Goal: Task Accomplishment & Management: Manage account settings

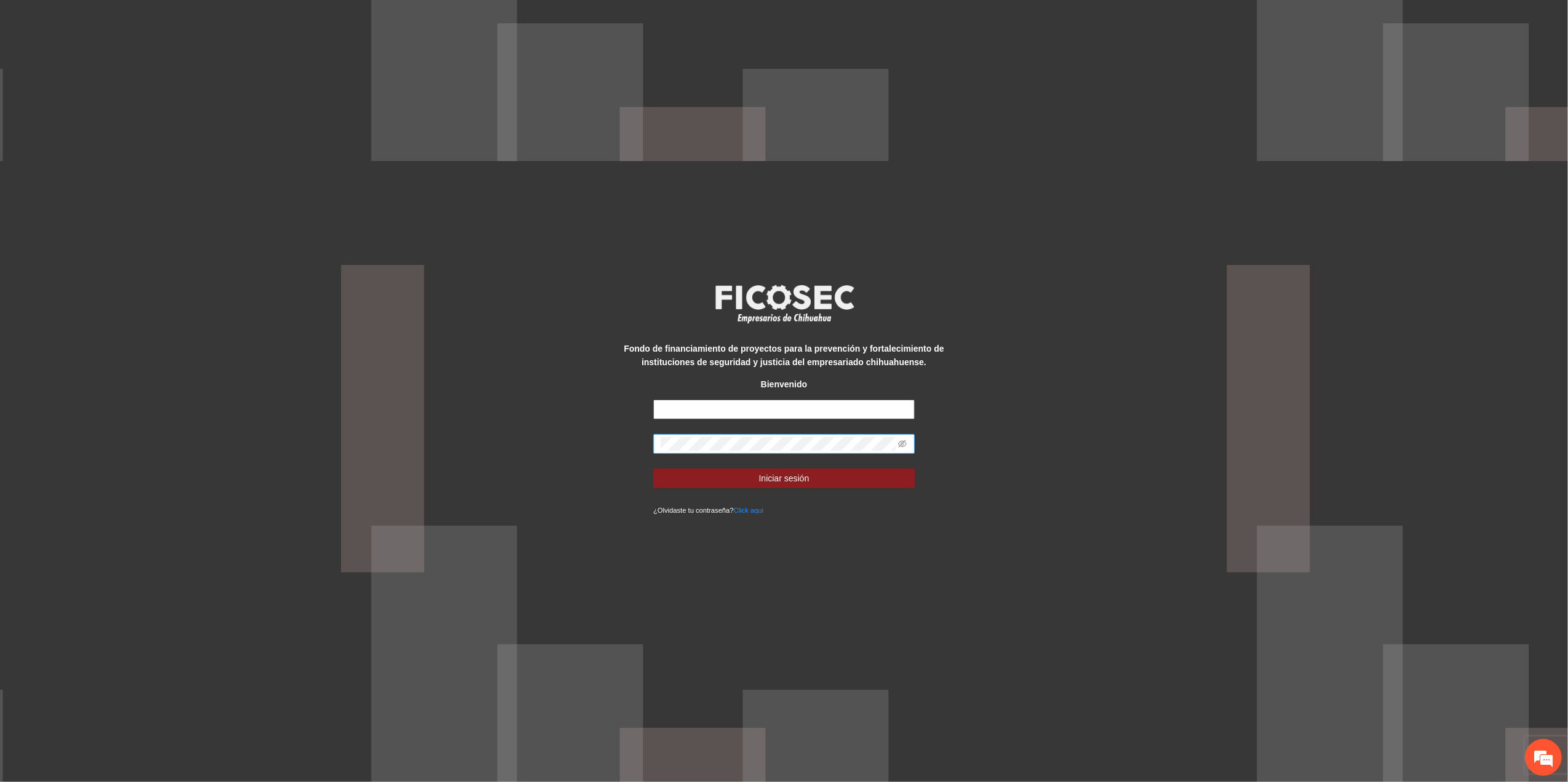
type input "**********"
click at [23, 557] on div "**********" at bounding box center [784, 391] width 1568 height 782
click at [906, 440] on icon "eye-invisible" at bounding box center [902, 444] width 8 height 8
click at [869, 479] on button "Iniciar sesión" at bounding box center [784, 479] width 262 height 20
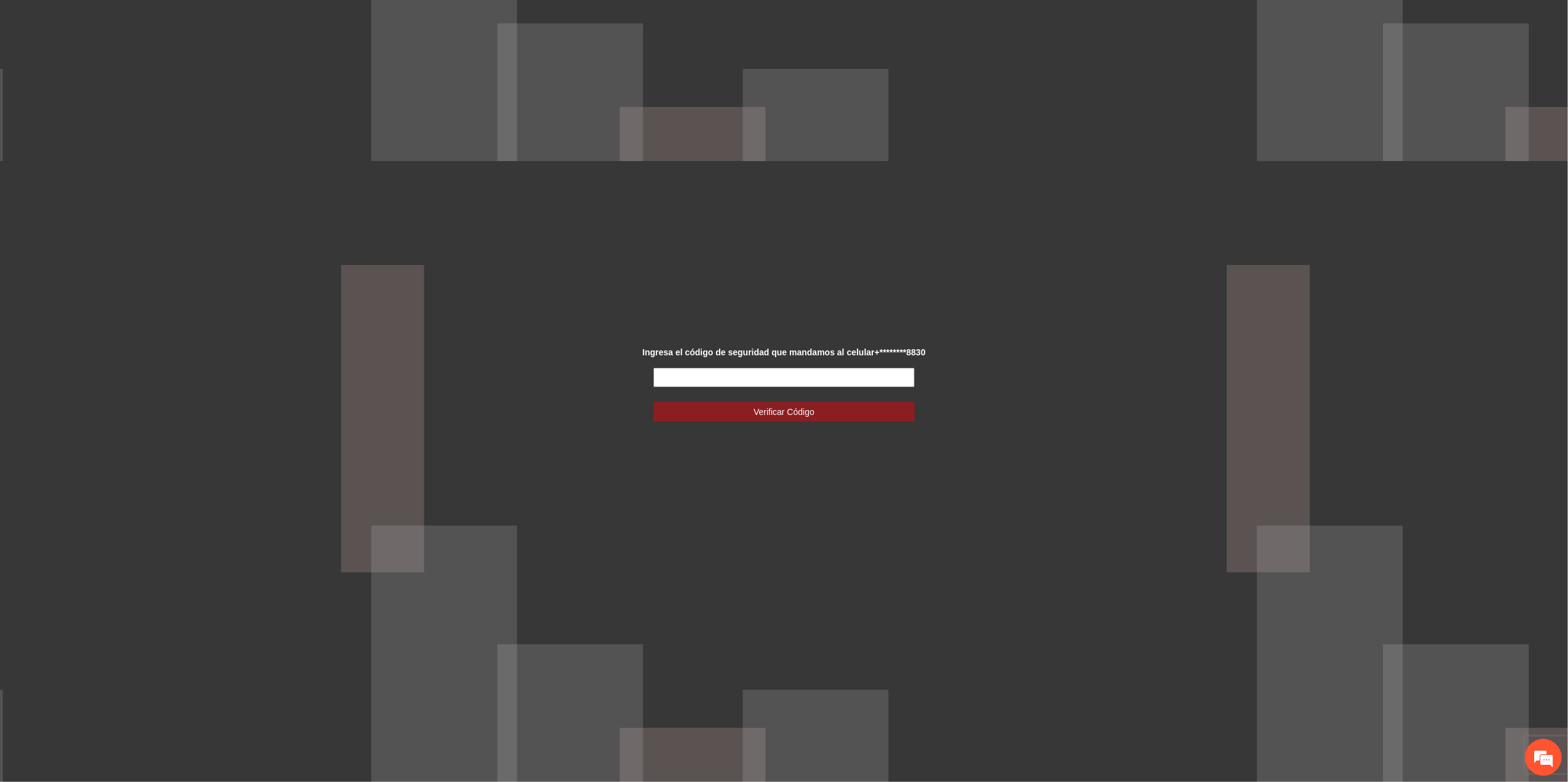
drag, startPoint x: 697, startPoint y: 366, endPoint x: 695, endPoint y: 376, distance: 10.2
click at [697, 368] on div "Ingresa el código de seguridad que mandamos al celular +********8830 Verificar …" at bounding box center [784, 391] width 326 height 91
click at [695, 377] on input "text" at bounding box center [784, 378] width 262 height 20
type input "******"
click at [736, 404] on button "Verificar Código" at bounding box center [784, 412] width 262 height 20
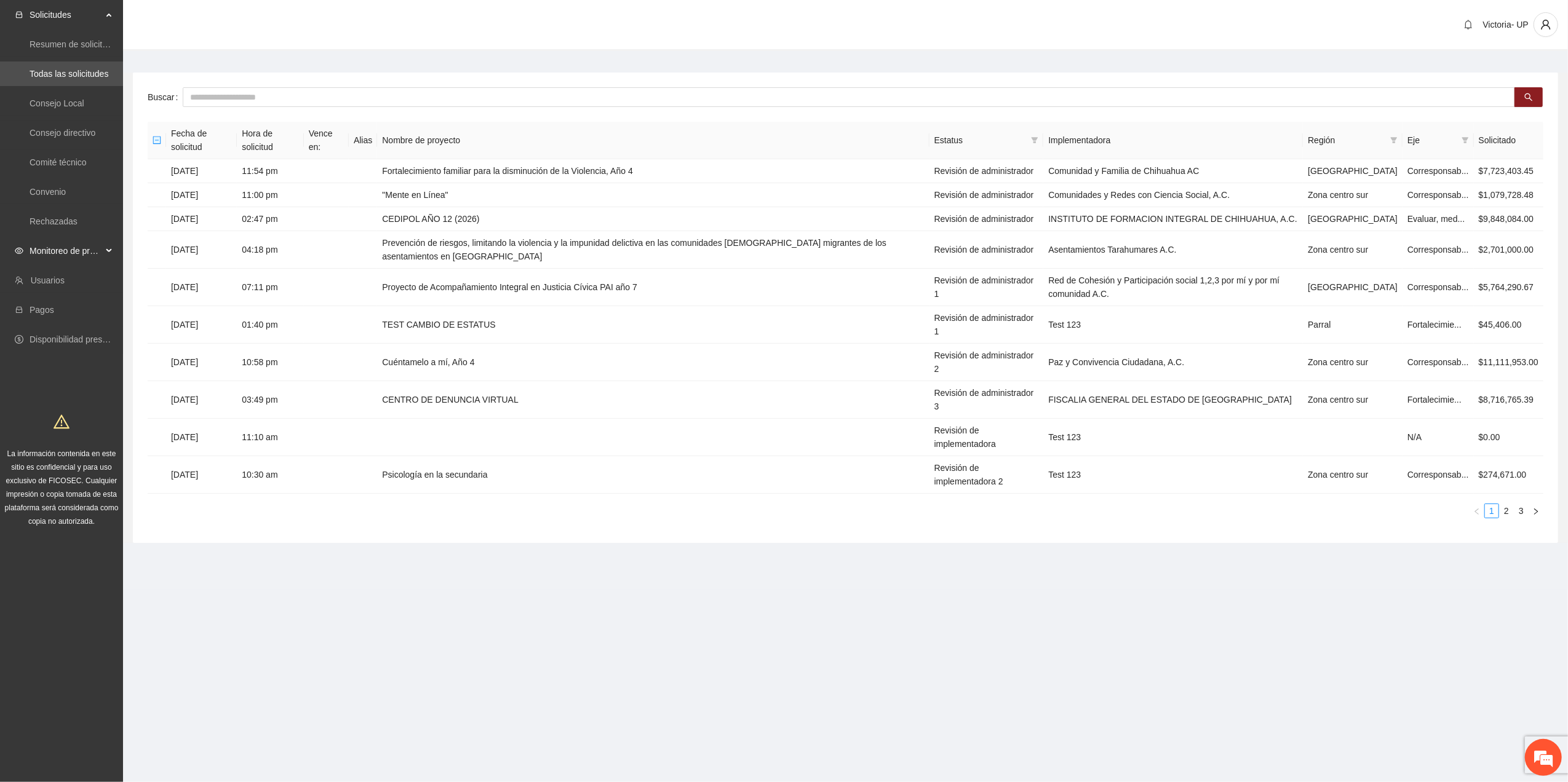
click at [99, 250] on span "Monitoreo de proyectos" at bounding box center [66, 251] width 73 height 24
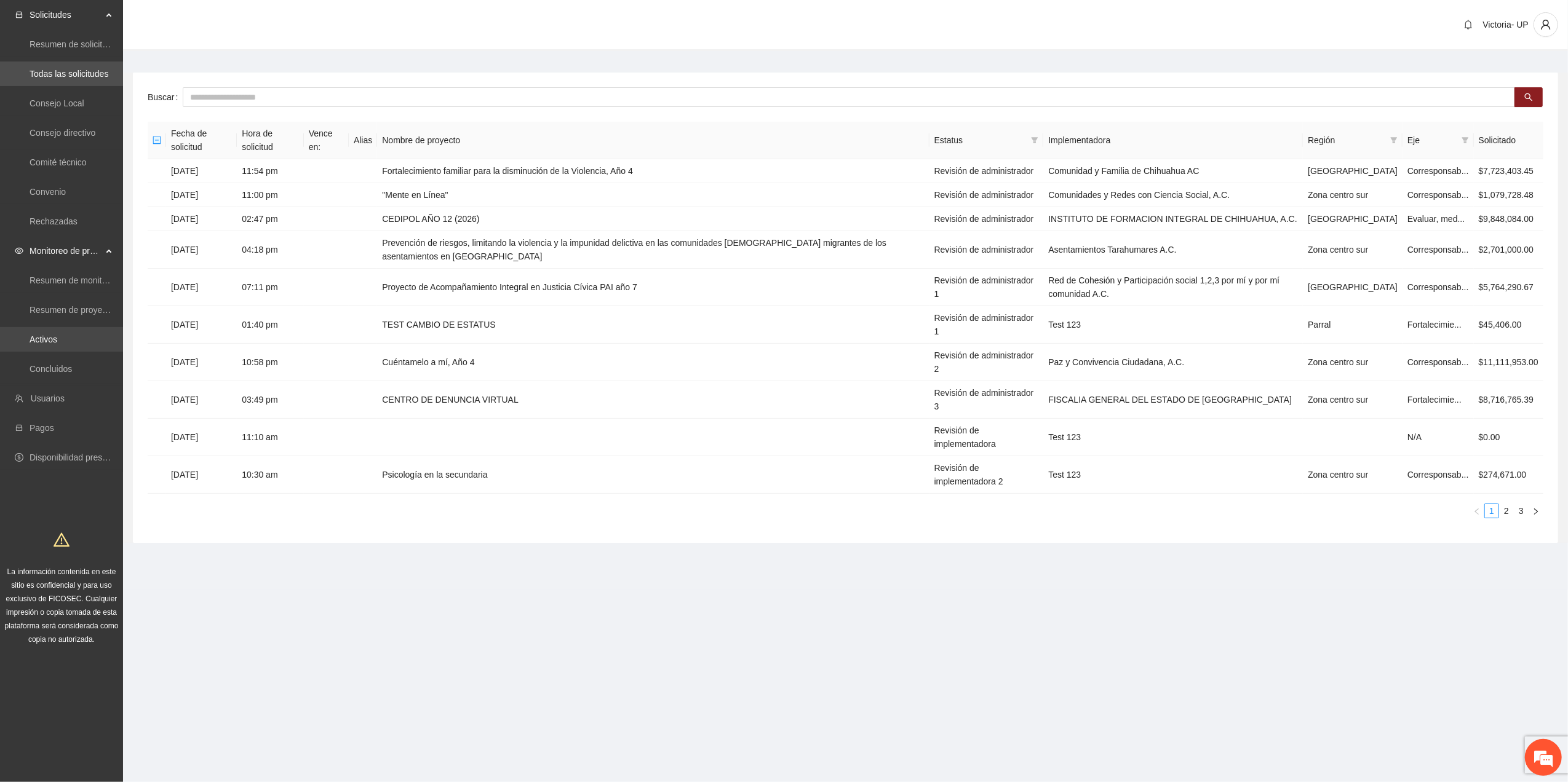
click at [57, 338] on link "Activos" at bounding box center [43, 339] width 27 height 10
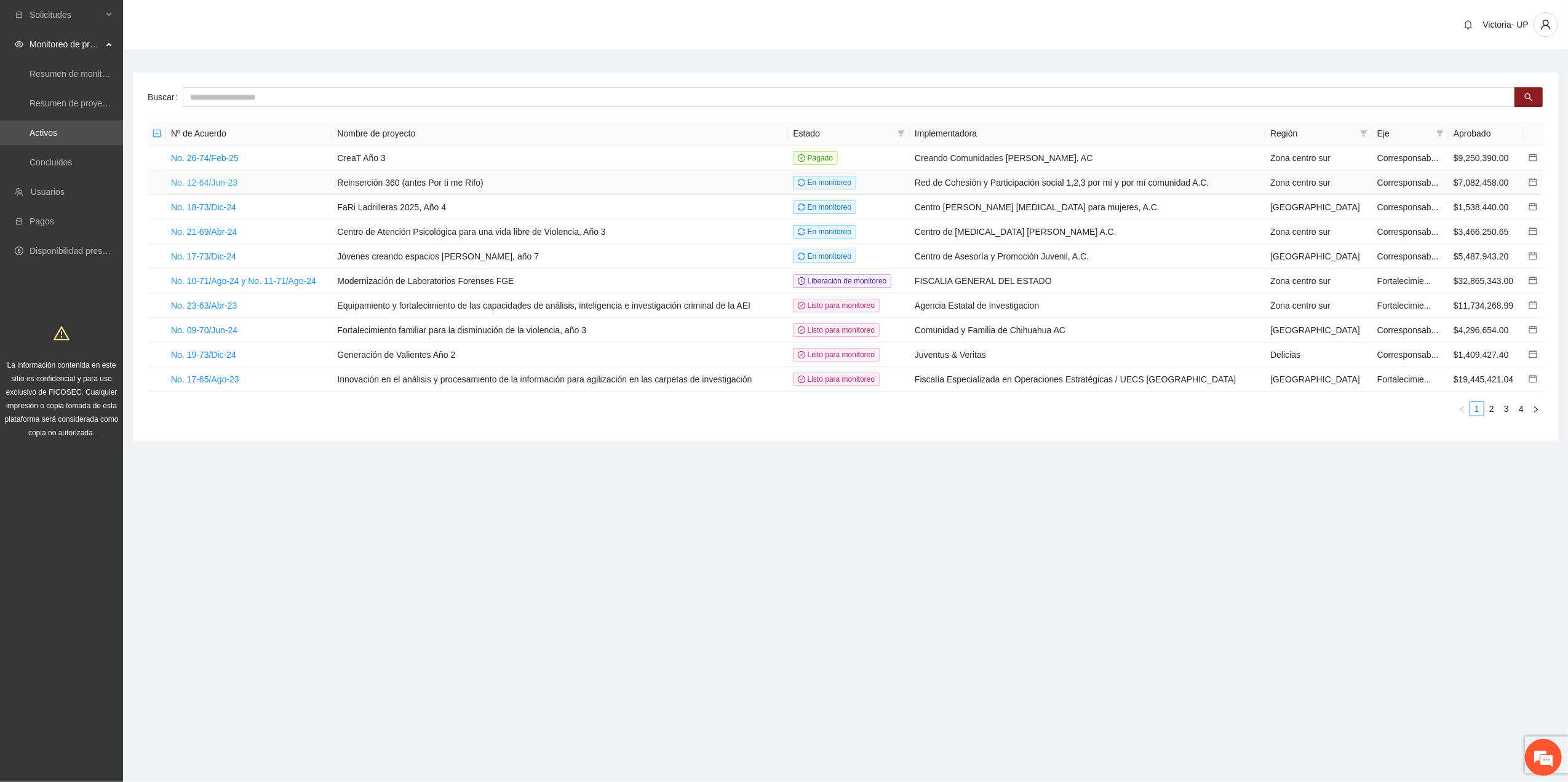
click at [231, 177] on link "No. 12-64/Jun-23" at bounding box center [204, 182] width 67 height 10
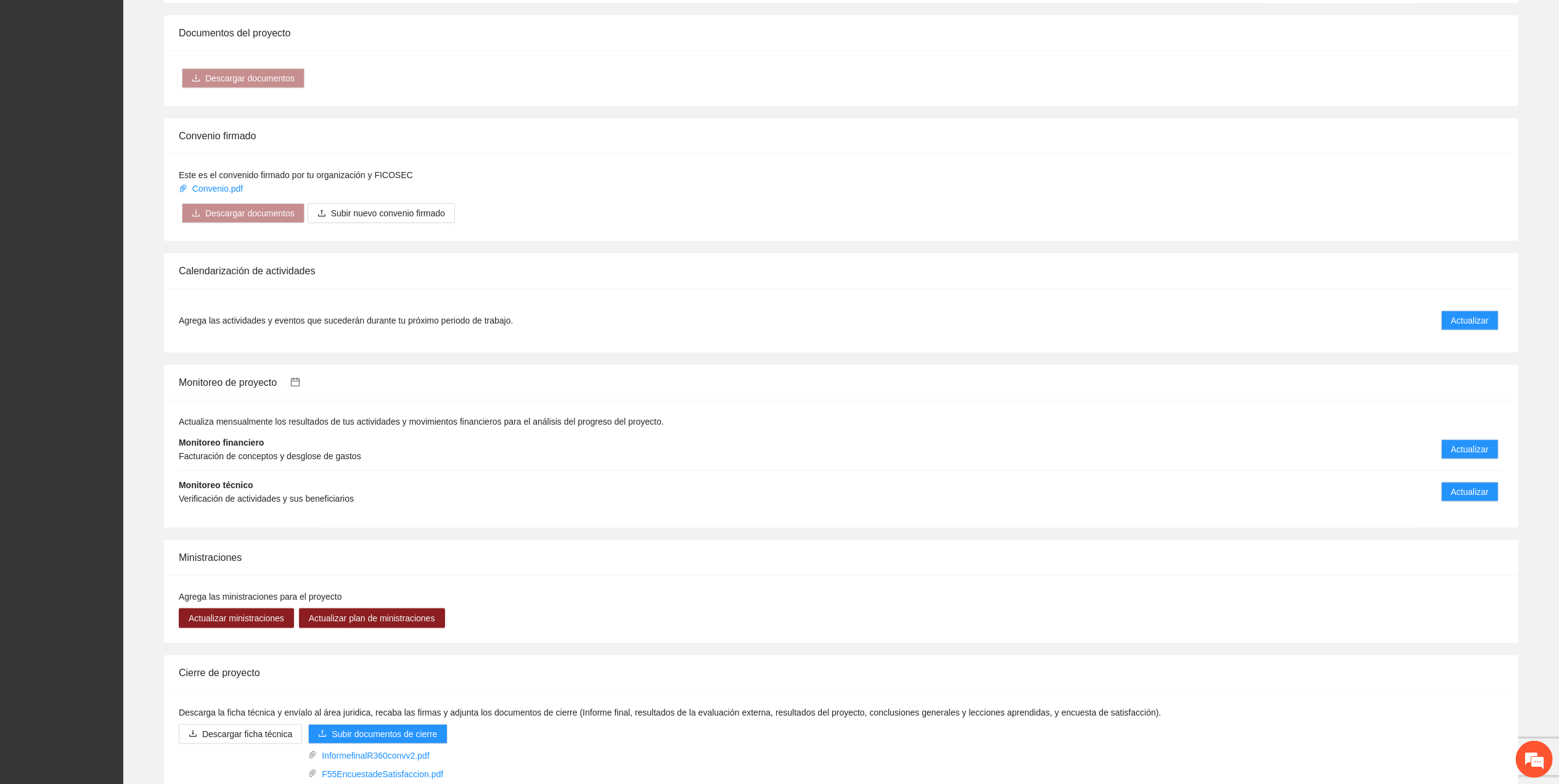
scroll to position [986, 0]
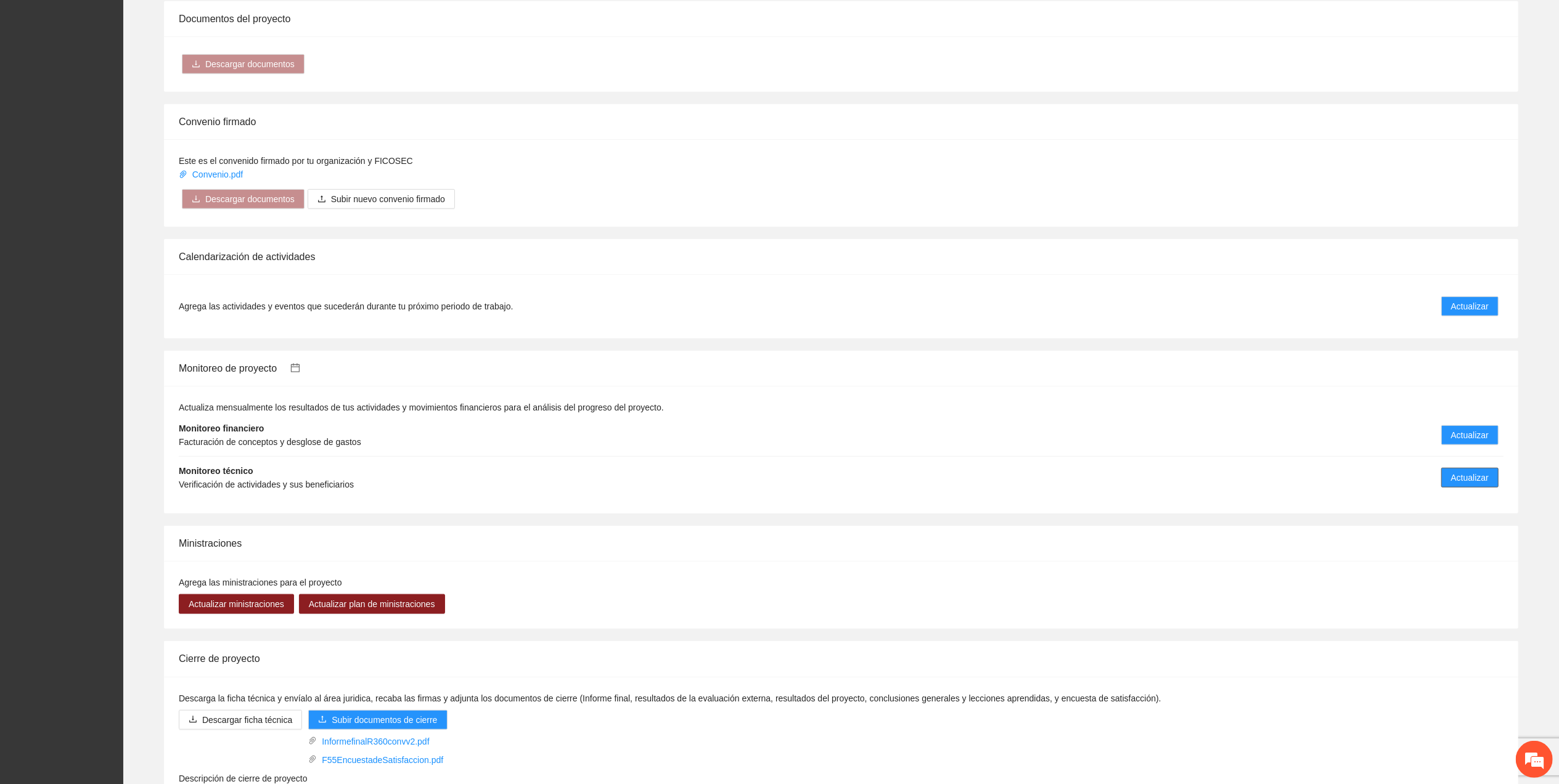
drag, startPoint x: 1478, startPoint y: 467, endPoint x: 1441, endPoint y: 434, distance: 49.6
click at [1453, 471] on span "Actualizar" at bounding box center [1469, 478] width 37 height 14
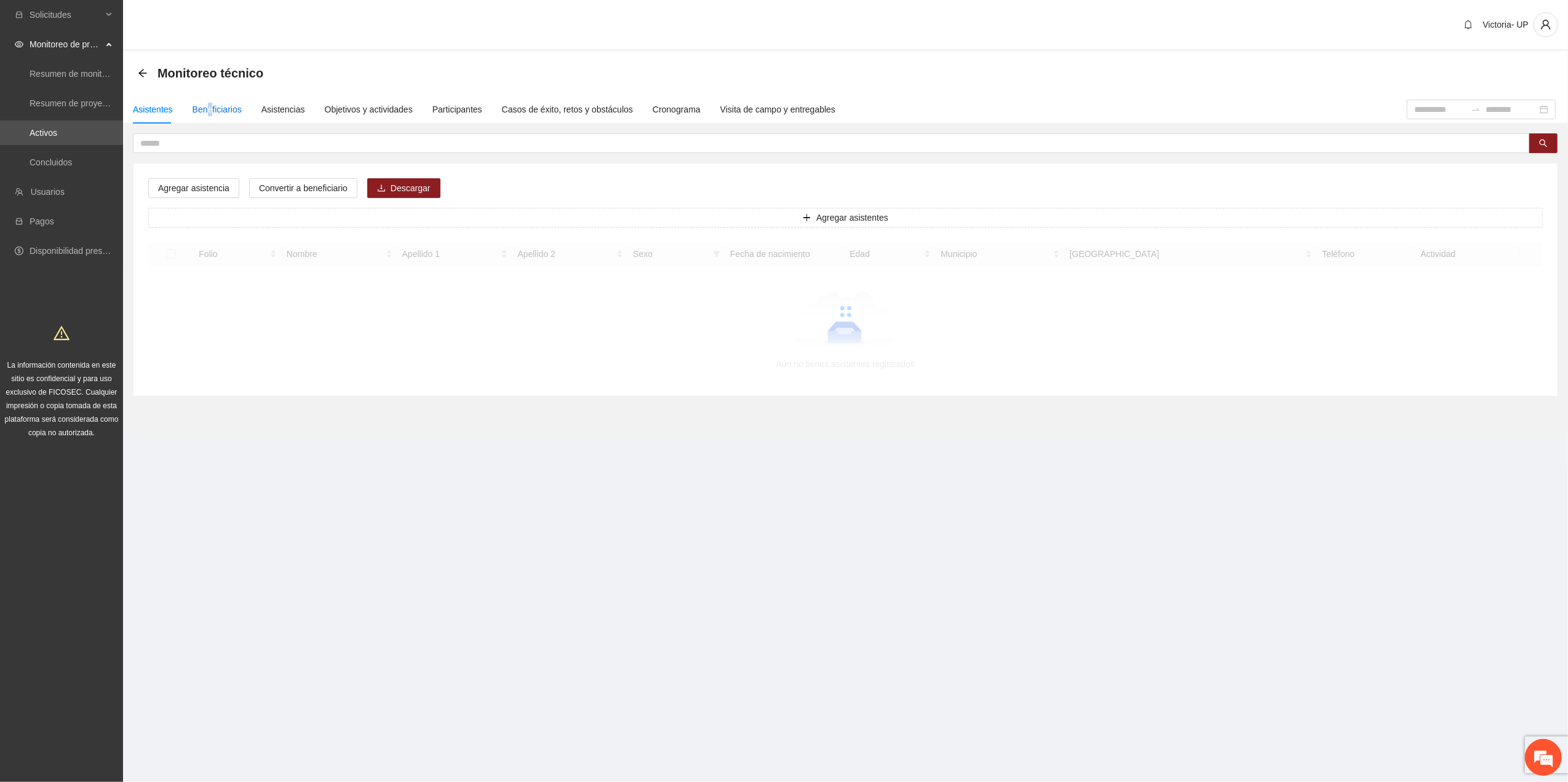
click at [206, 106] on div "Beneficiarios" at bounding box center [217, 109] width 49 height 14
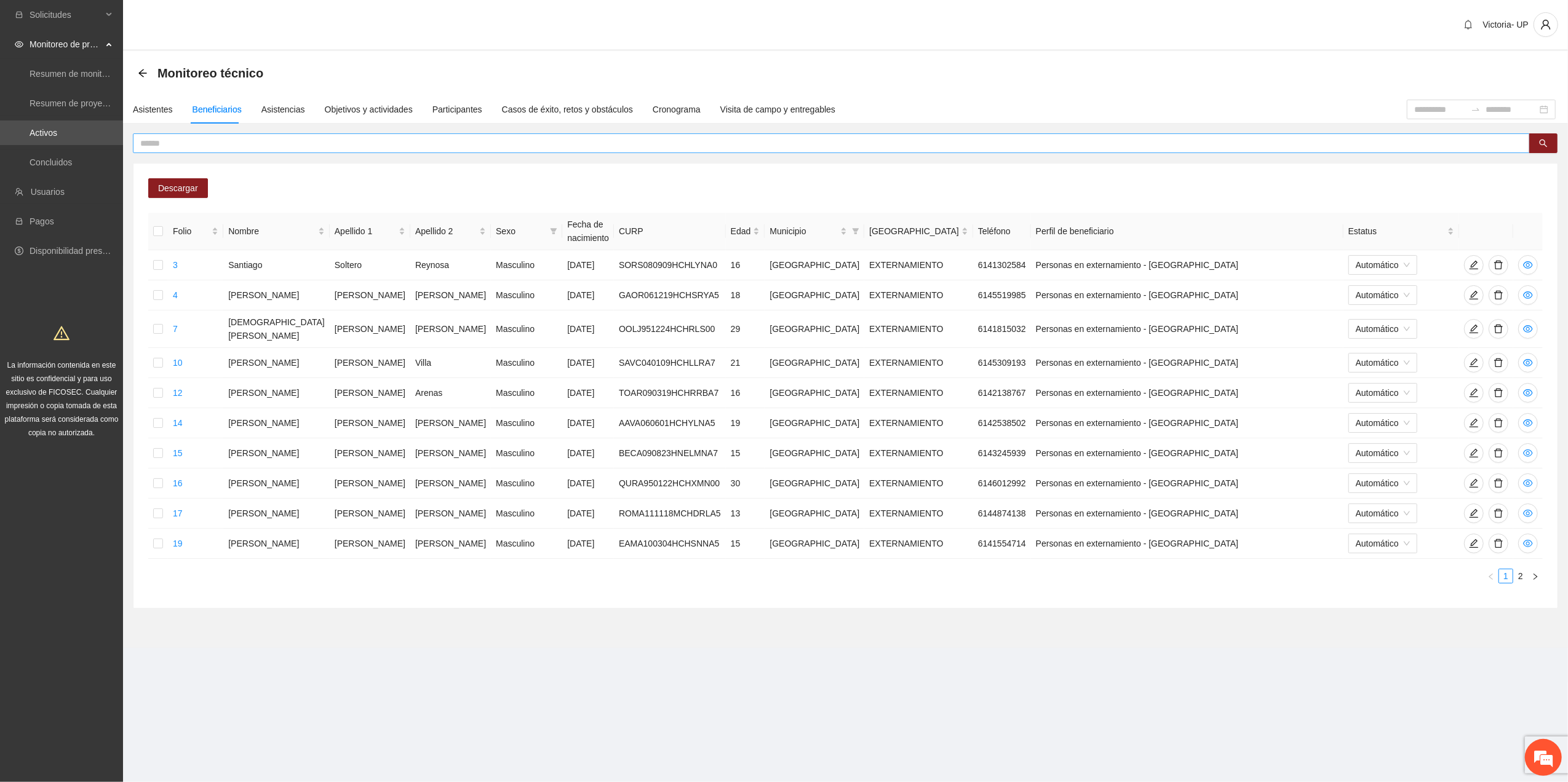
click at [295, 137] on input "text" at bounding box center [827, 143] width 1373 height 14
type input "*******"
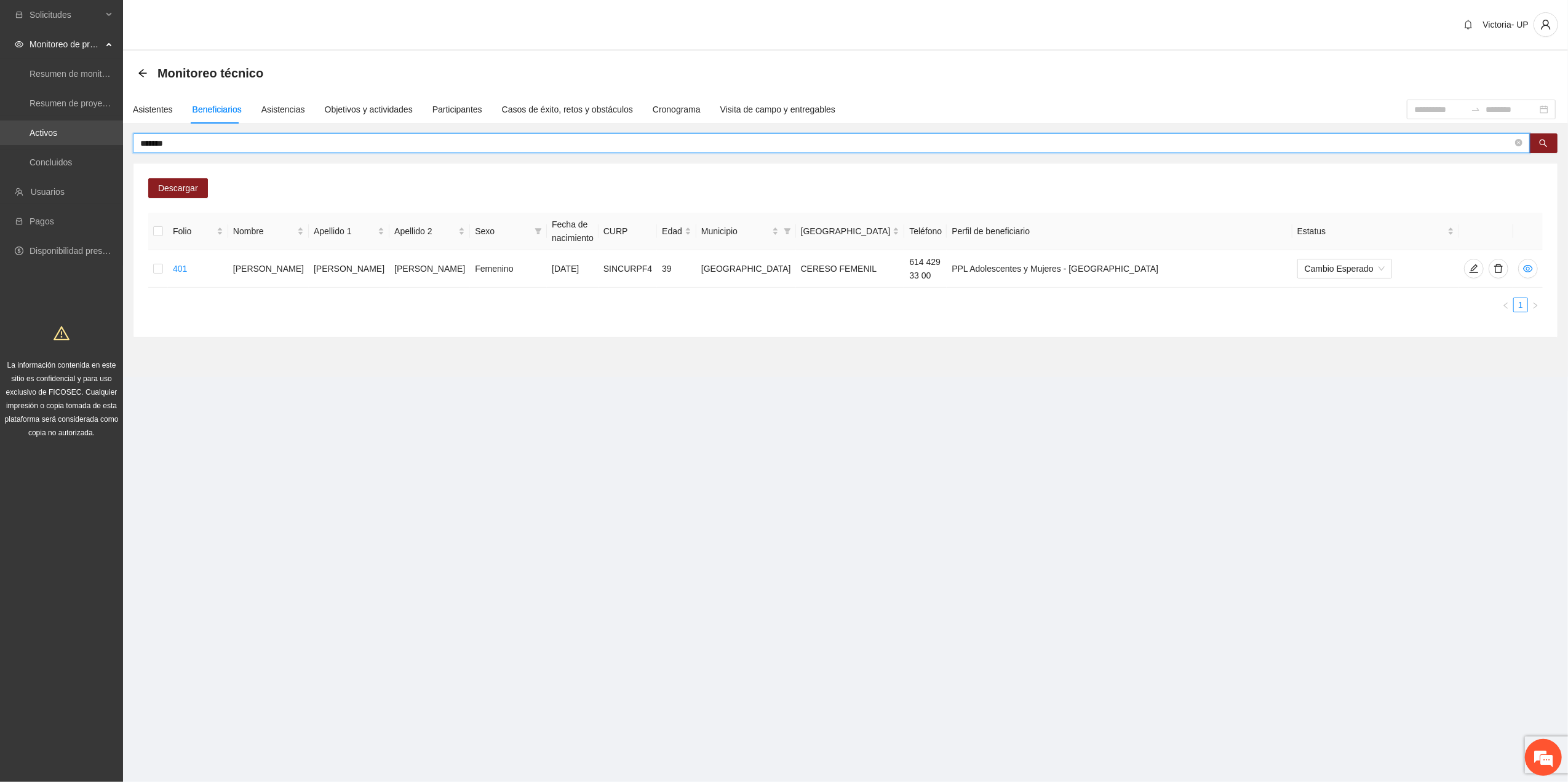
click at [57, 128] on link "Activos" at bounding box center [43, 133] width 27 height 10
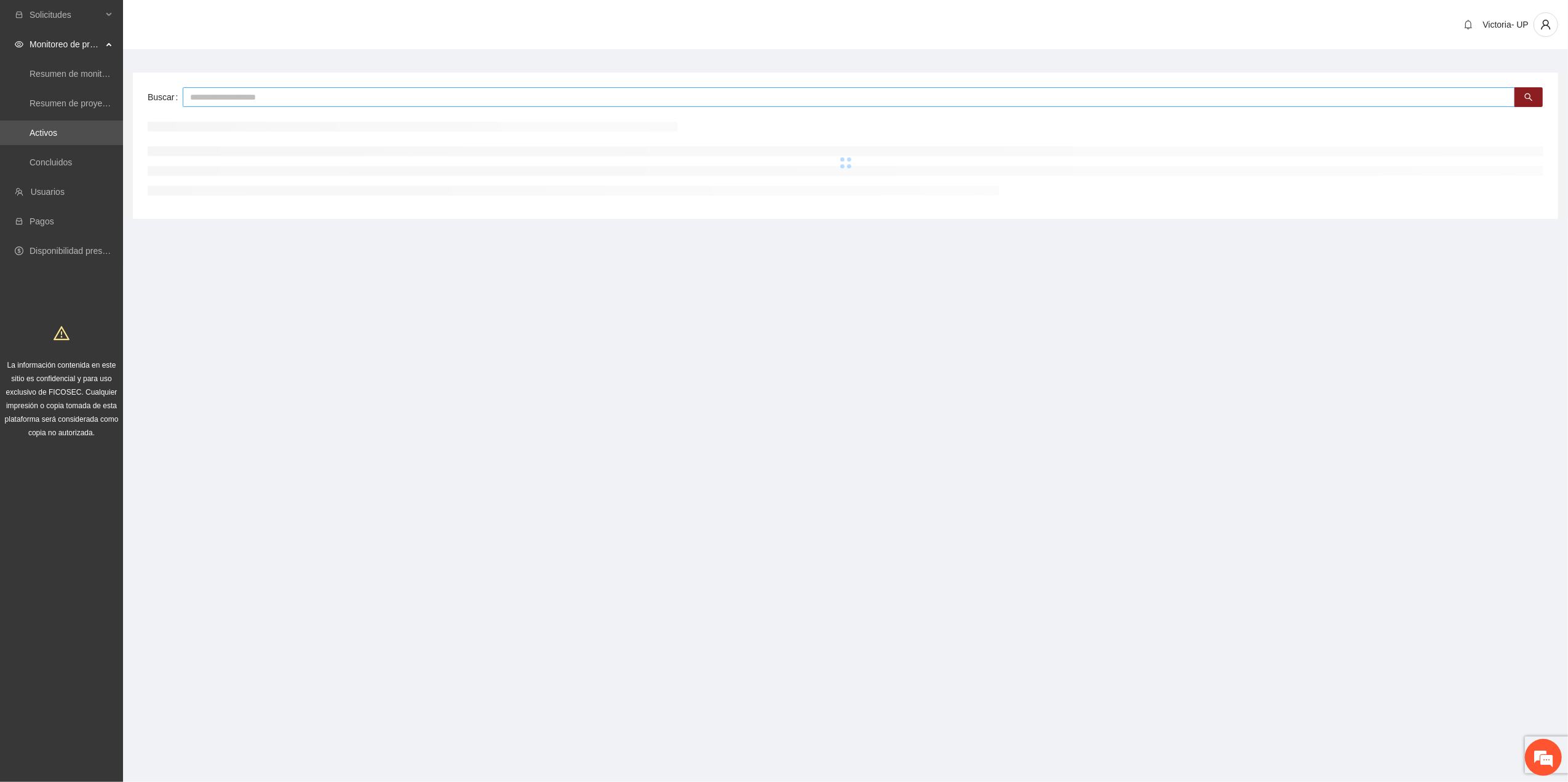
click at [444, 95] on input "text" at bounding box center [849, 97] width 1333 height 20
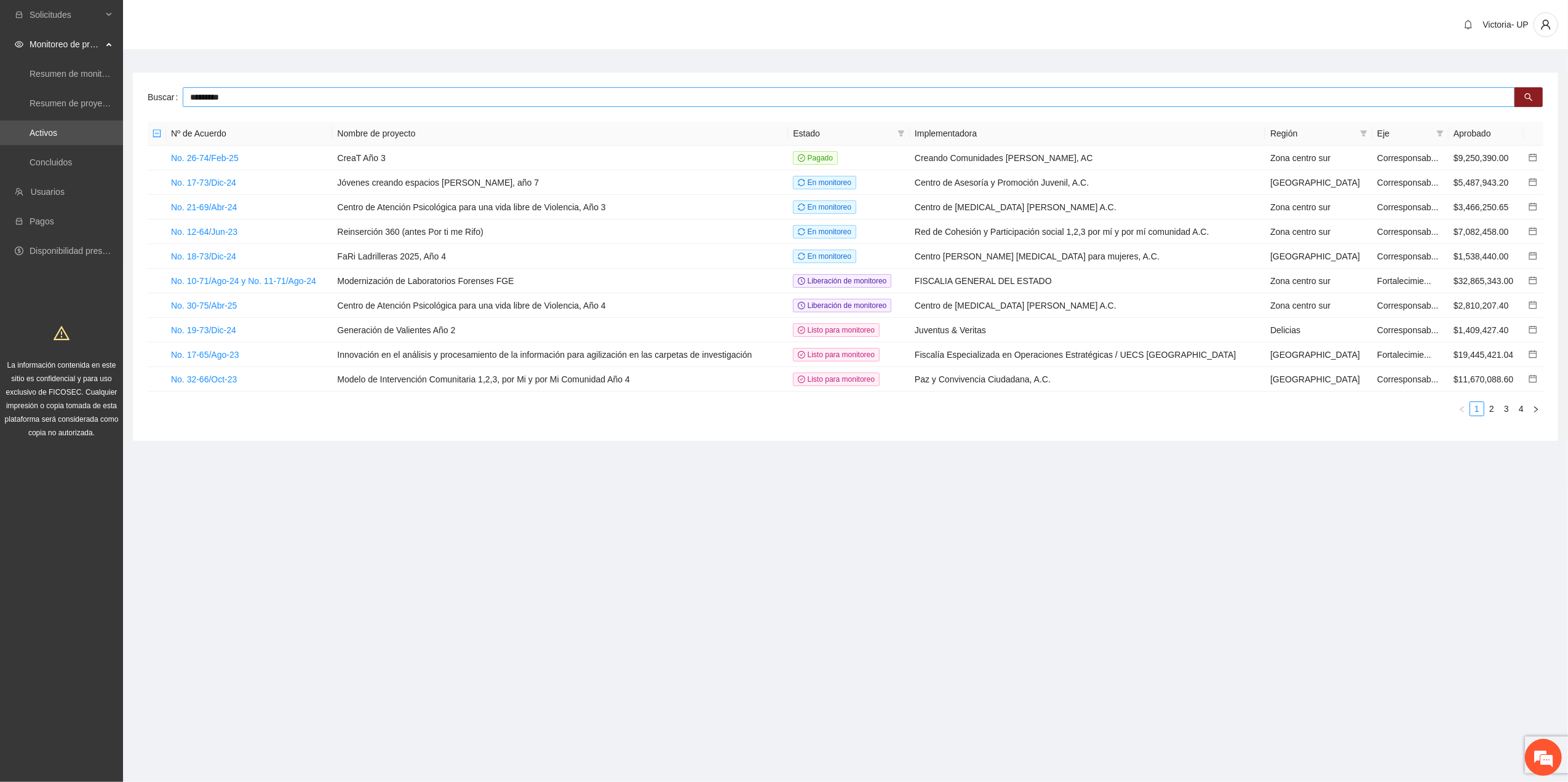
type input "*********"
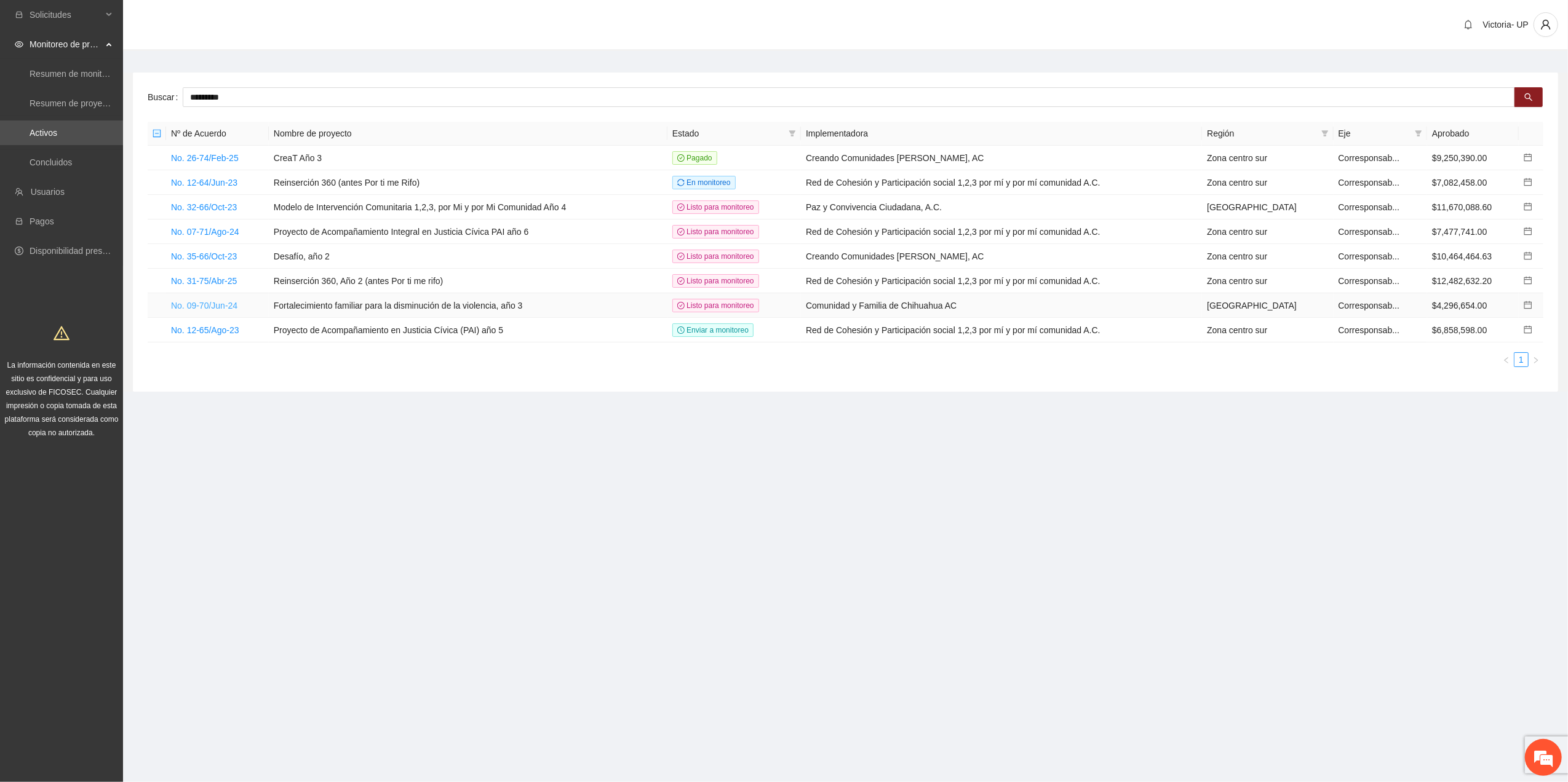
click at [216, 303] on link "No. 09-70/Jun-24" at bounding box center [204, 305] width 67 height 10
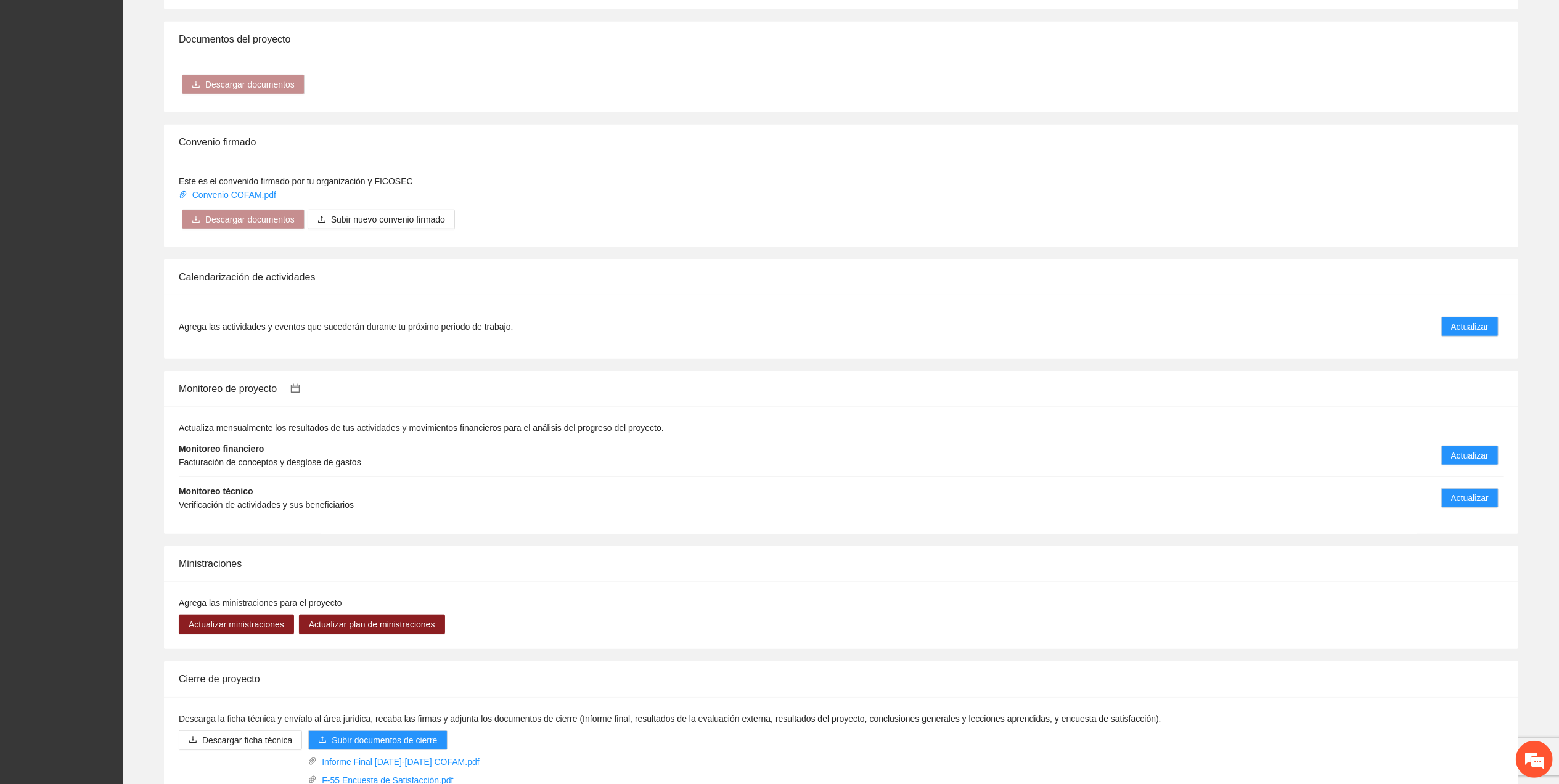
scroll to position [986, 0]
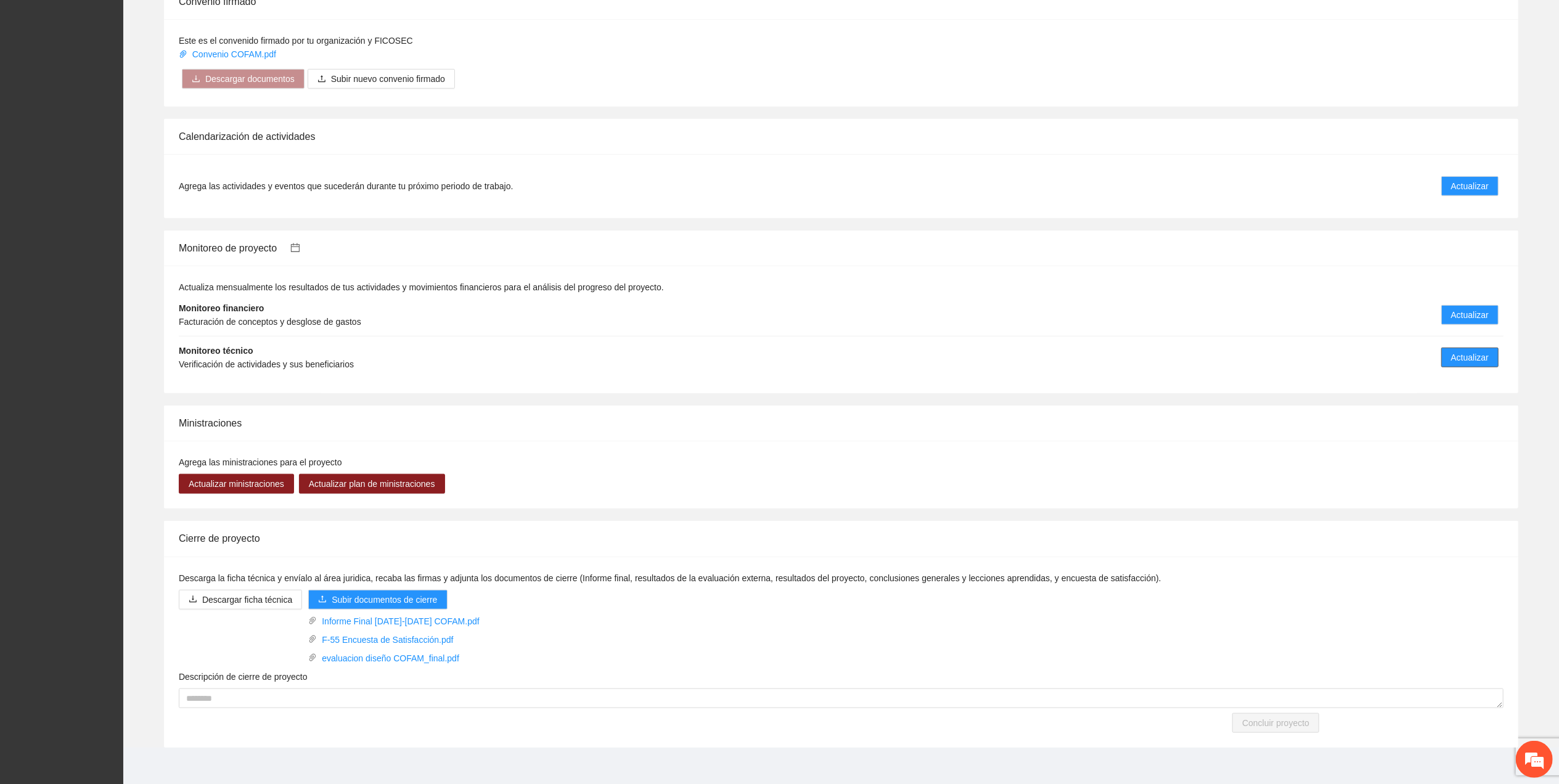
click at [1480, 350] on button "Actualizar" at bounding box center [1469, 357] width 57 height 20
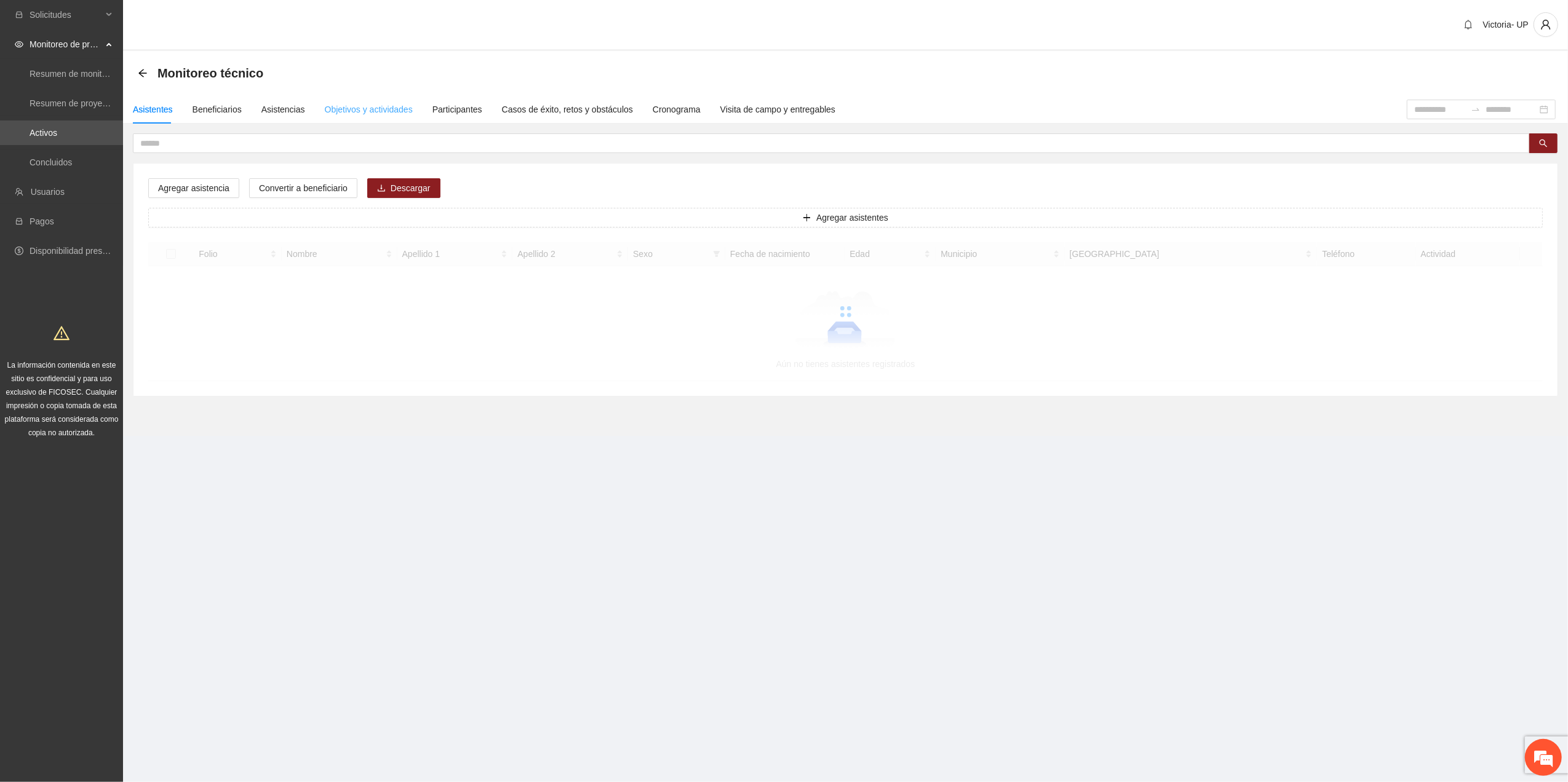
click at [366, 99] on div "Objetivos y actividades" at bounding box center [369, 109] width 88 height 28
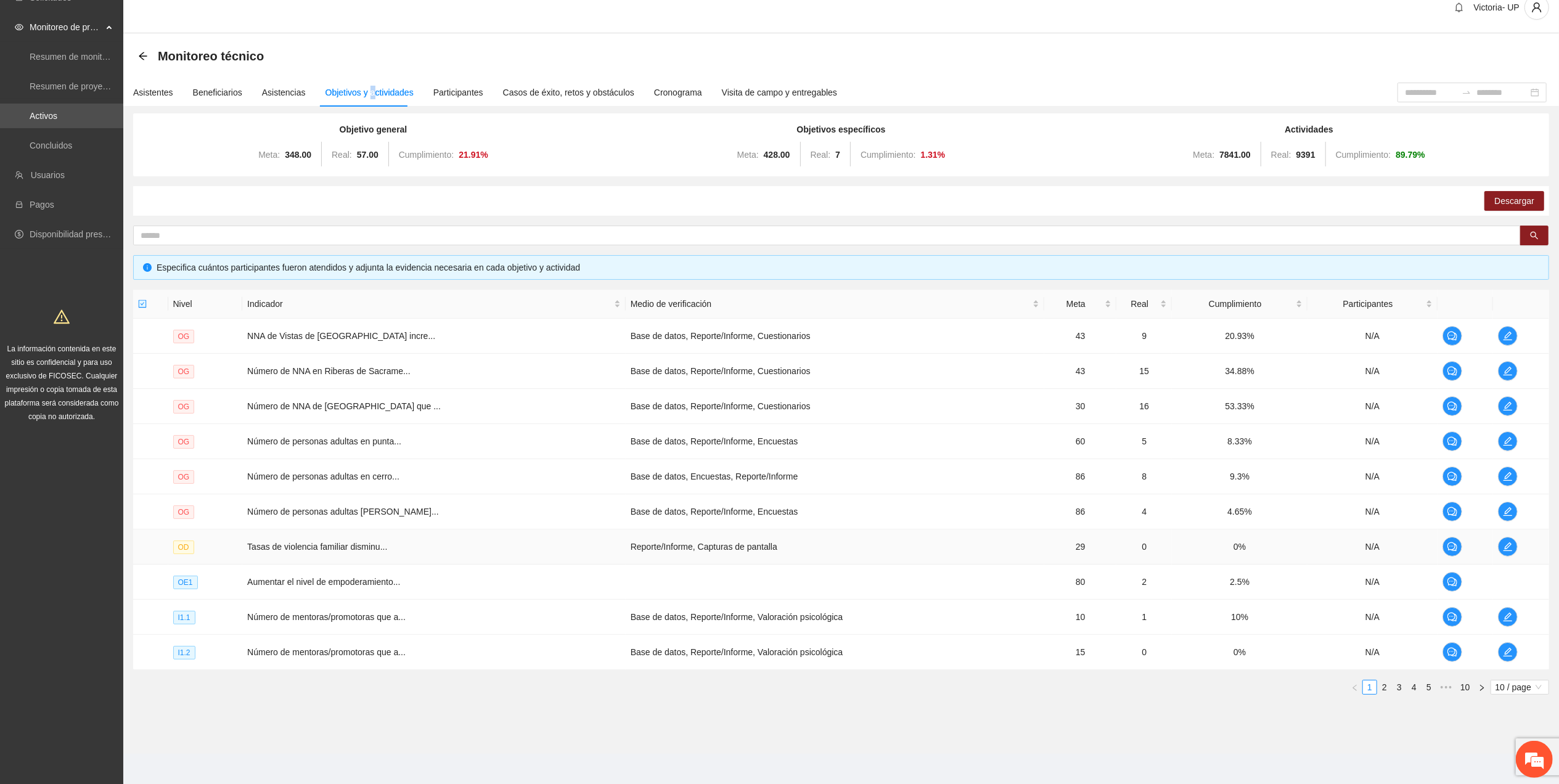
scroll to position [24, 0]
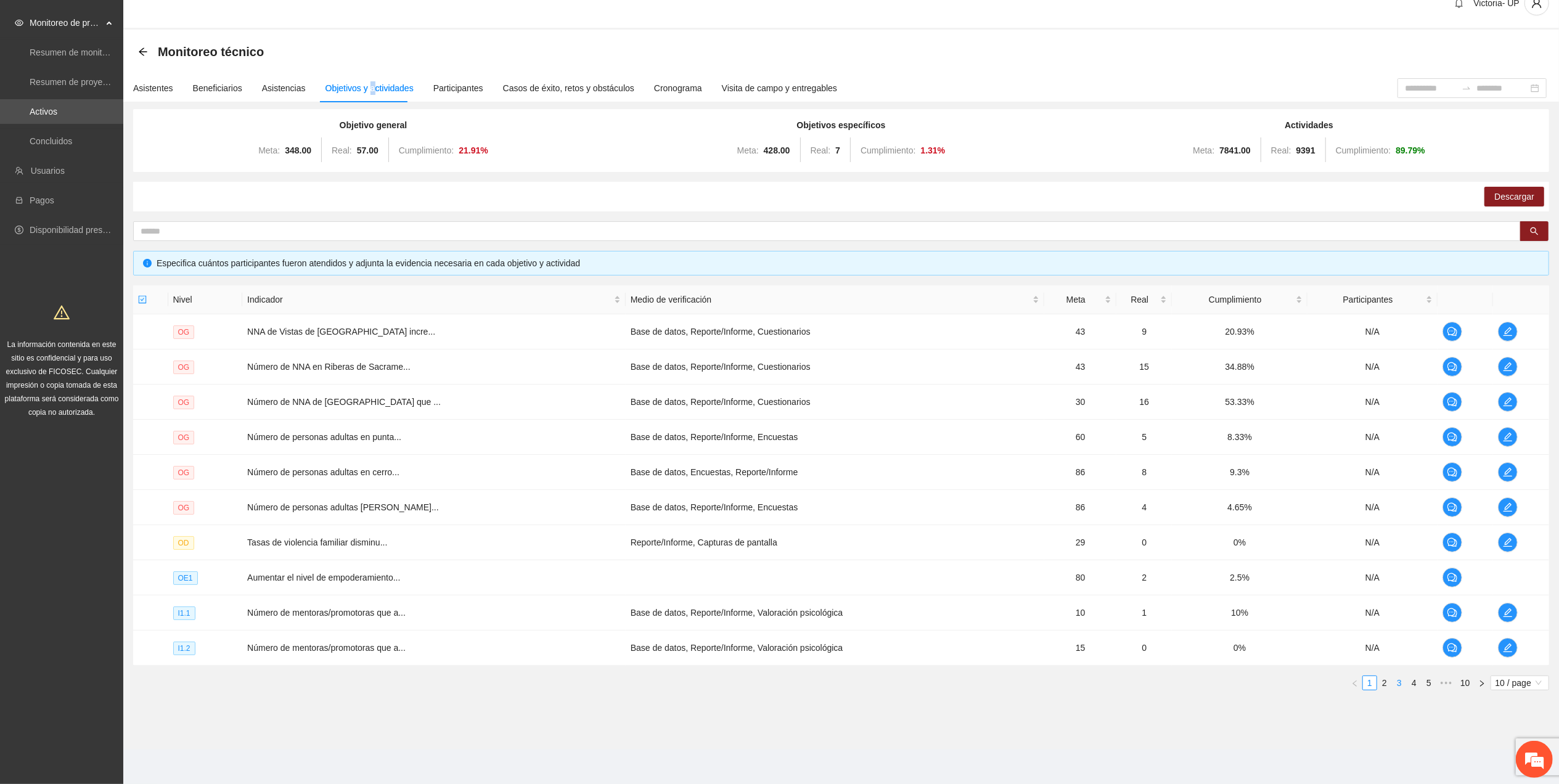
click at [1399, 688] on link "3" at bounding box center [1399, 683] width 14 height 14
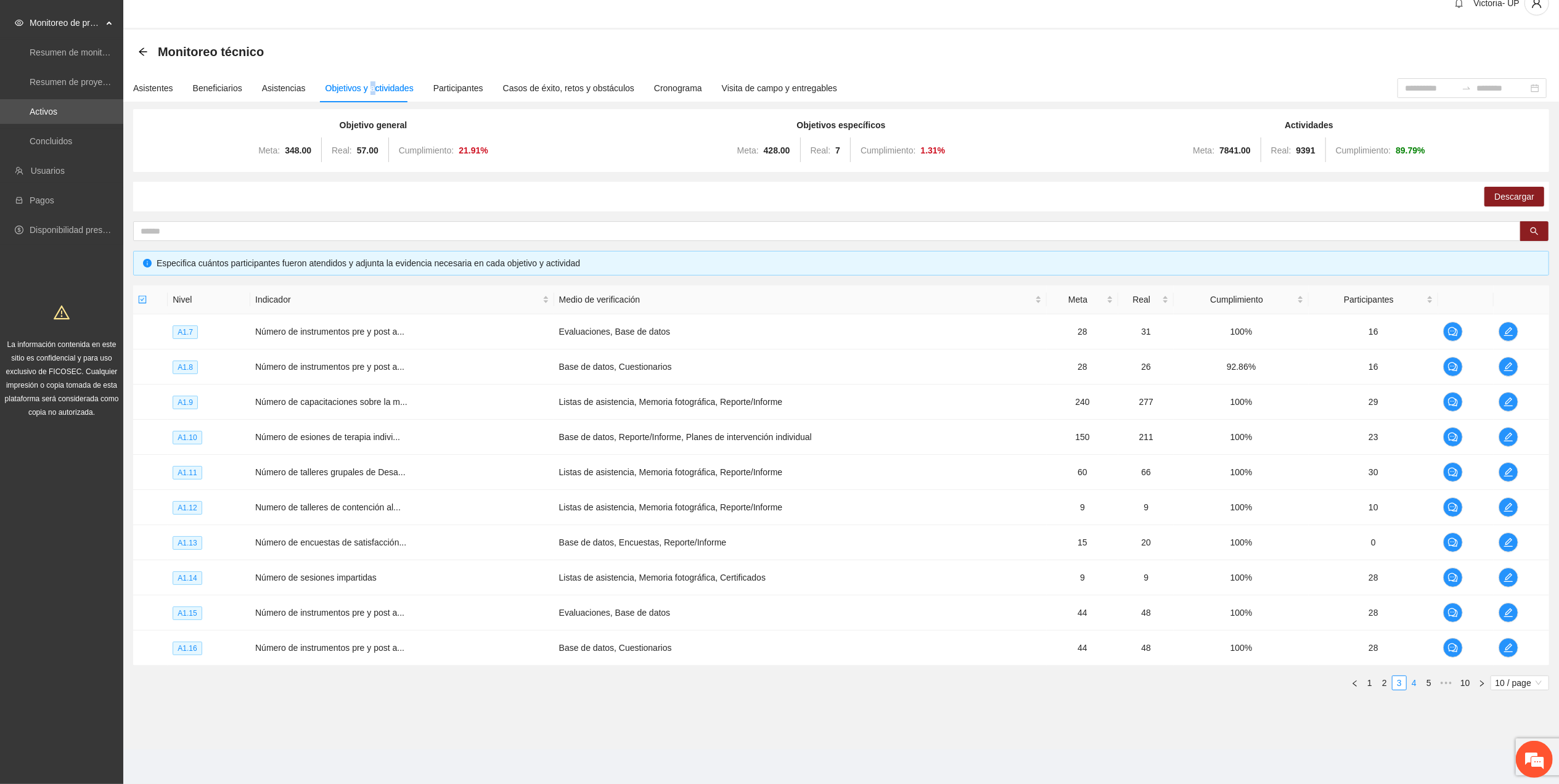
click at [1419, 684] on link "4" at bounding box center [1415, 683] width 14 height 14
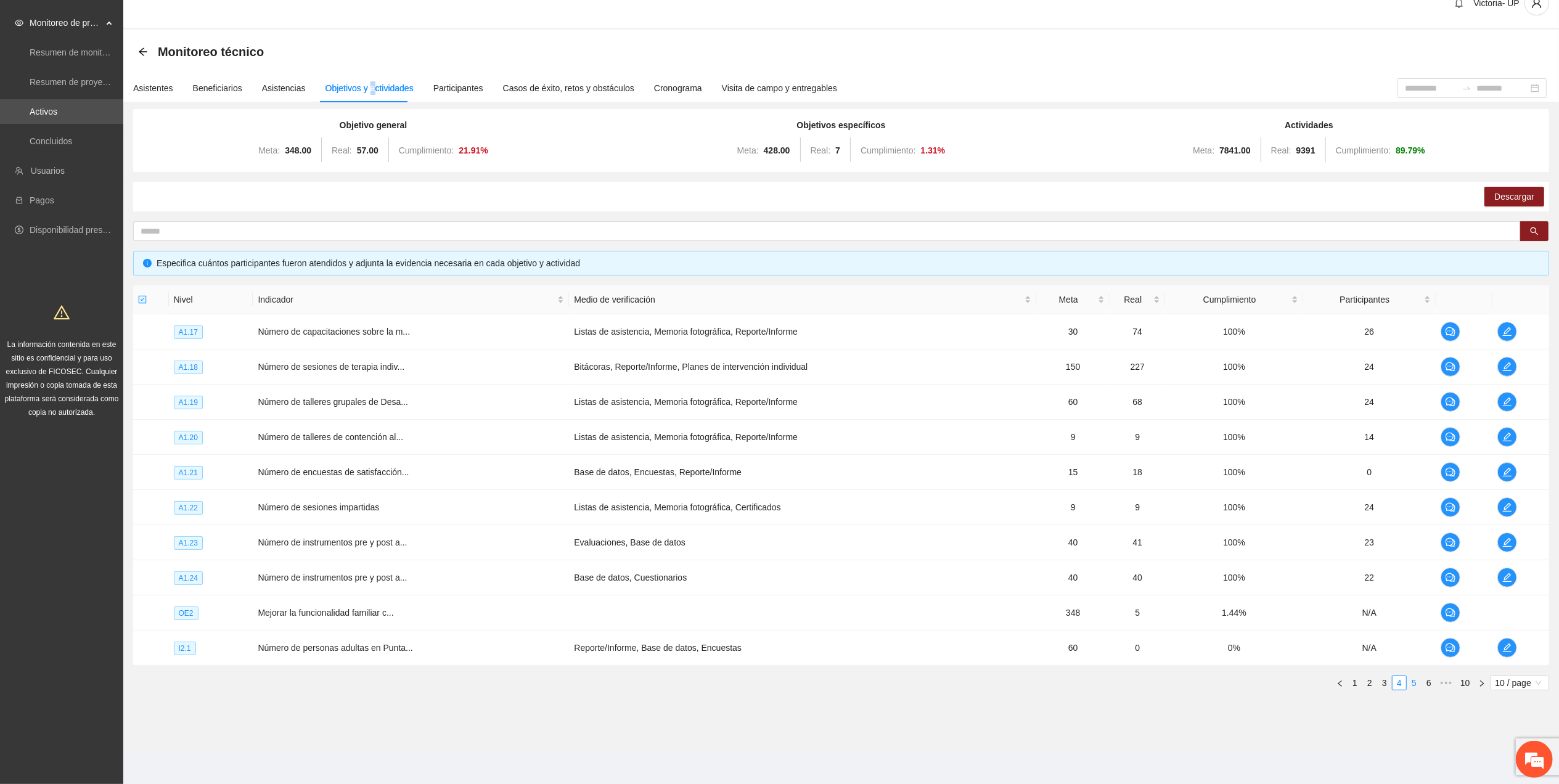
click at [1419, 684] on link "5" at bounding box center [1415, 683] width 14 height 14
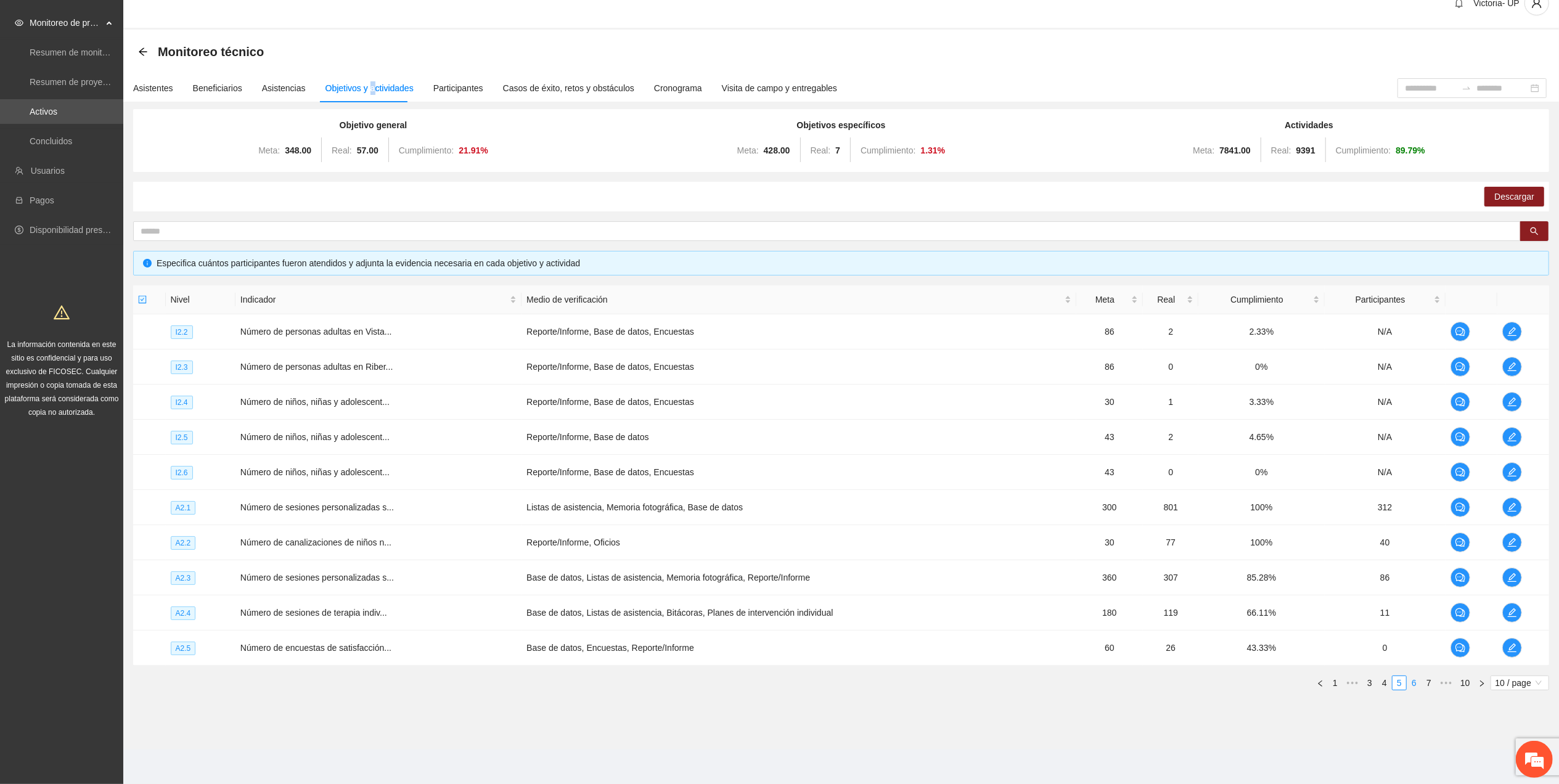
click at [1419, 684] on link "6" at bounding box center [1415, 683] width 14 height 14
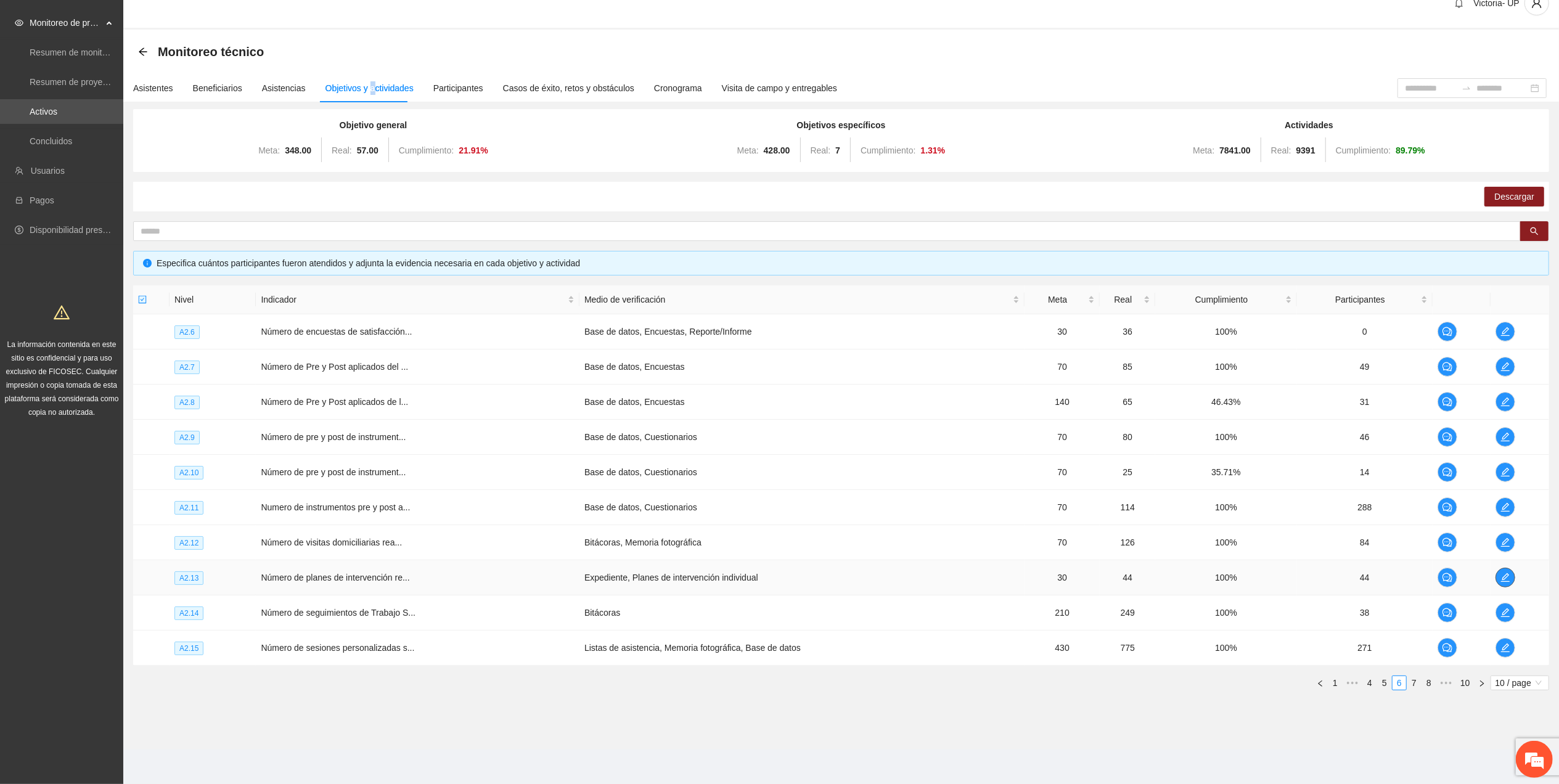
click at [1507, 578] on icon "edit" at bounding box center [1505, 577] width 10 height 10
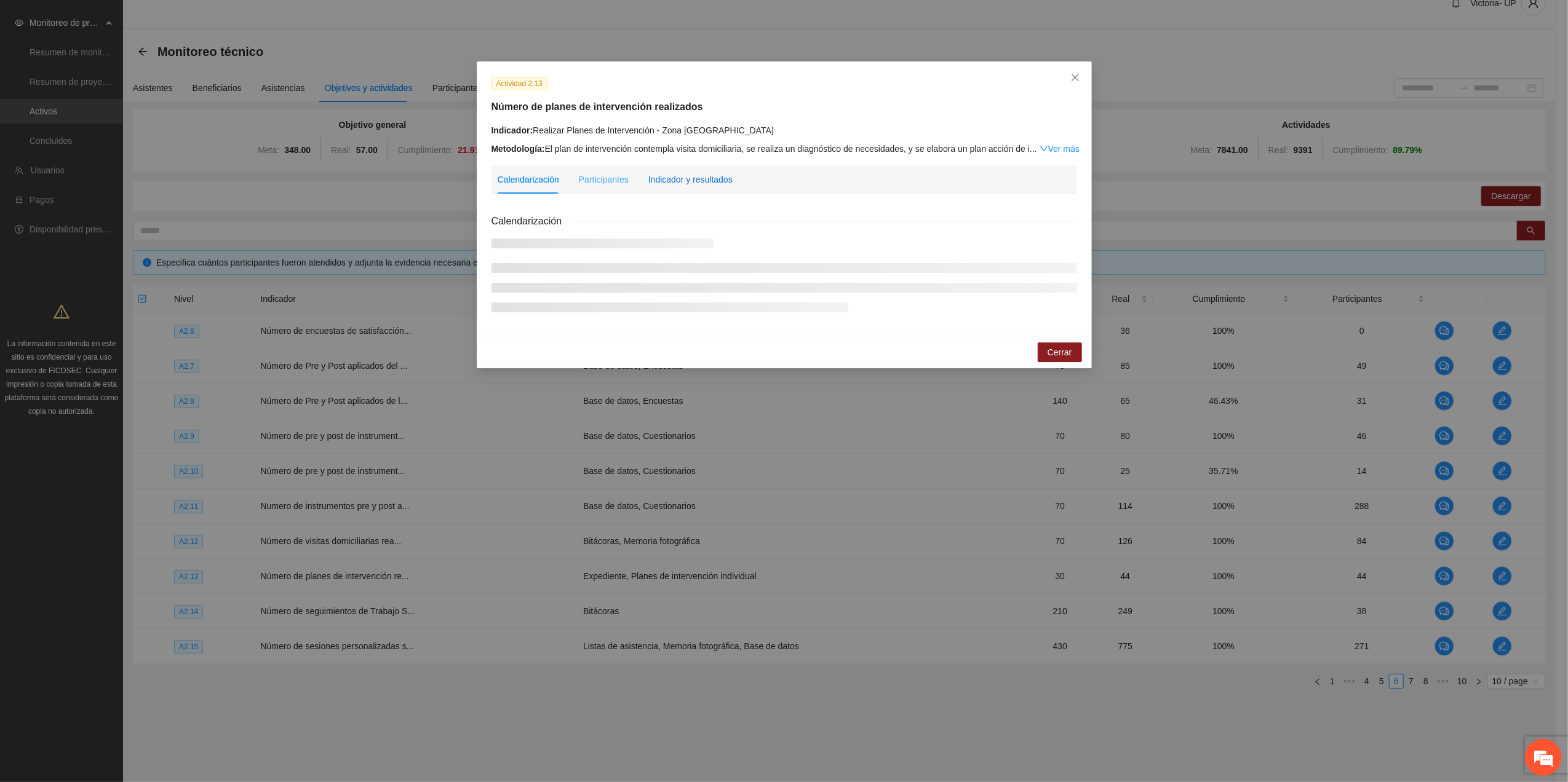
click at [692, 181] on div "Indicador y resultados" at bounding box center [690, 180] width 84 height 14
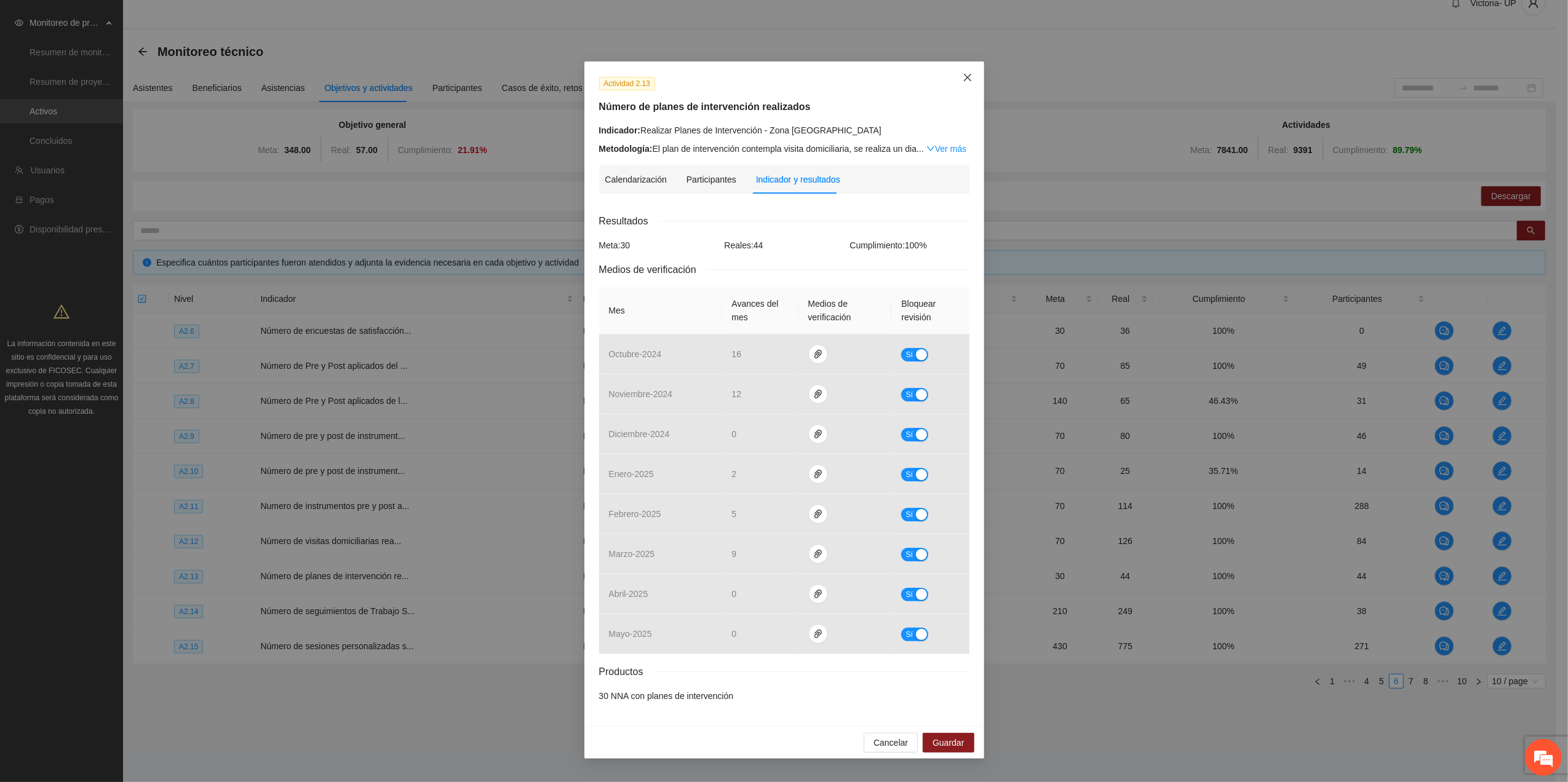
click at [963, 85] on span "Close" at bounding box center [968, 78] width 33 height 33
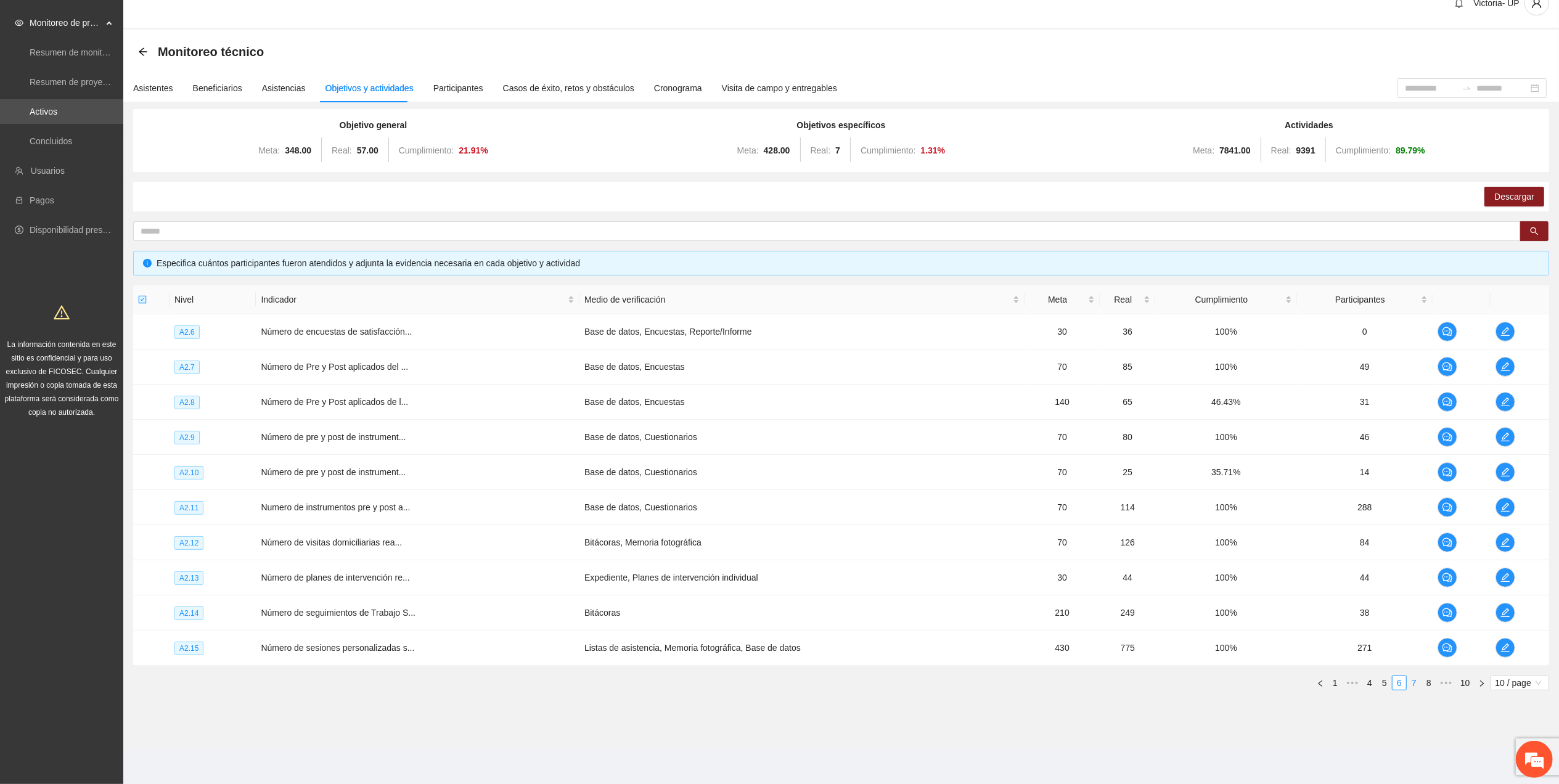
click at [1415, 681] on link "7" at bounding box center [1415, 683] width 14 height 14
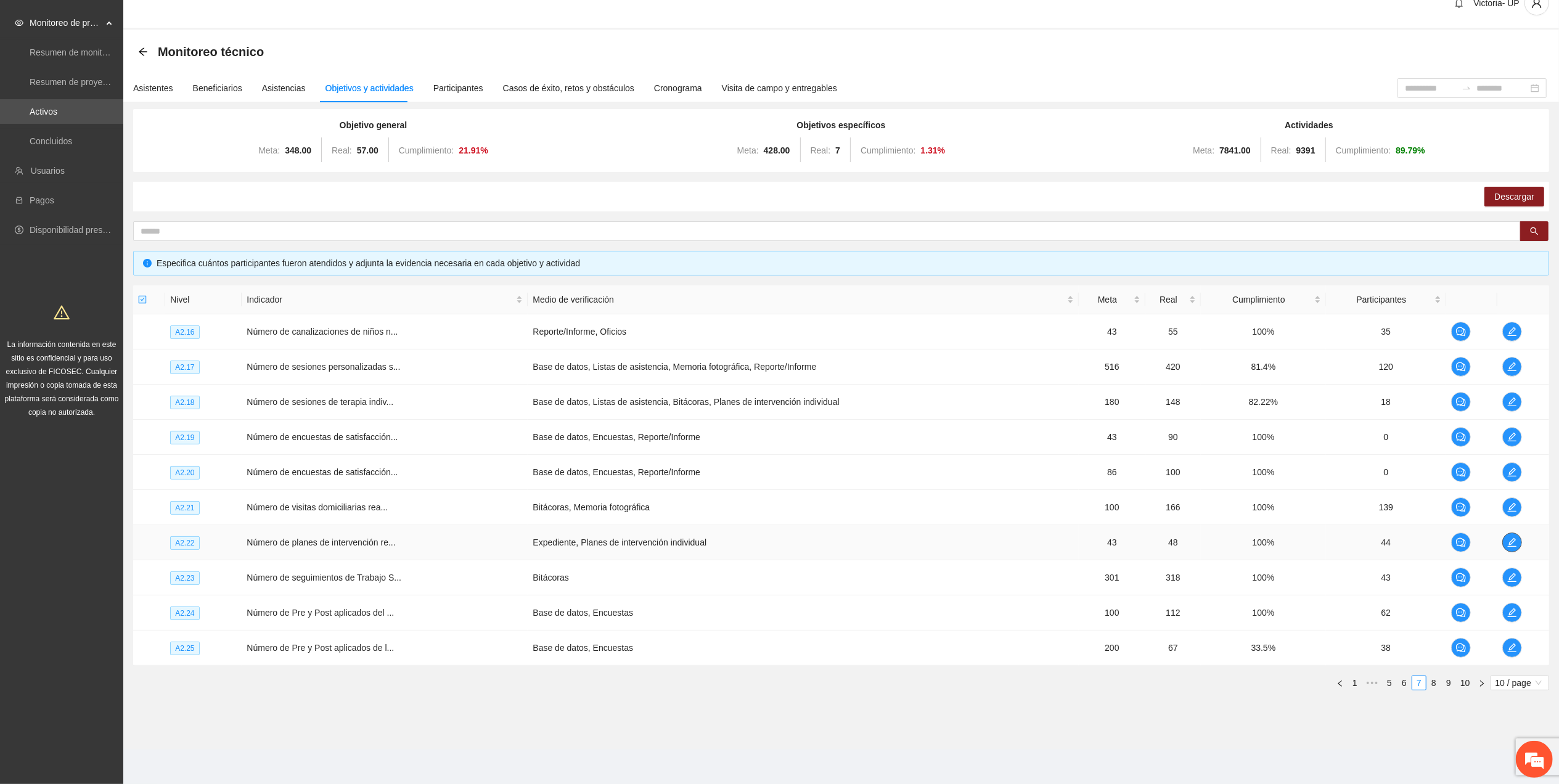
click at [1507, 536] on button "button" at bounding box center [1513, 542] width 20 height 20
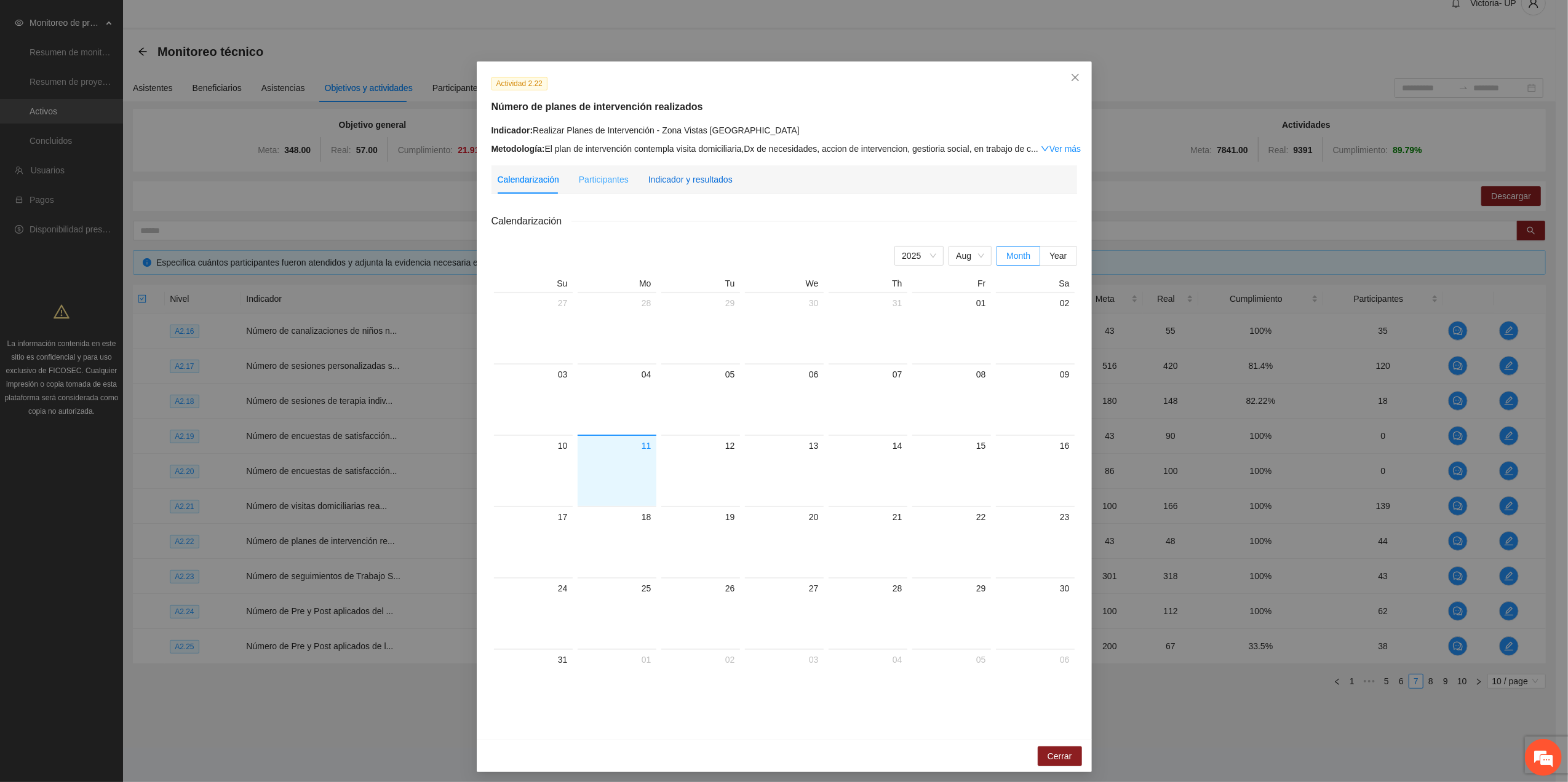
click at [701, 175] on div "Indicador y resultados" at bounding box center [690, 180] width 84 height 14
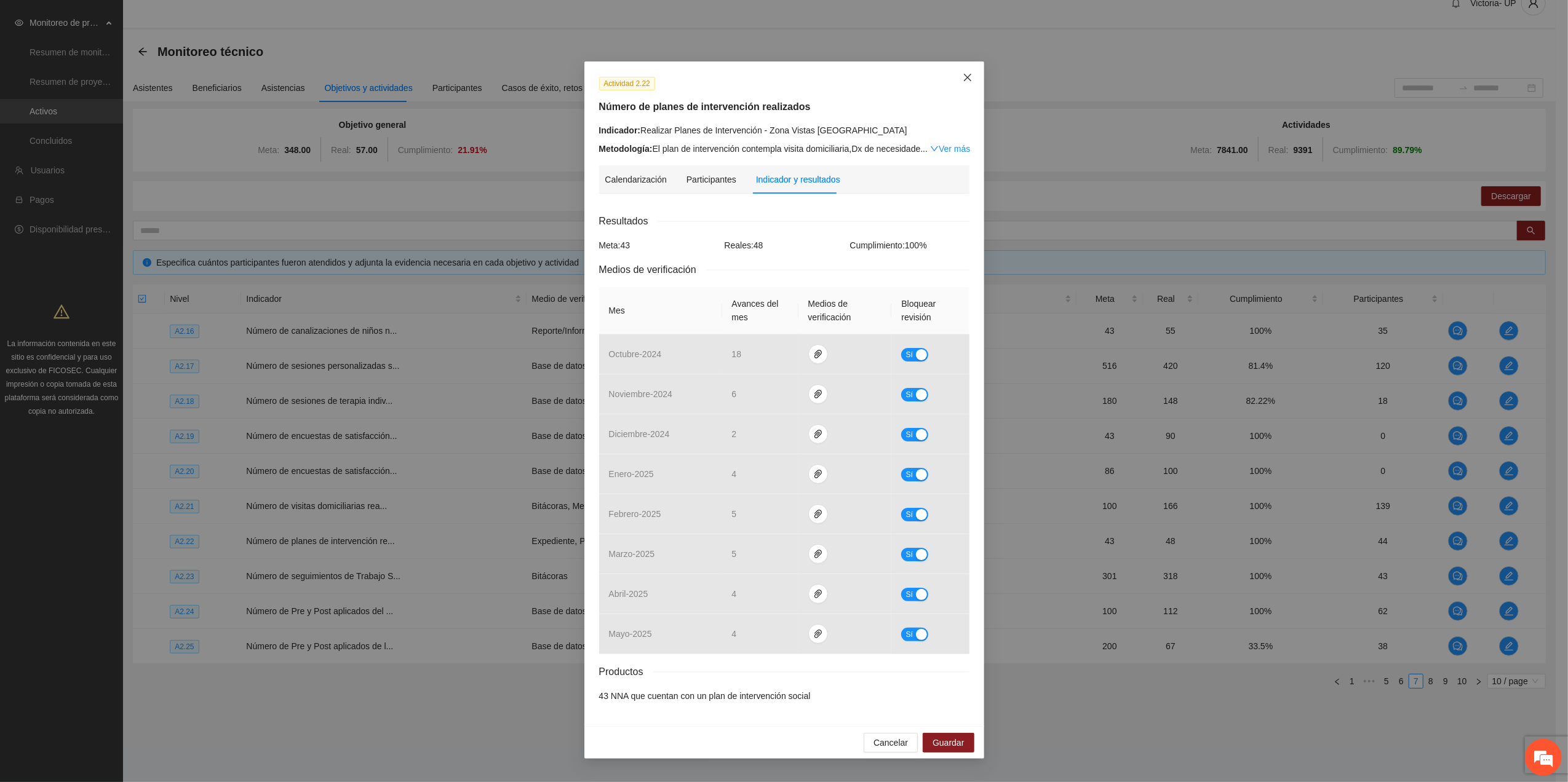
drag, startPoint x: 961, startPoint y: 81, endPoint x: 815, endPoint y: 112, distance: 149.3
click at [959, 82] on span "Close" at bounding box center [968, 78] width 33 height 33
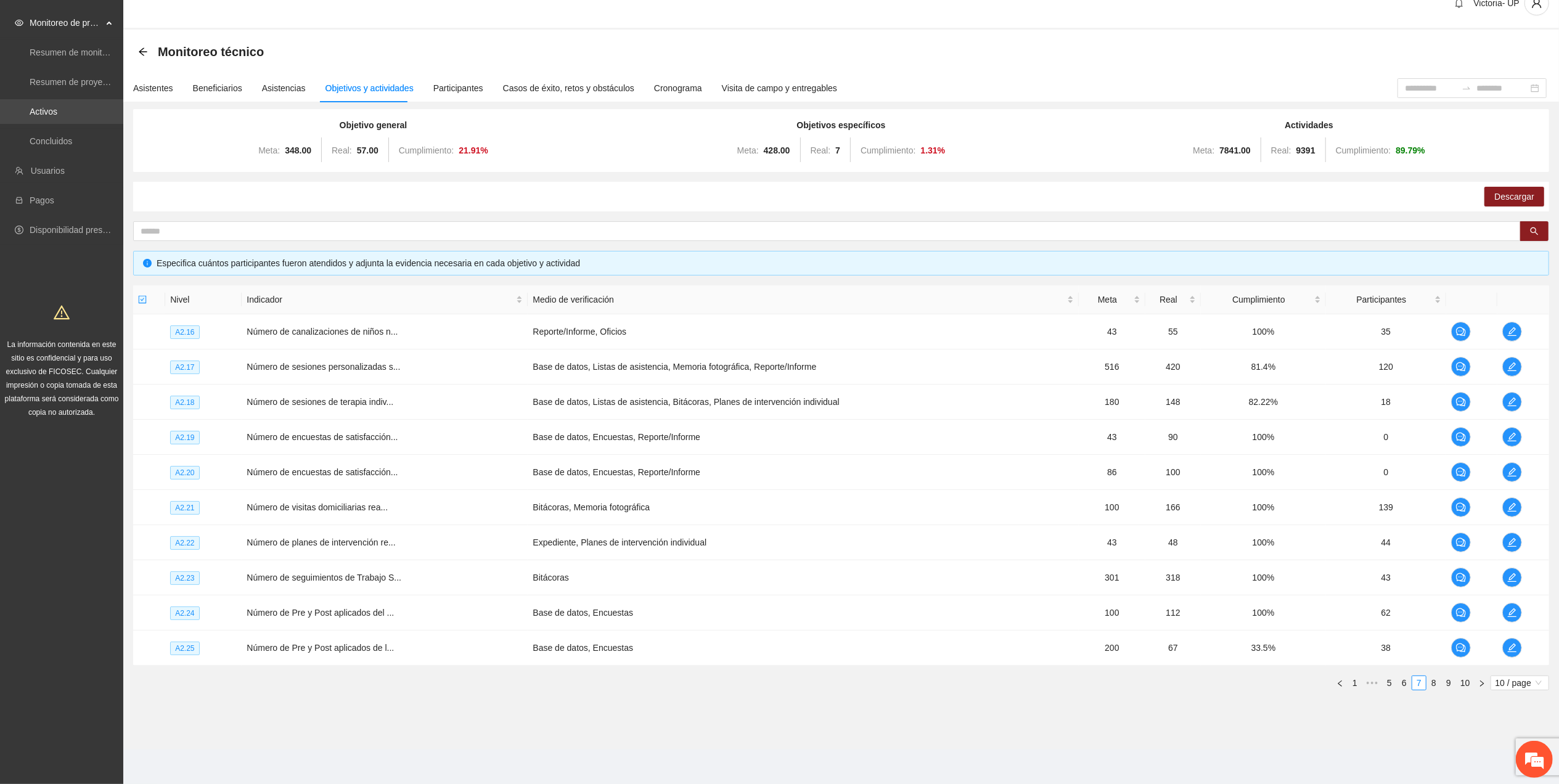
click at [56, 106] on link "Activos" at bounding box center [43, 111] width 27 height 10
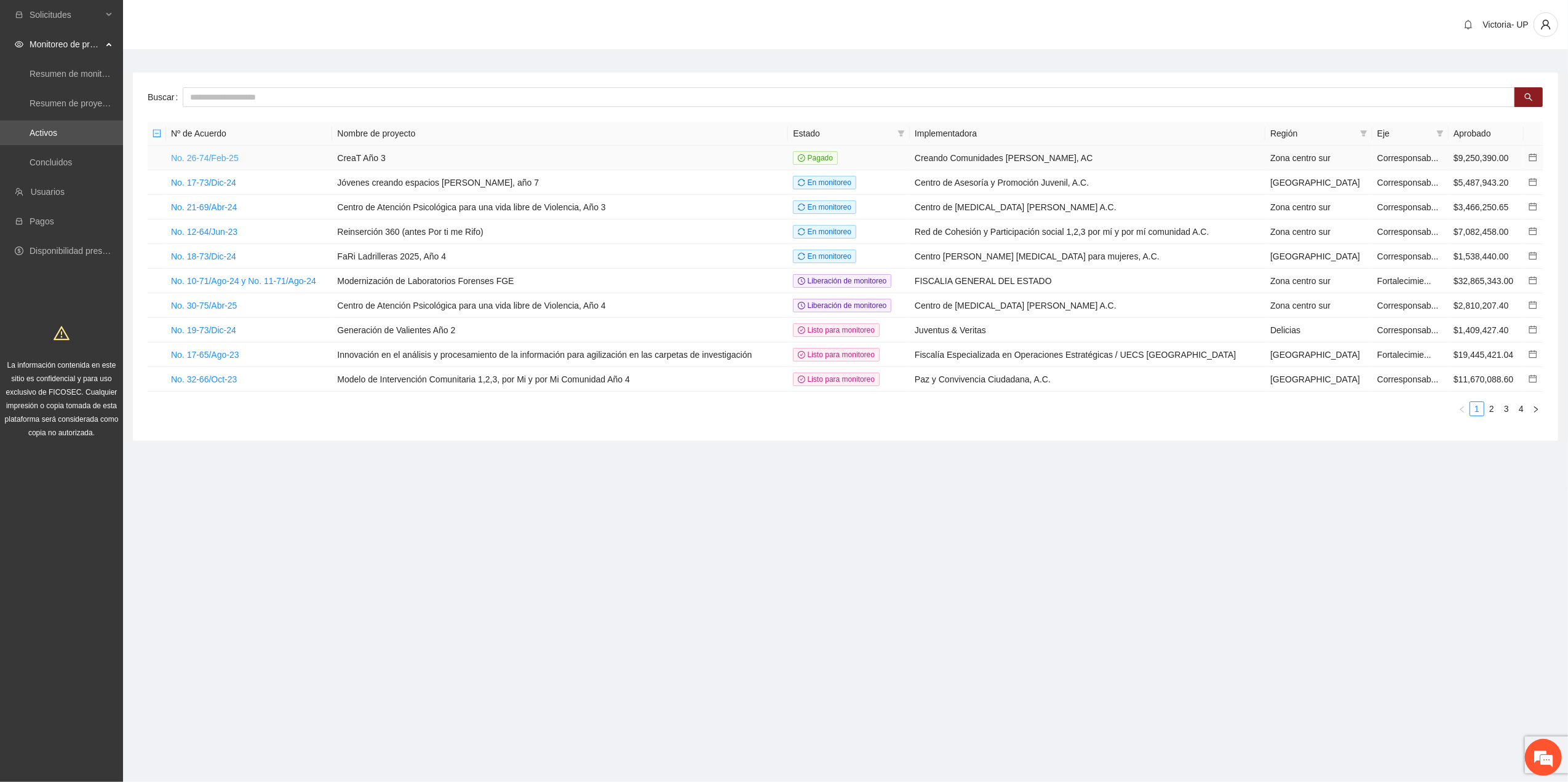
click at [228, 153] on link "No. 26-74/Feb-25" at bounding box center [204, 158] width 68 height 10
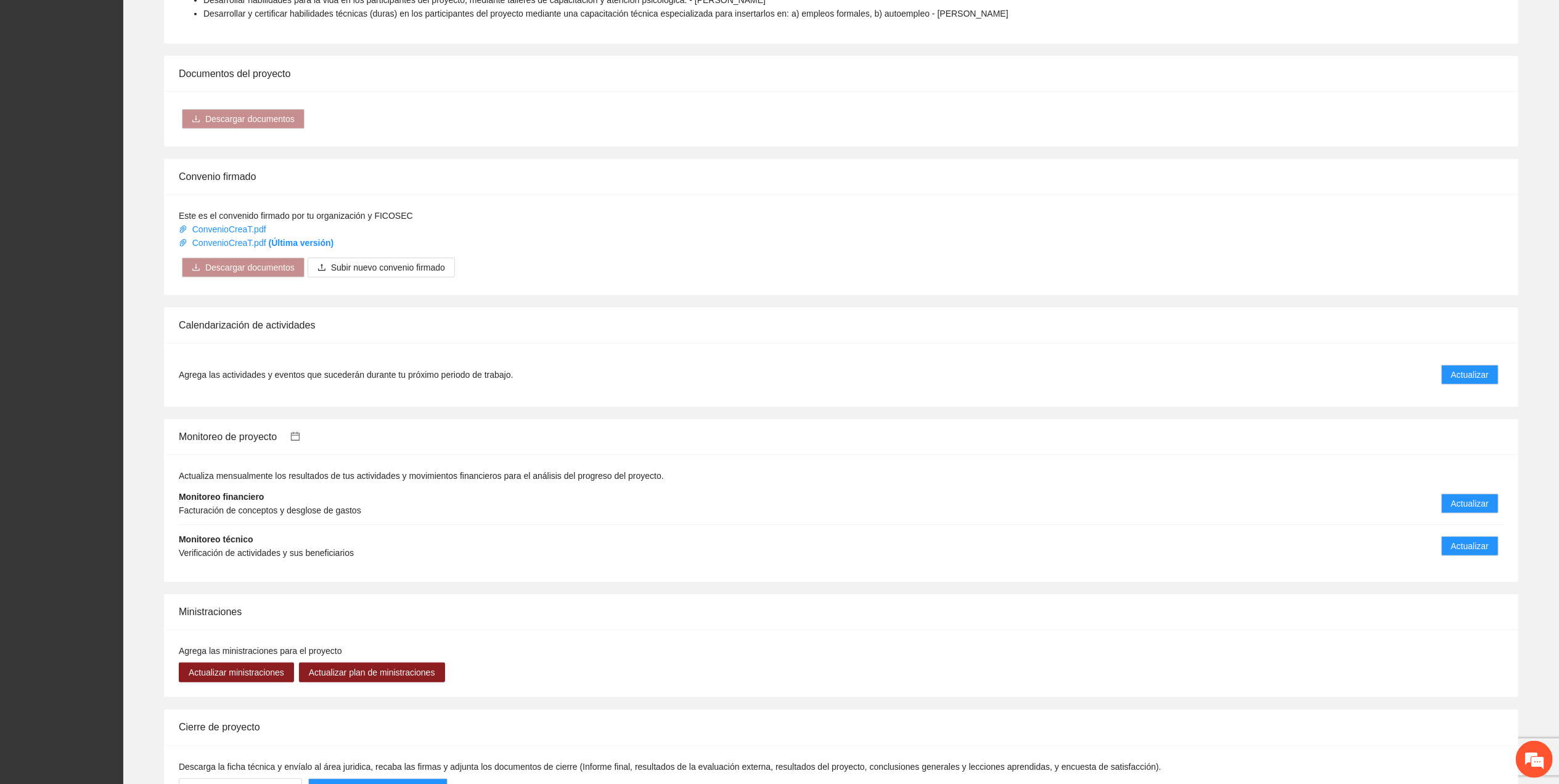
scroll to position [819, 0]
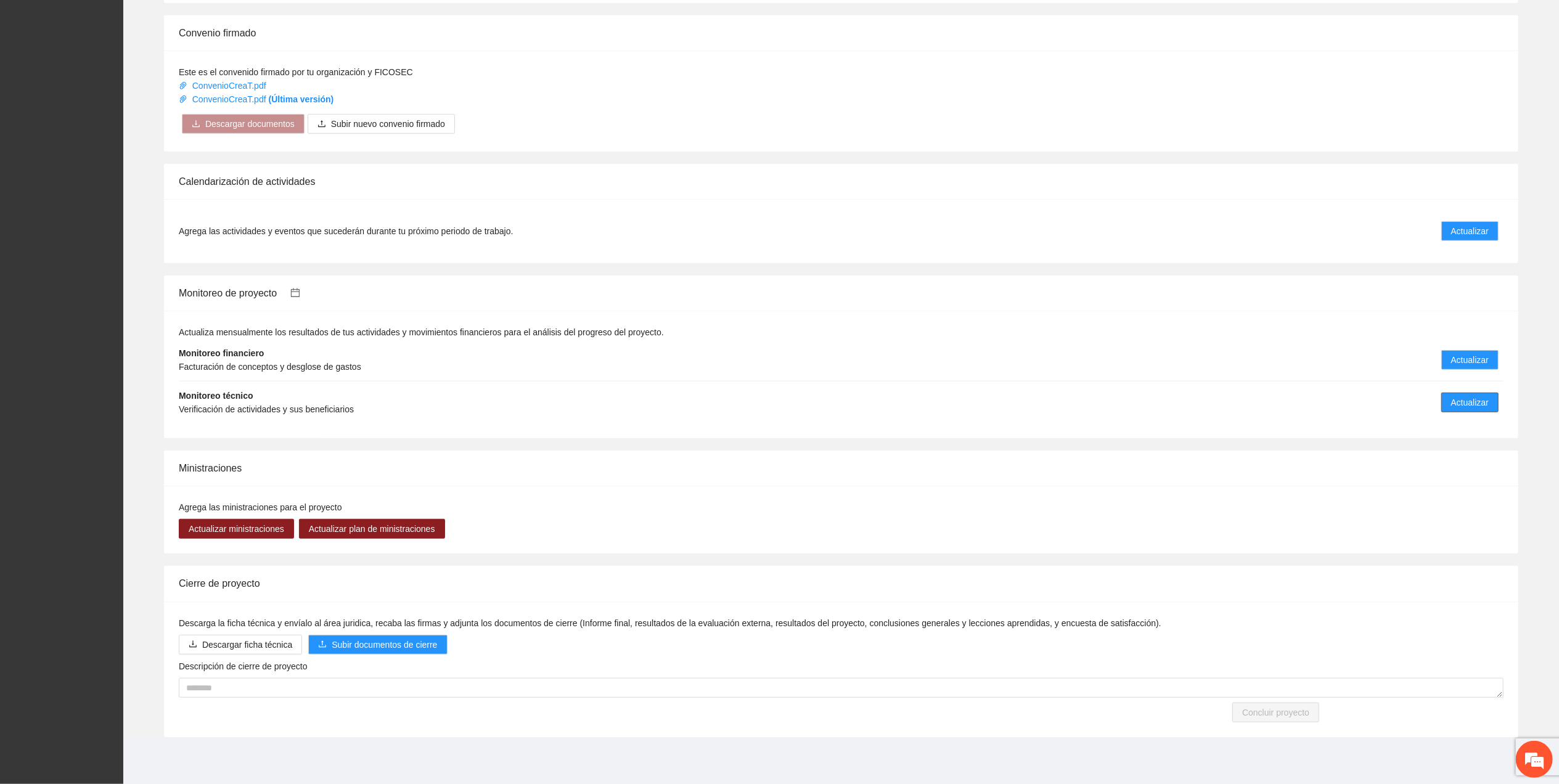
click at [1481, 398] on span "Actualizar" at bounding box center [1469, 402] width 37 height 14
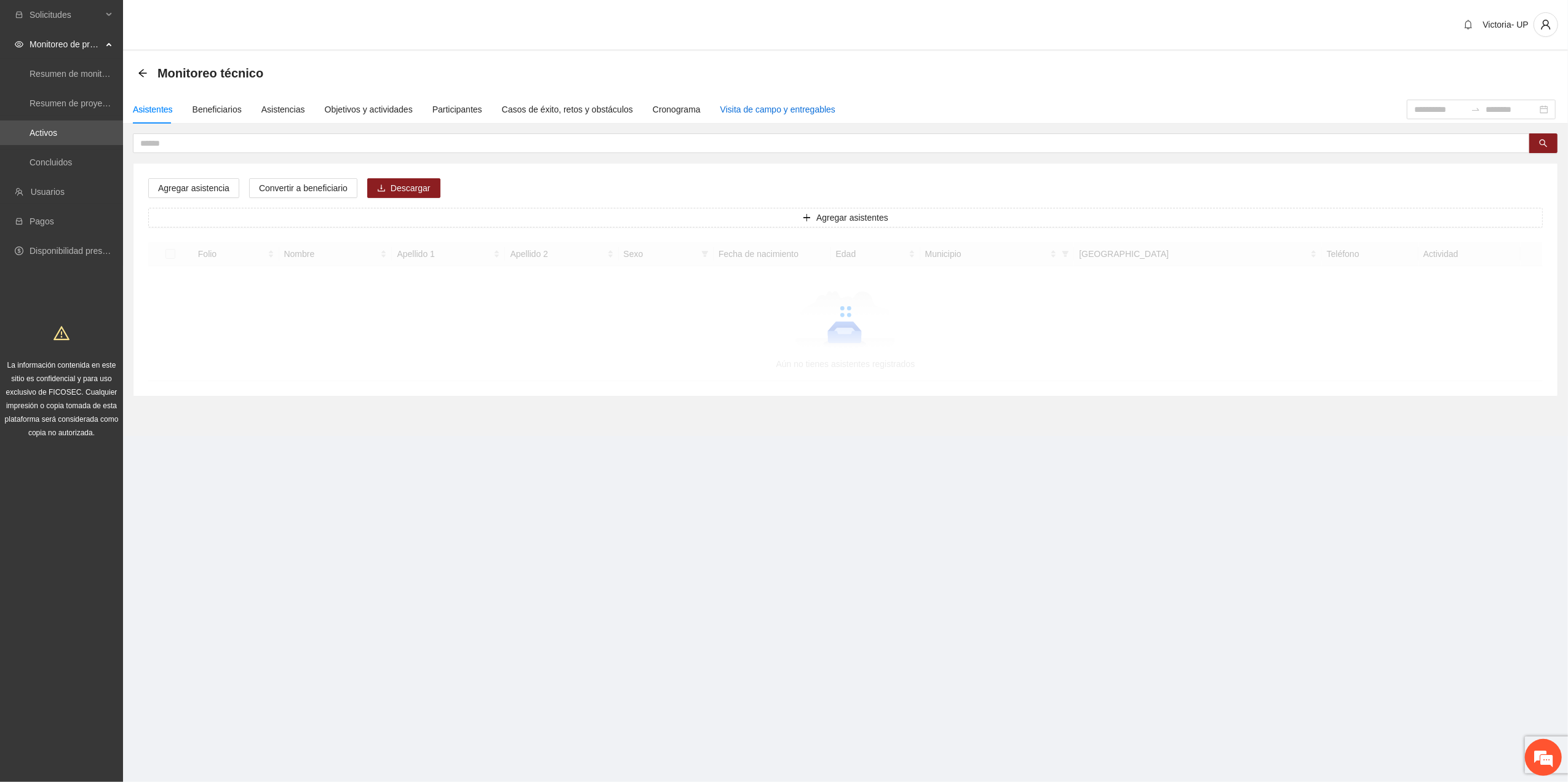
click at [772, 111] on div "Visita de campo y entregables" at bounding box center [778, 109] width 115 height 14
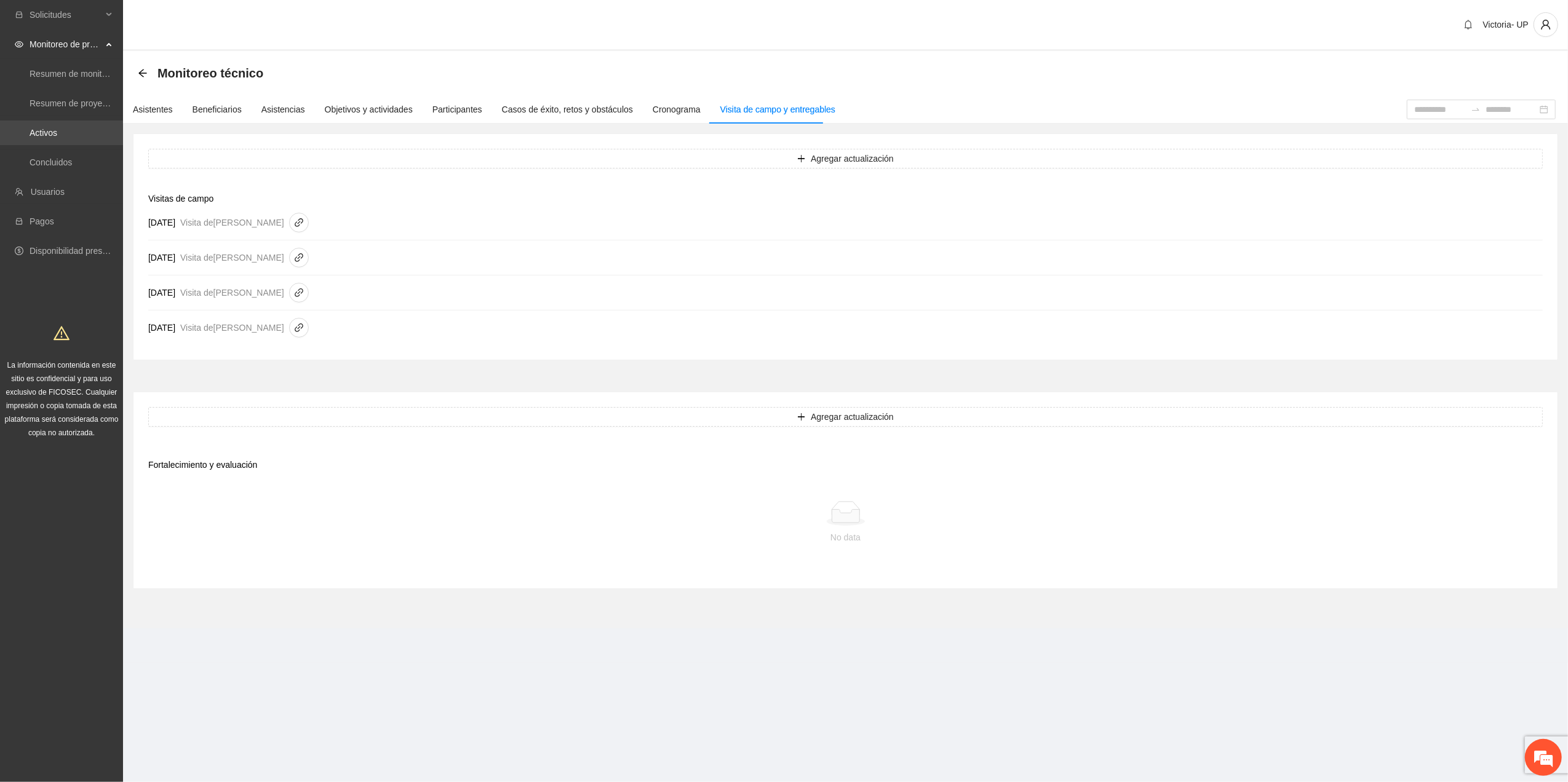
click at [57, 128] on link "Activos" at bounding box center [43, 133] width 27 height 10
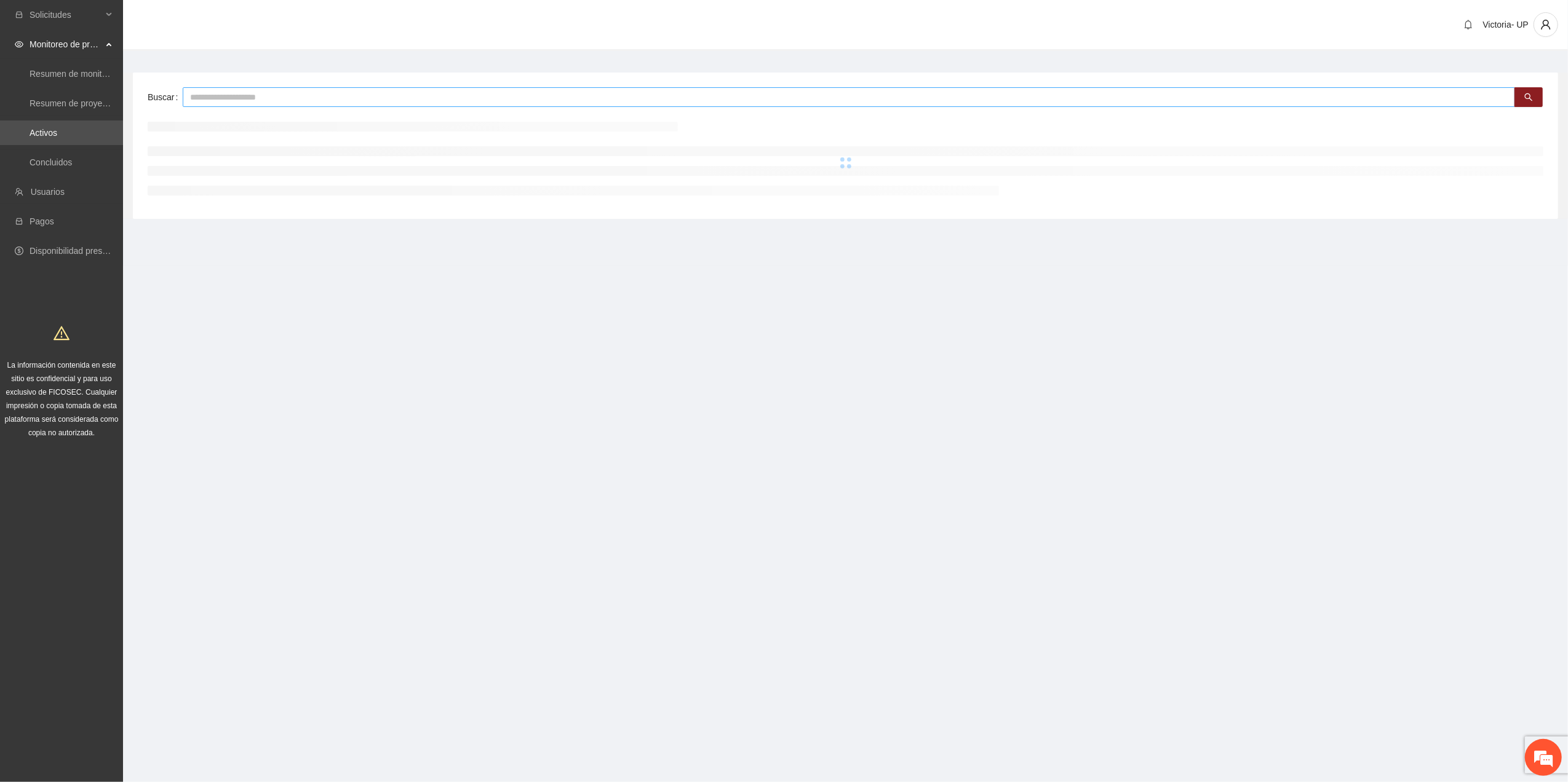
drag, startPoint x: 262, startPoint y: 97, endPoint x: 252, endPoint y: 96, distance: 10.0
click at [257, 96] on input "text" at bounding box center [849, 97] width 1333 height 20
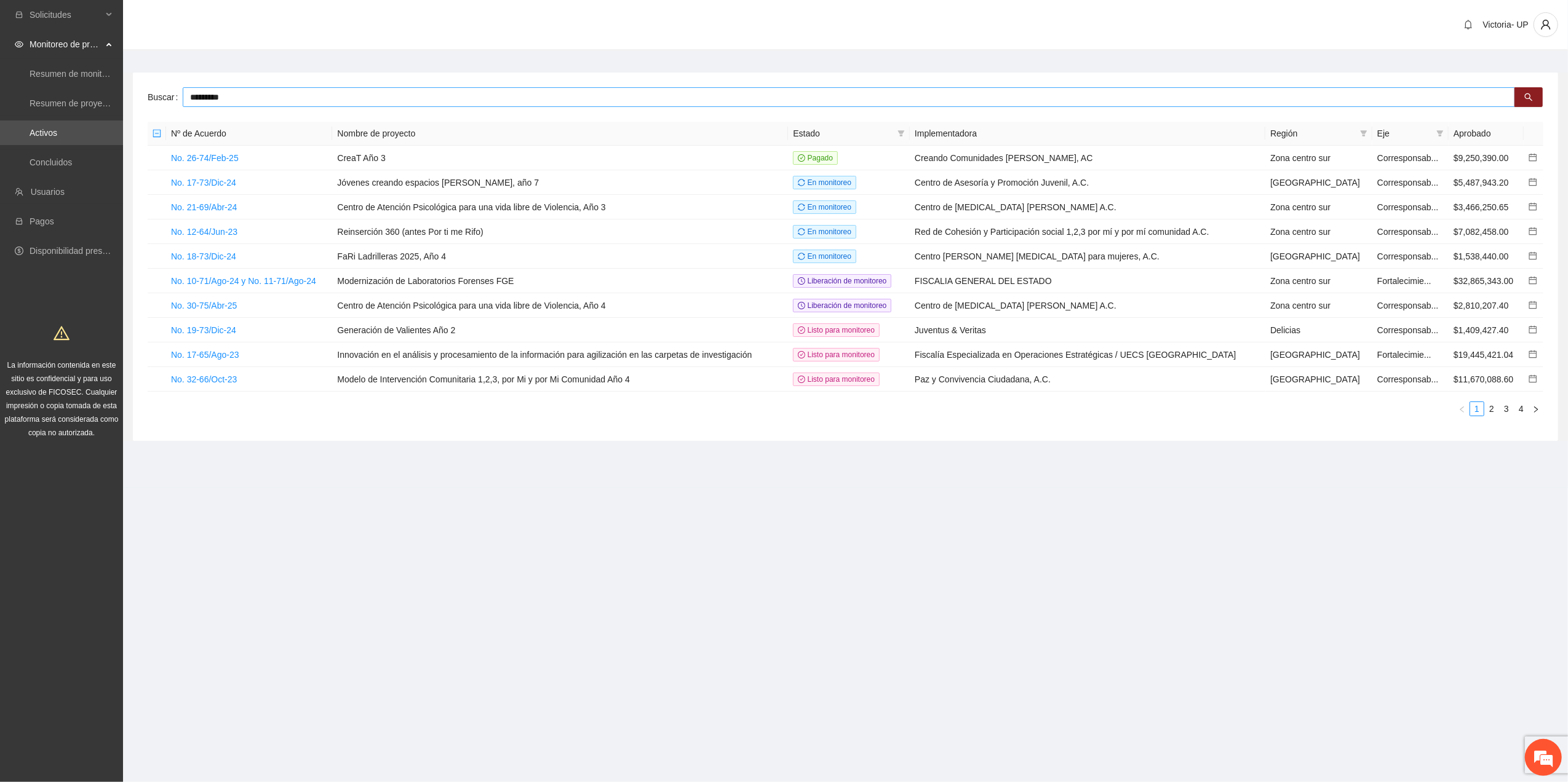
type input "*********"
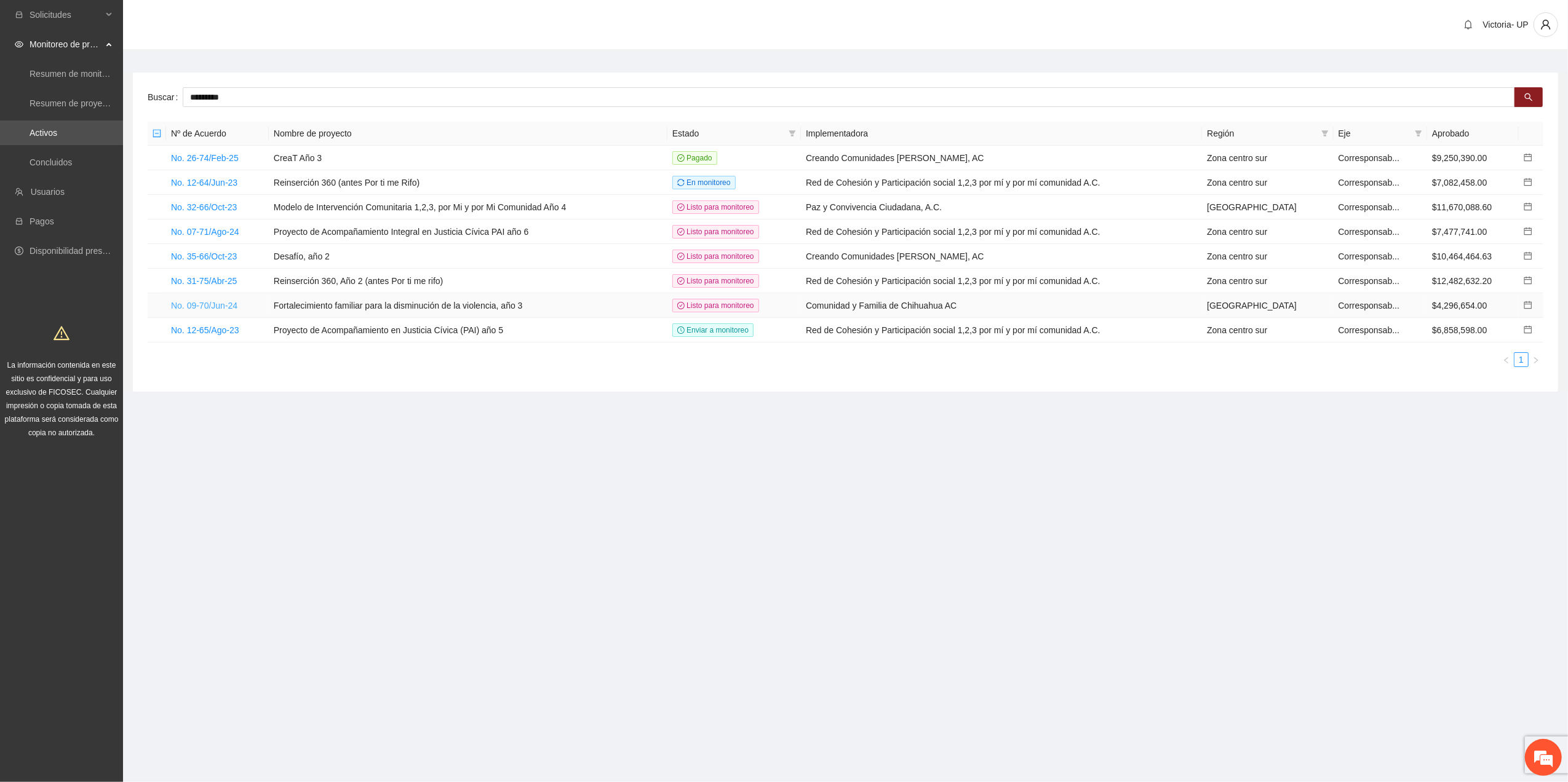
click at [218, 305] on link "No. 09-70/Jun-24" at bounding box center [204, 305] width 67 height 10
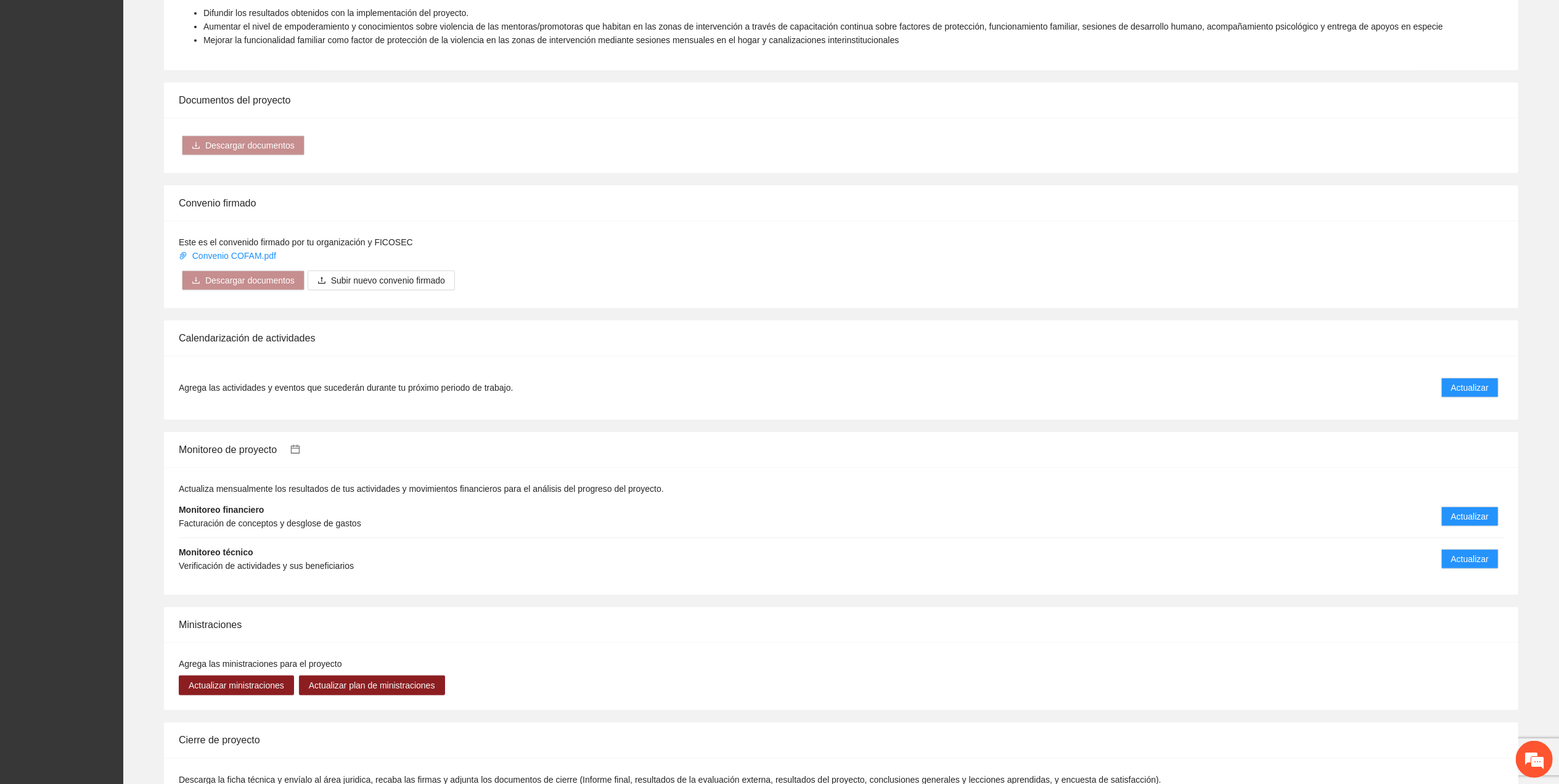
scroll to position [986, 0]
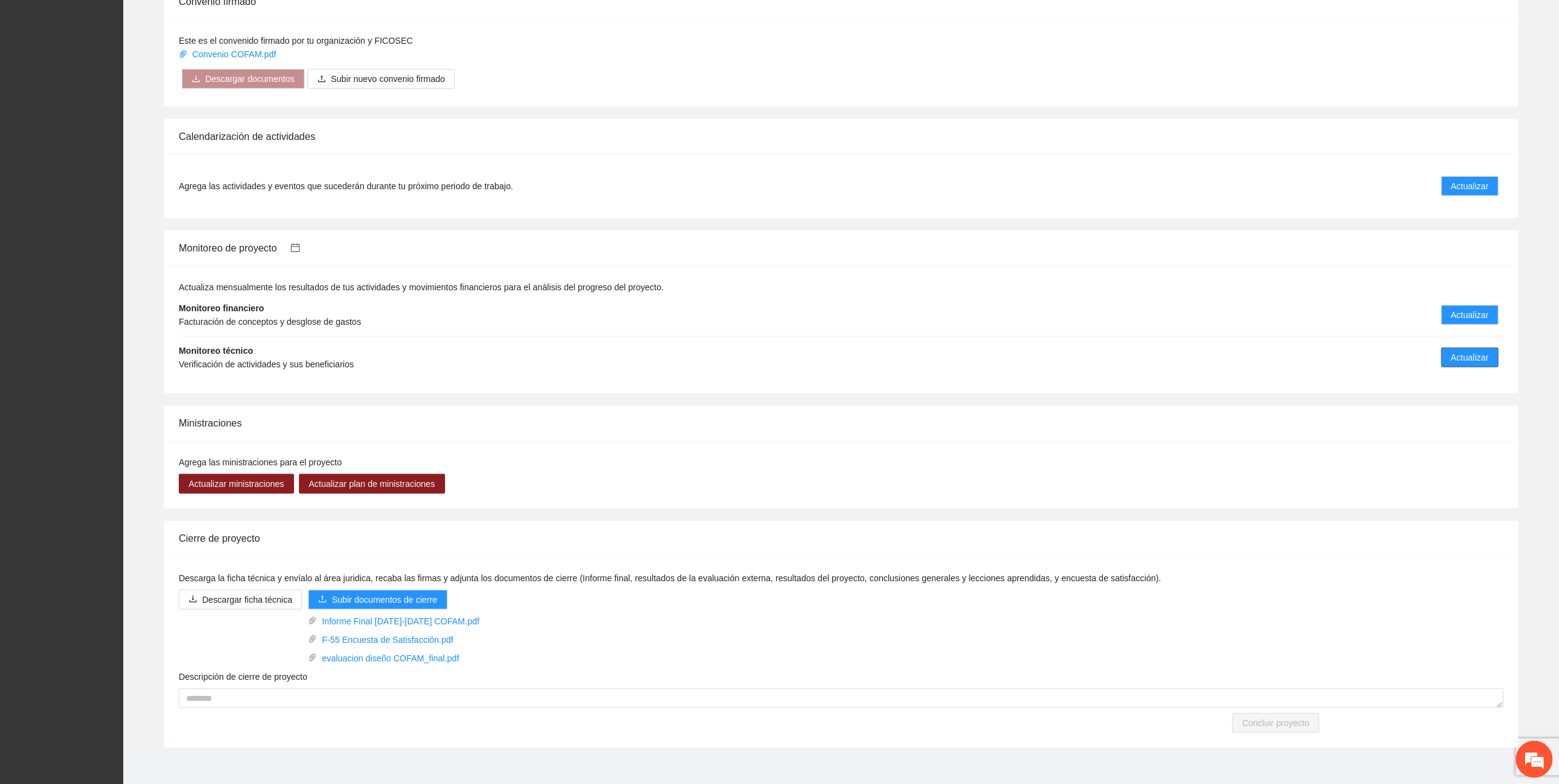
click at [1453, 355] on span "Actualizar" at bounding box center [1469, 357] width 37 height 14
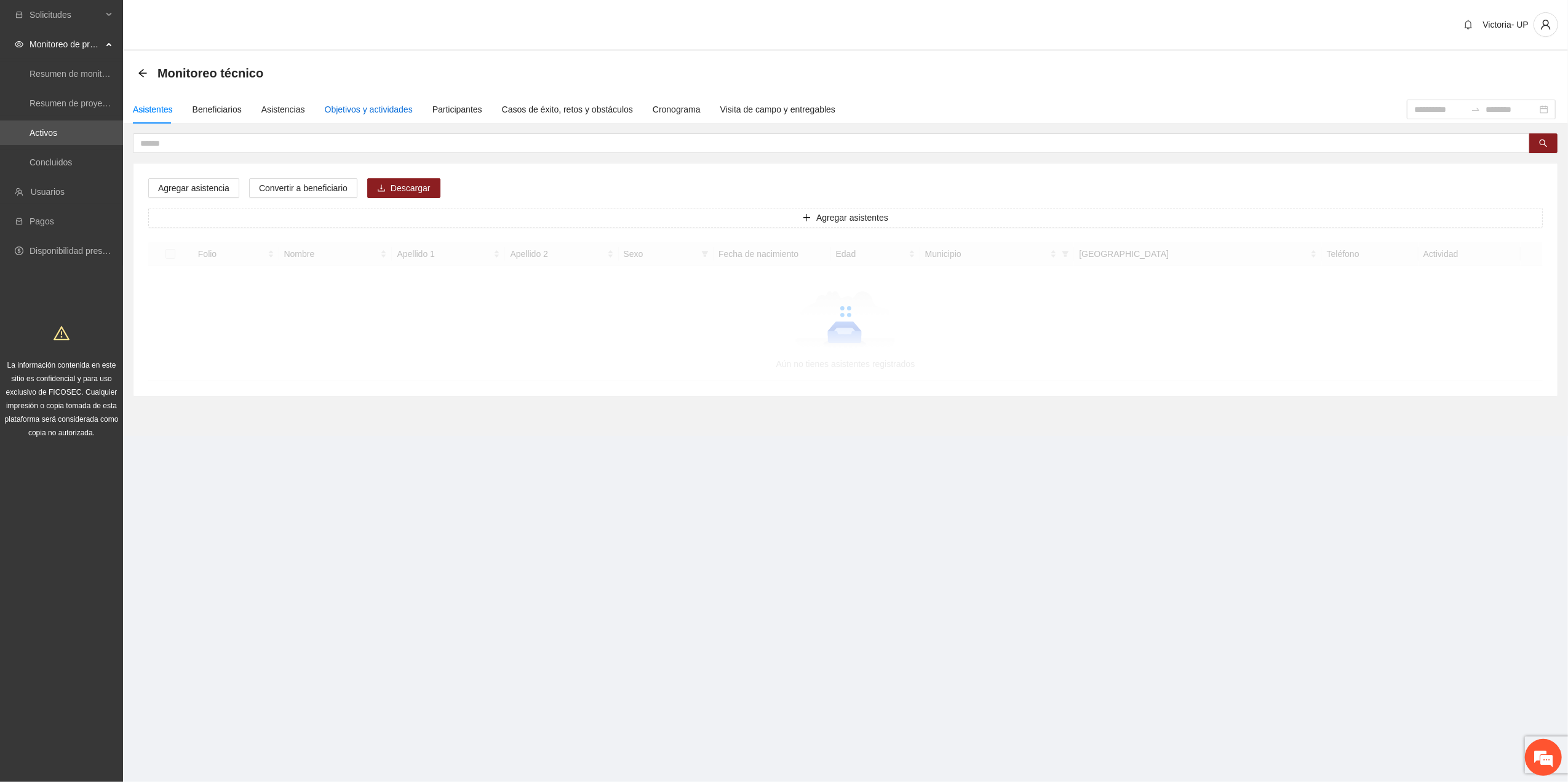
click at [348, 107] on div "Objetivos y actividades" at bounding box center [369, 109] width 88 height 14
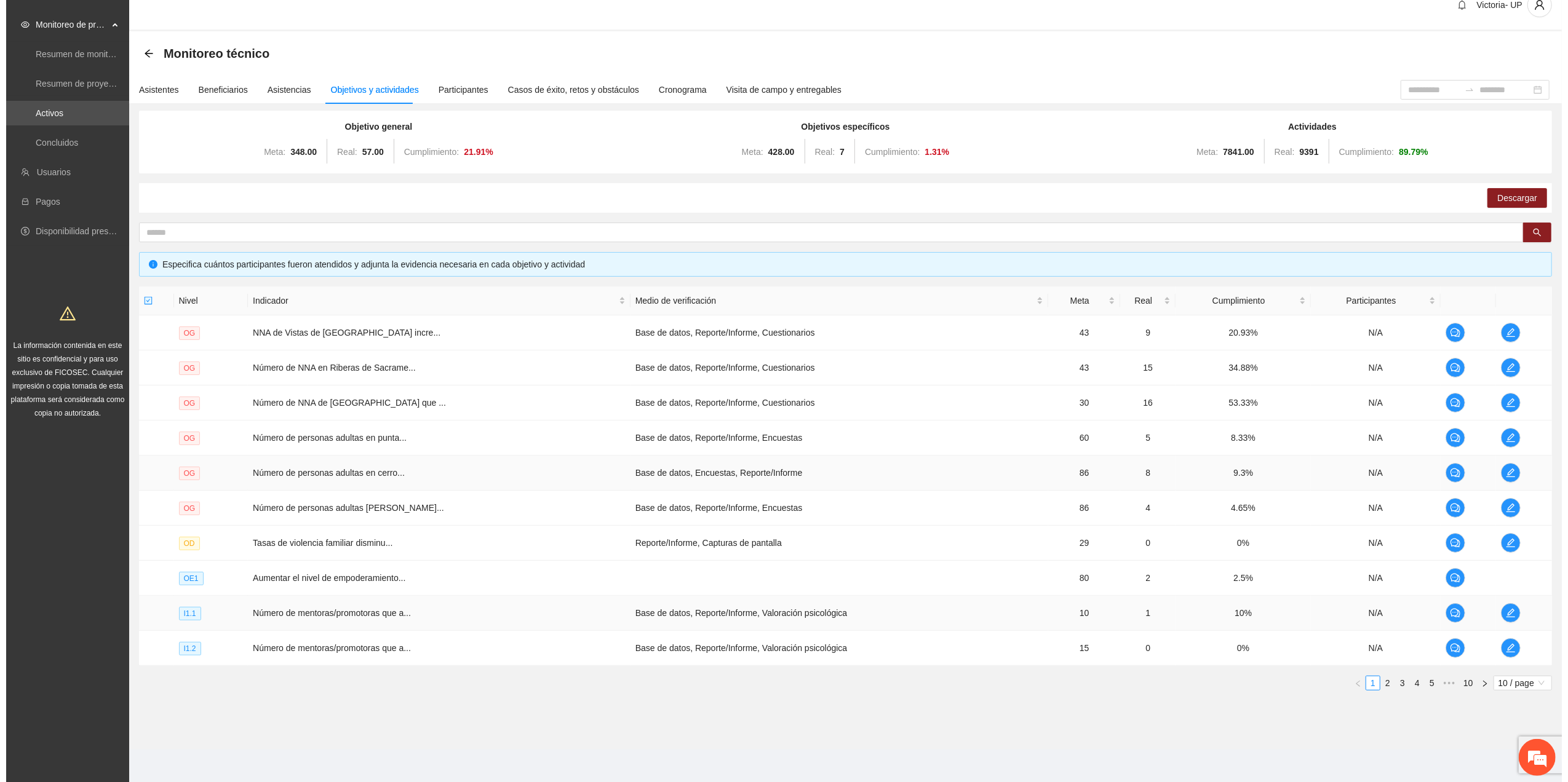
scroll to position [24, 0]
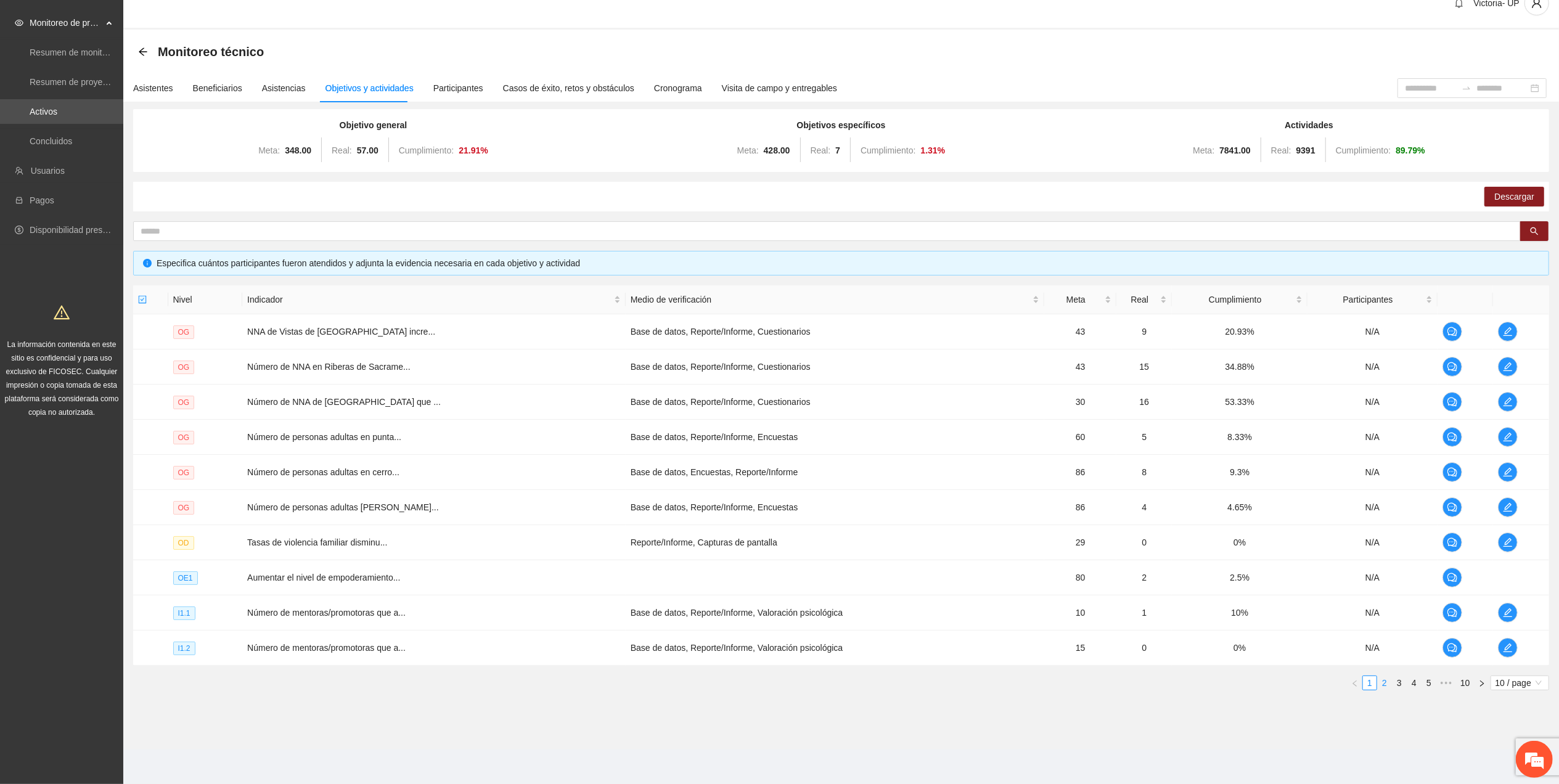
click at [1384, 688] on link "2" at bounding box center [1385, 683] width 14 height 14
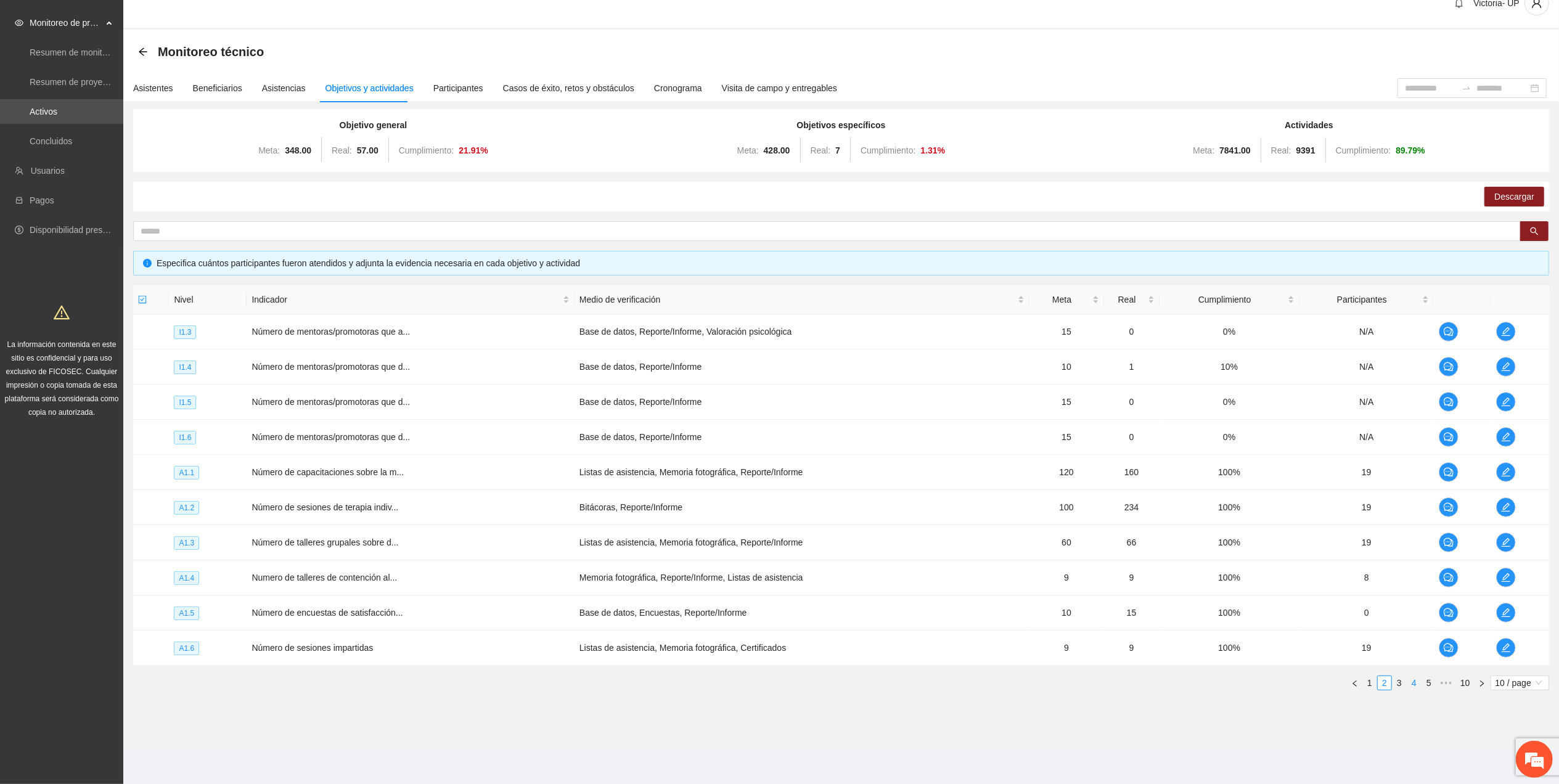
click at [1417, 682] on link "4" at bounding box center [1415, 683] width 14 height 14
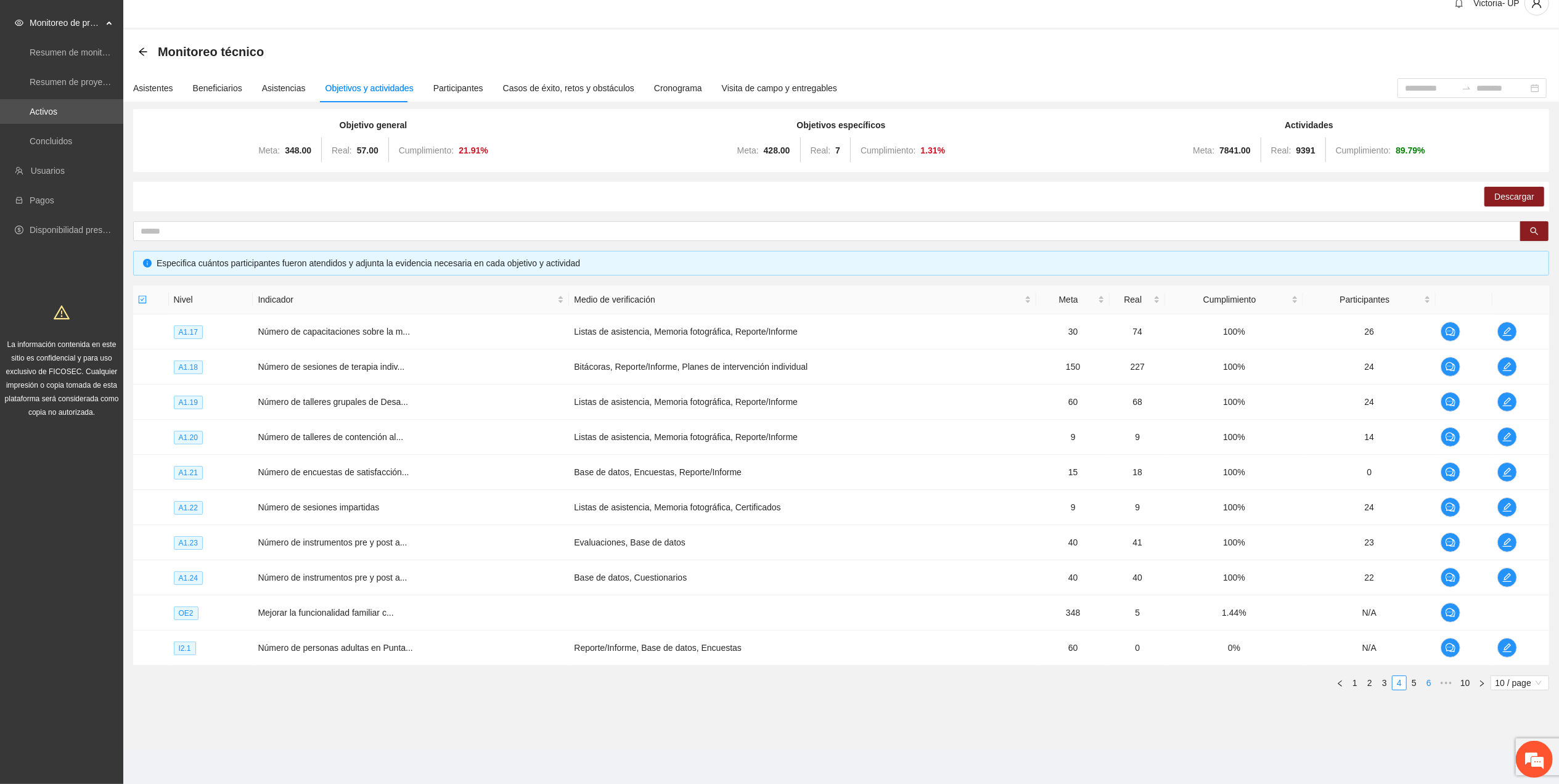
click at [1427, 684] on link "6" at bounding box center [1429, 683] width 14 height 14
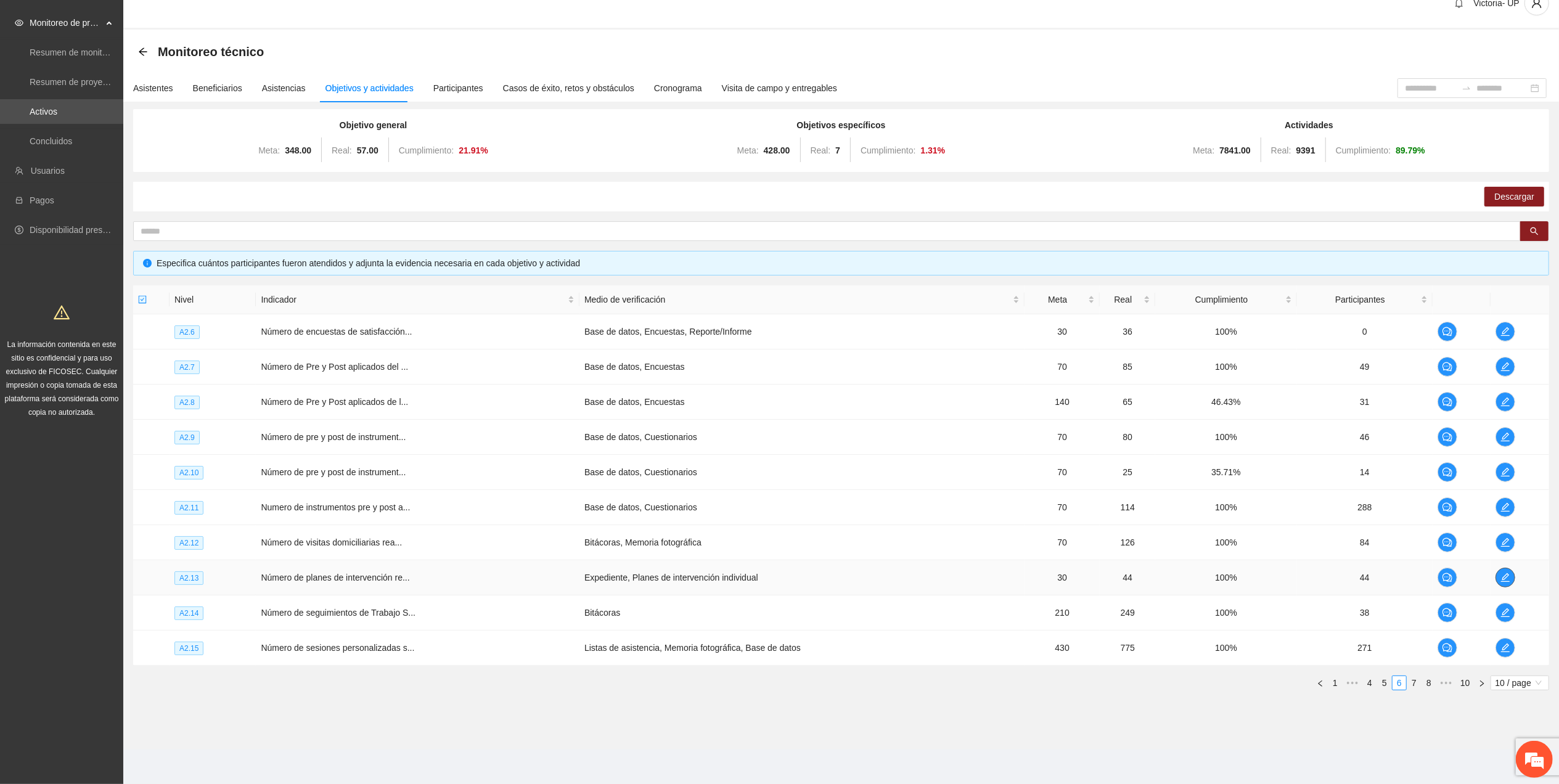
click at [1497, 573] on span "edit" at bounding box center [1506, 577] width 18 height 10
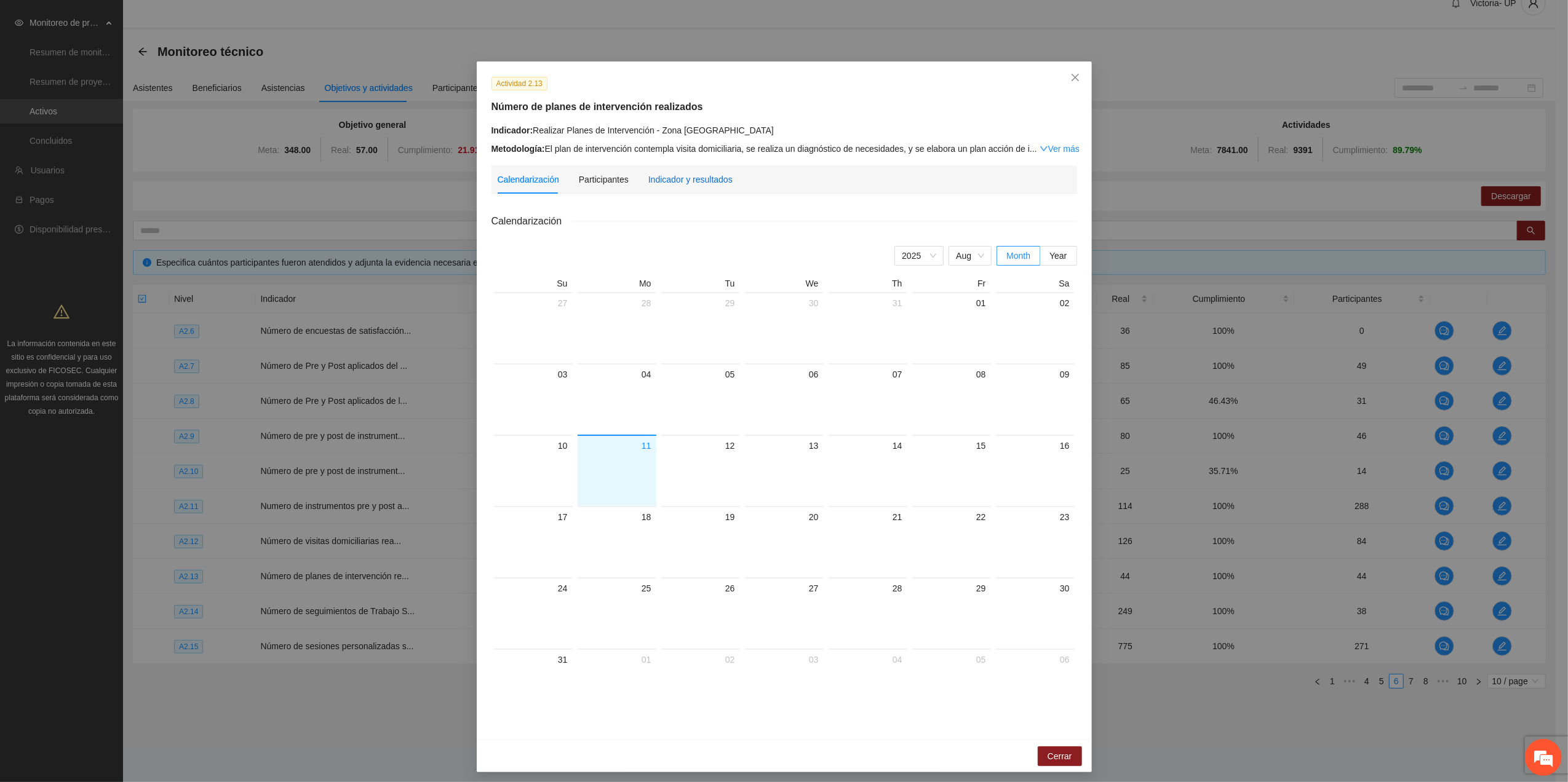
click at [662, 180] on div "Indicador y resultados" at bounding box center [690, 180] width 84 height 14
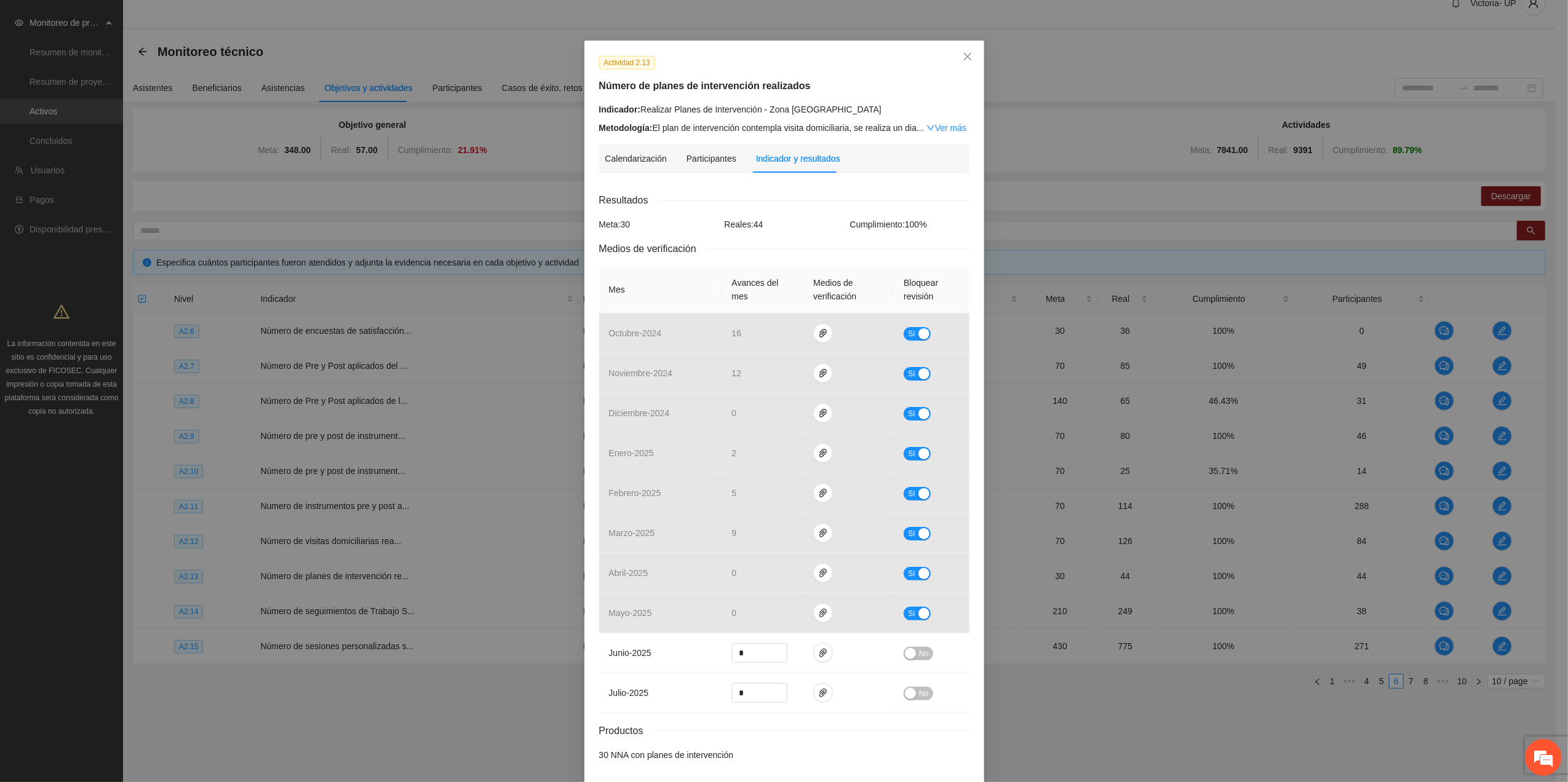
scroll to position [0, 0]
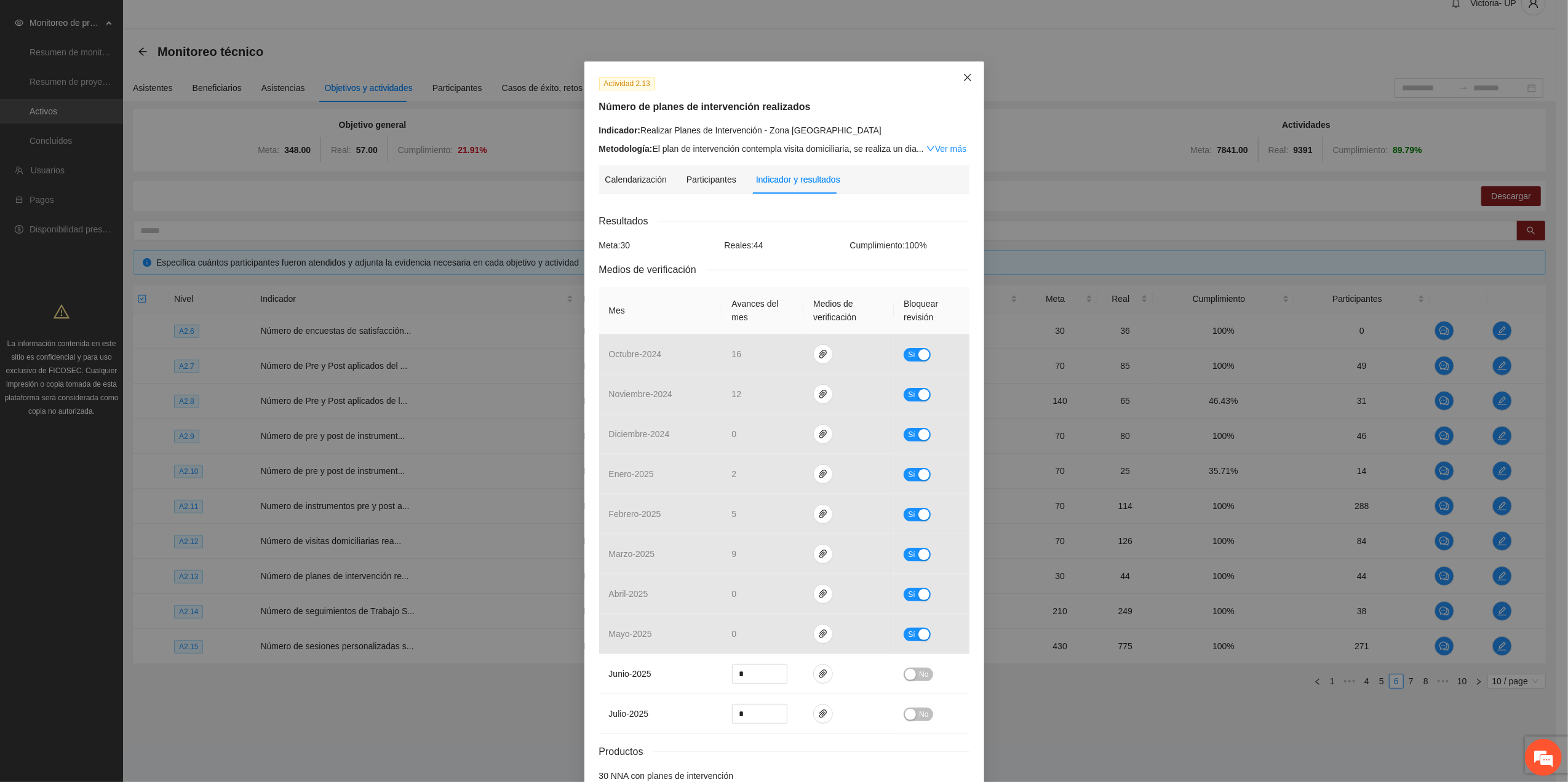
click at [951, 80] on span "Close" at bounding box center [968, 78] width 33 height 33
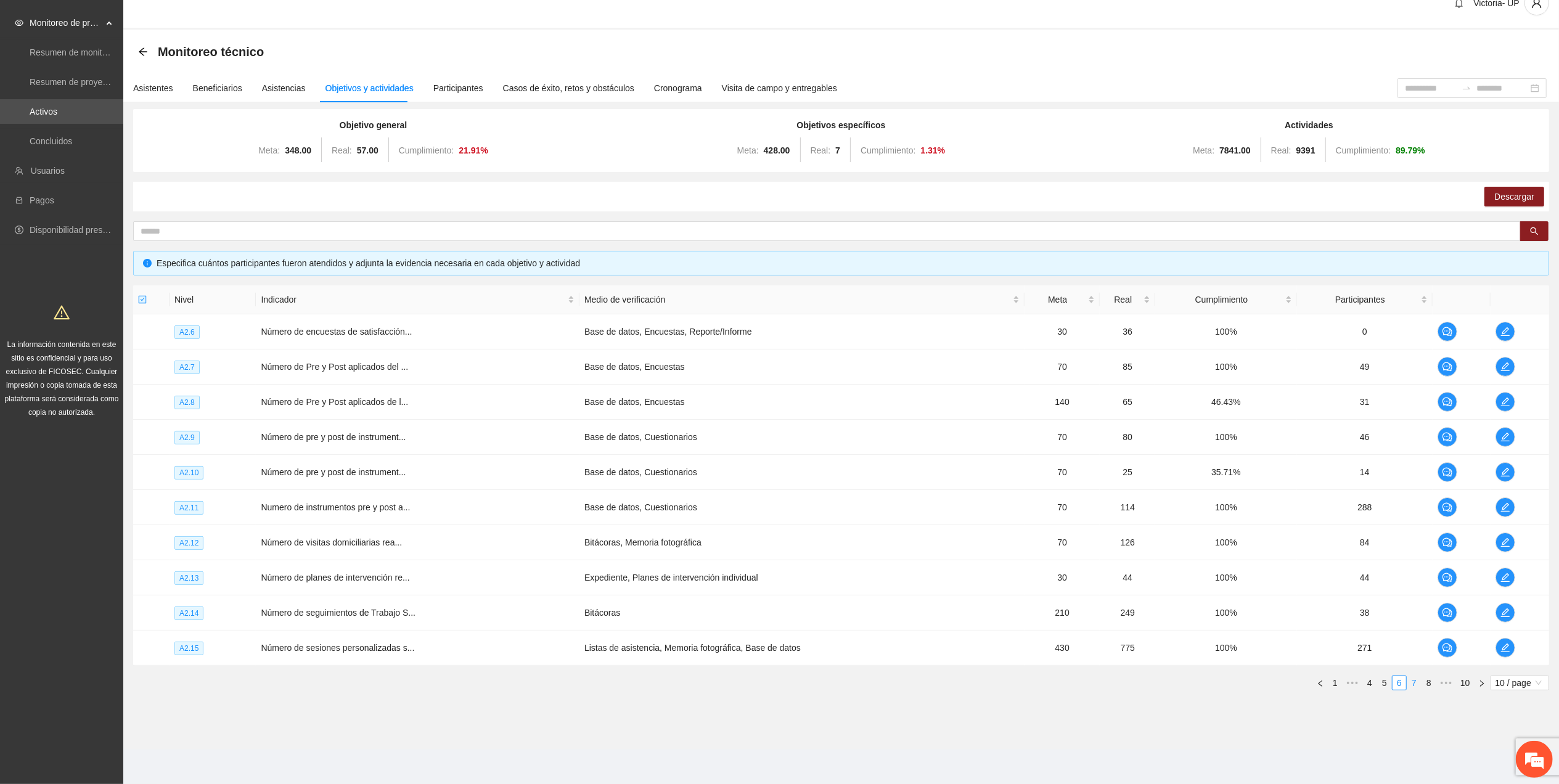
click at [1411, 681] on link "7" at bounding box center [1415, 683] width 14 height 14
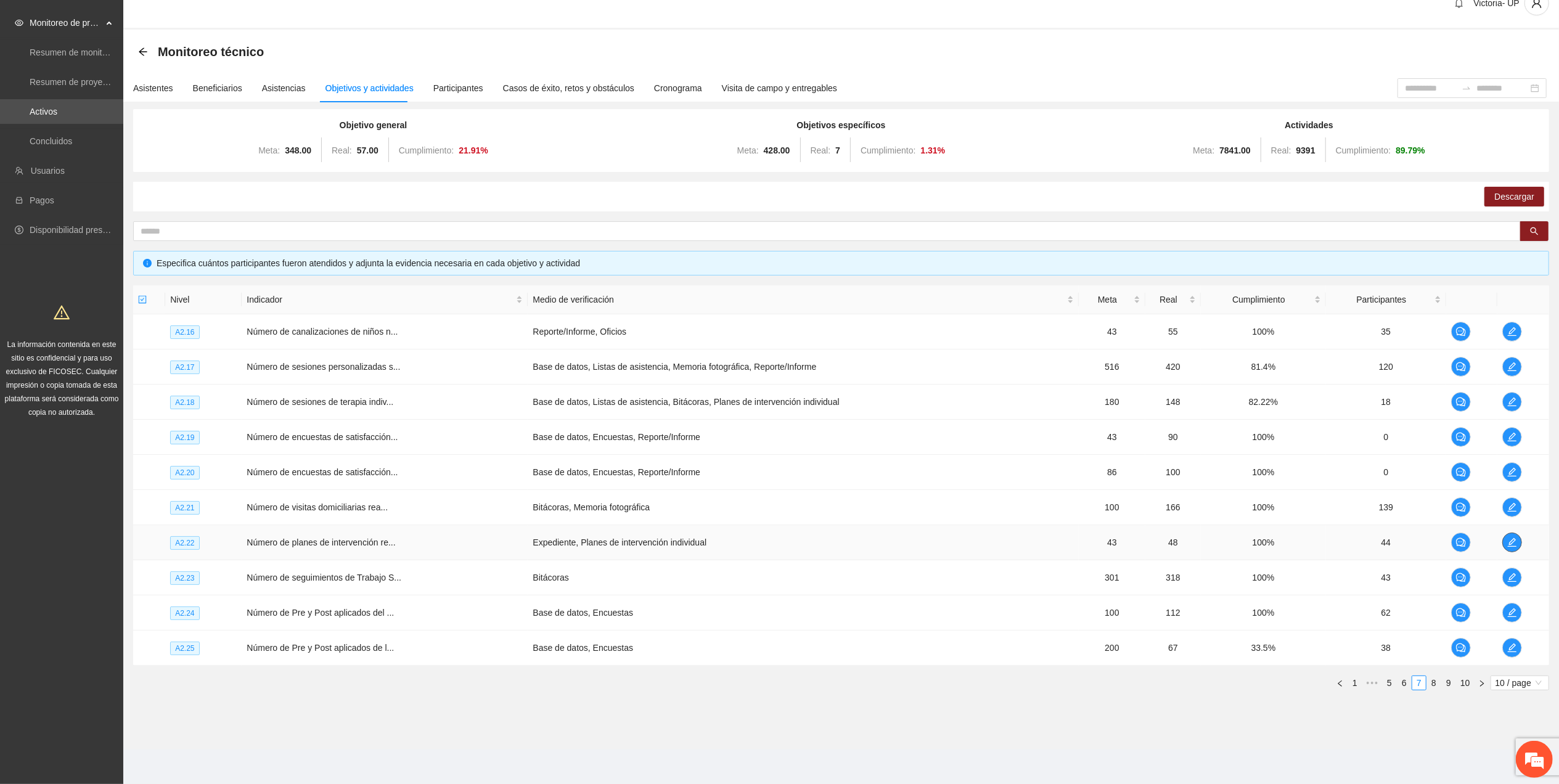
click at [1510, 544] on icon "edit" at bounding box center [1512, 542] width 10 height 10
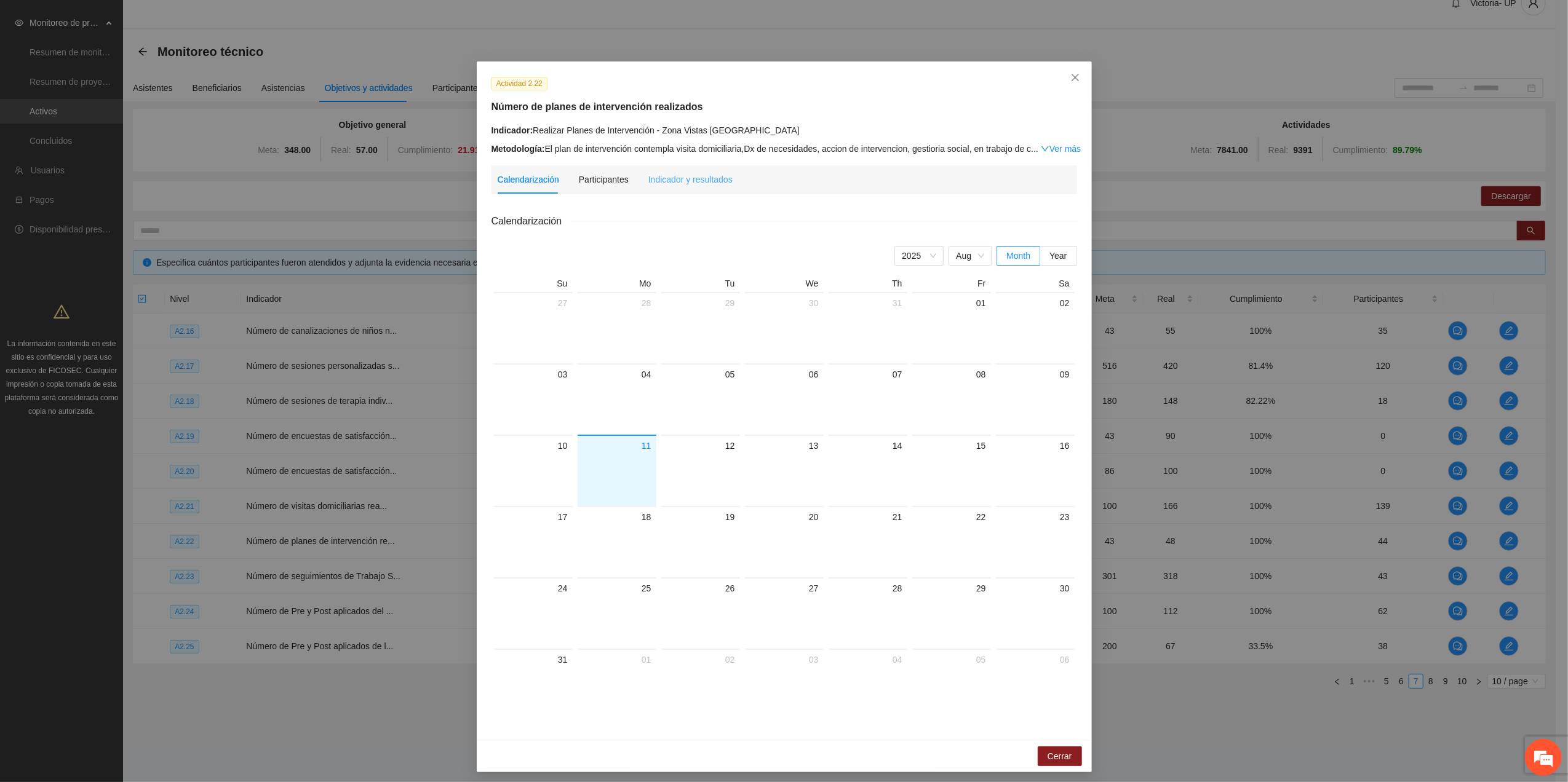
click at [675, 190] on div "Indicador y resultados" at bounding box center [690, 179] width 84 height 28
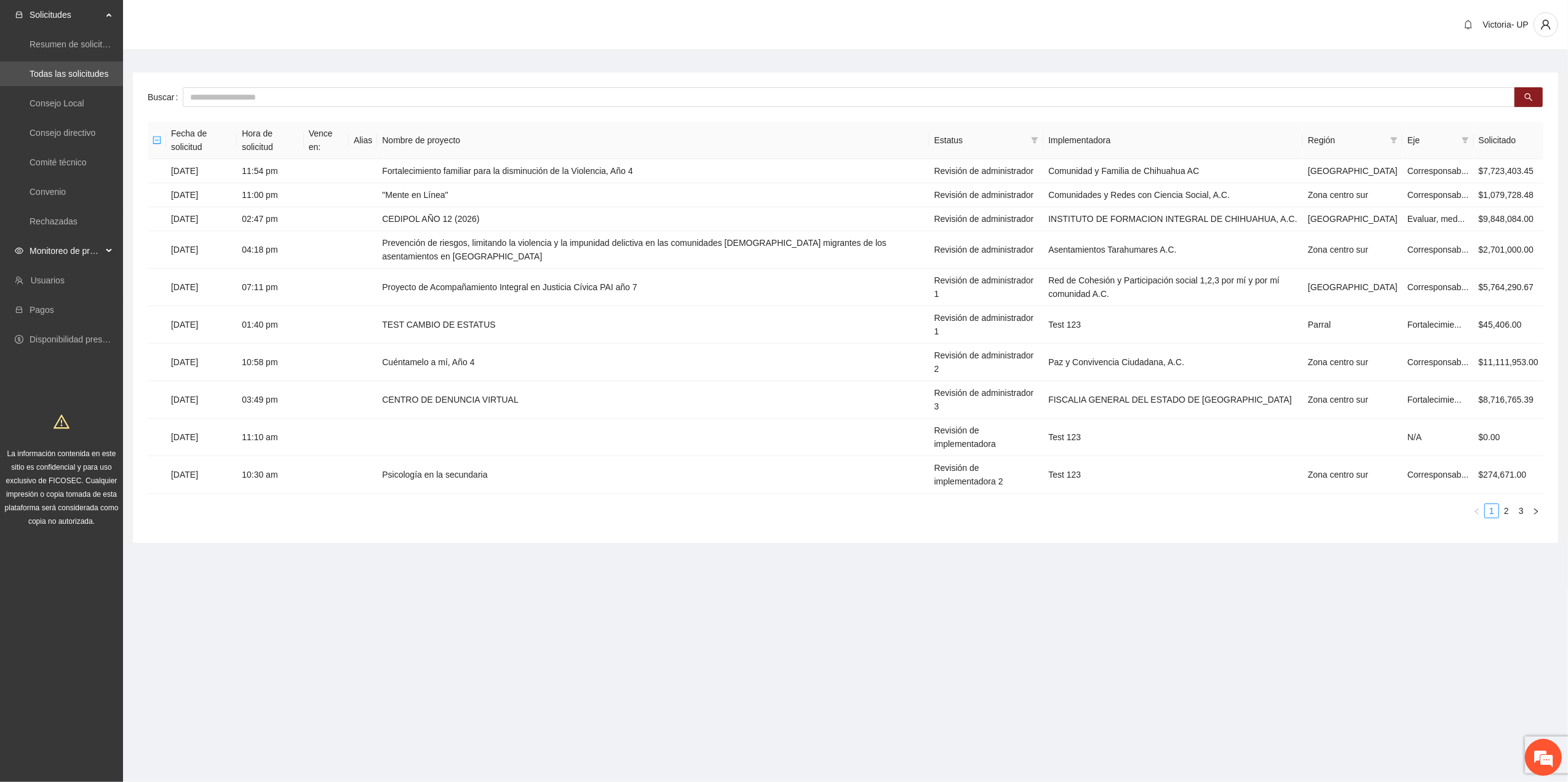
click at [57, 251] on span "Monitoreo de proyectos" at bounding box center [66, 251] width 73 height 24
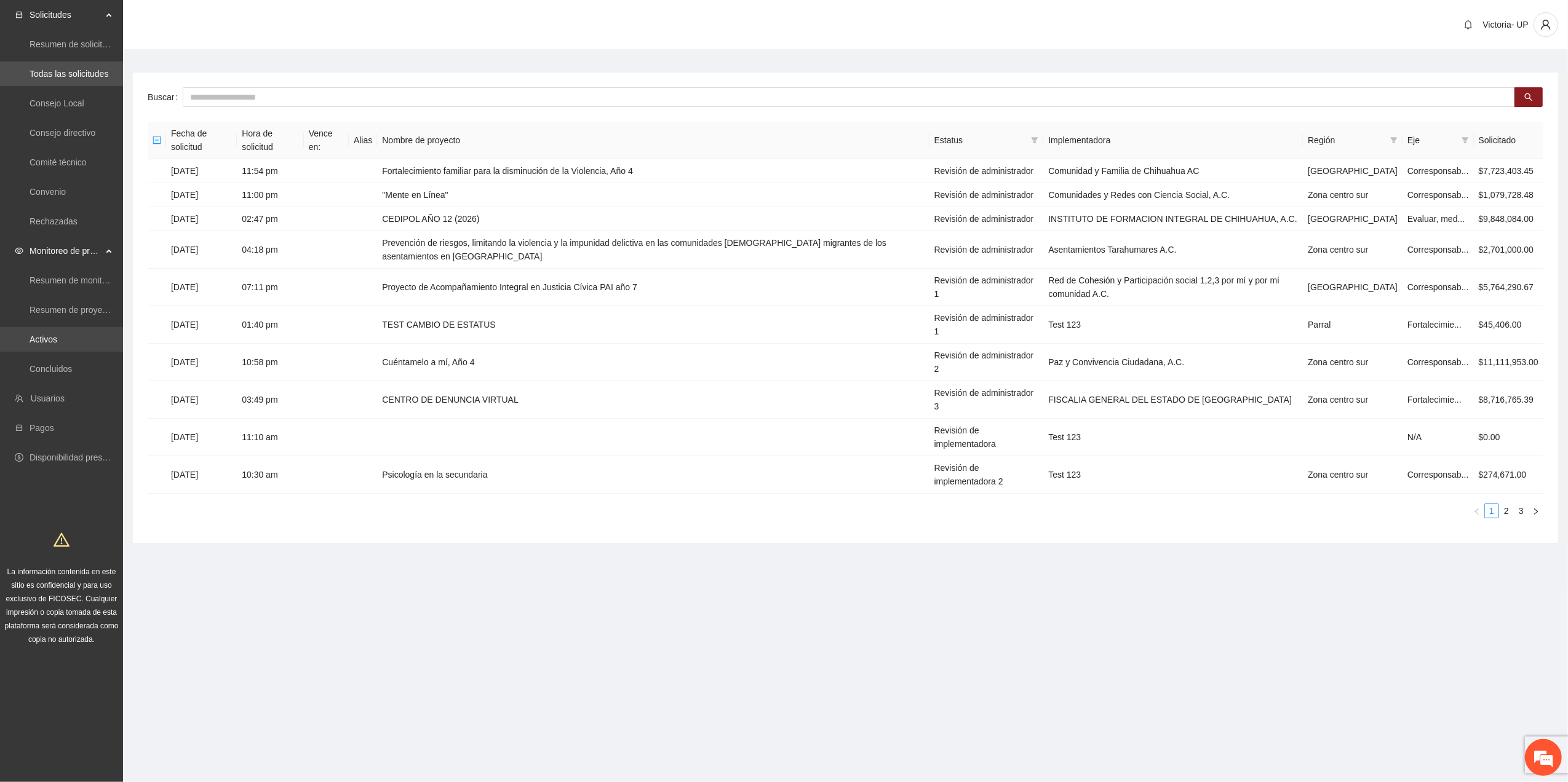
click at [57, 336] on link "Activos" at bounding box center [43, 339] width 27 height 10
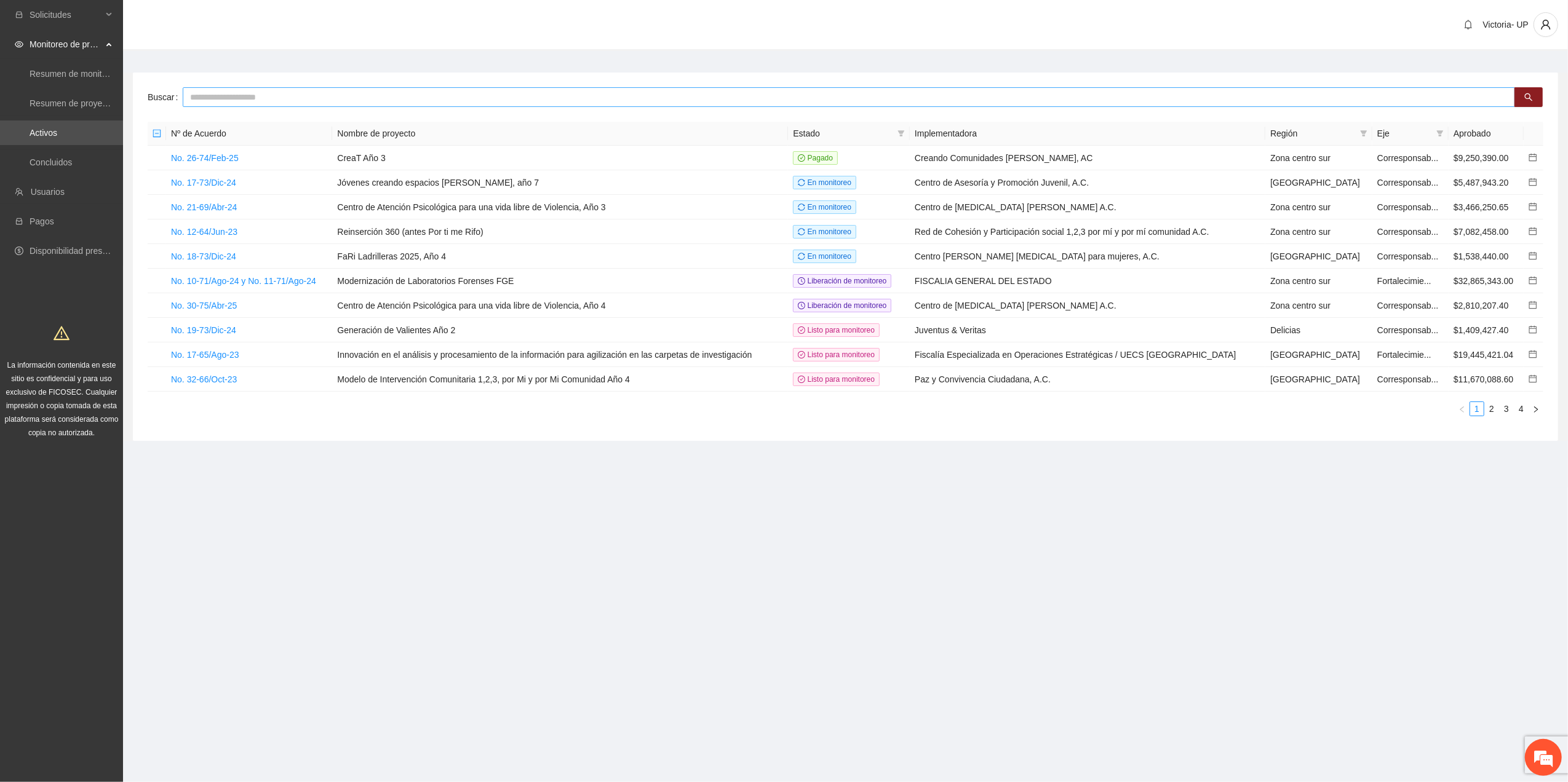
click at [329, 97] on input "text" at bounding box center [849, 97] width 1333 height 20
type input "*******"
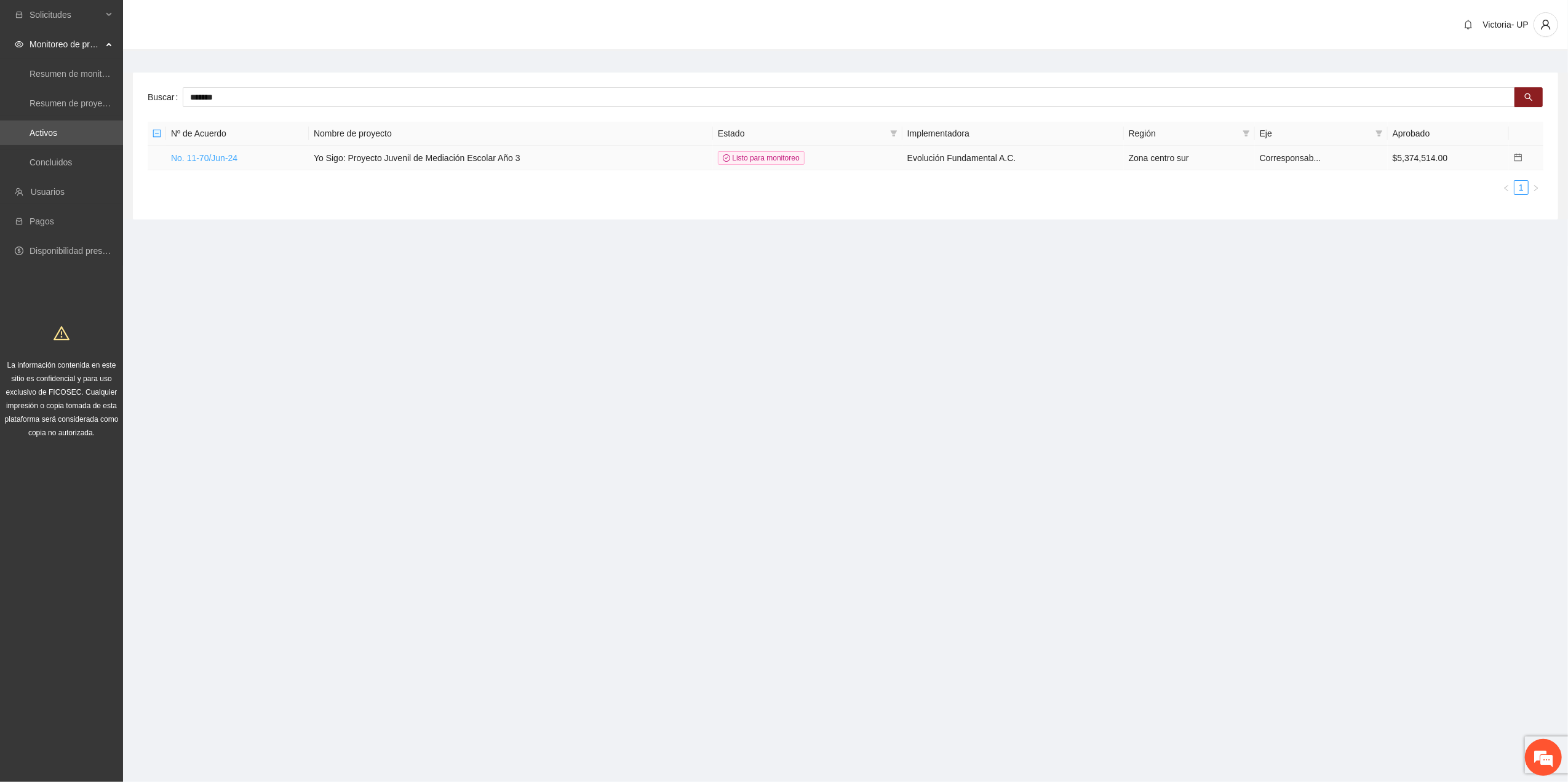
click at [219, 161] on link "No. 11-70/Jun-24" at bounding box center [204, 158] width 67 height 10
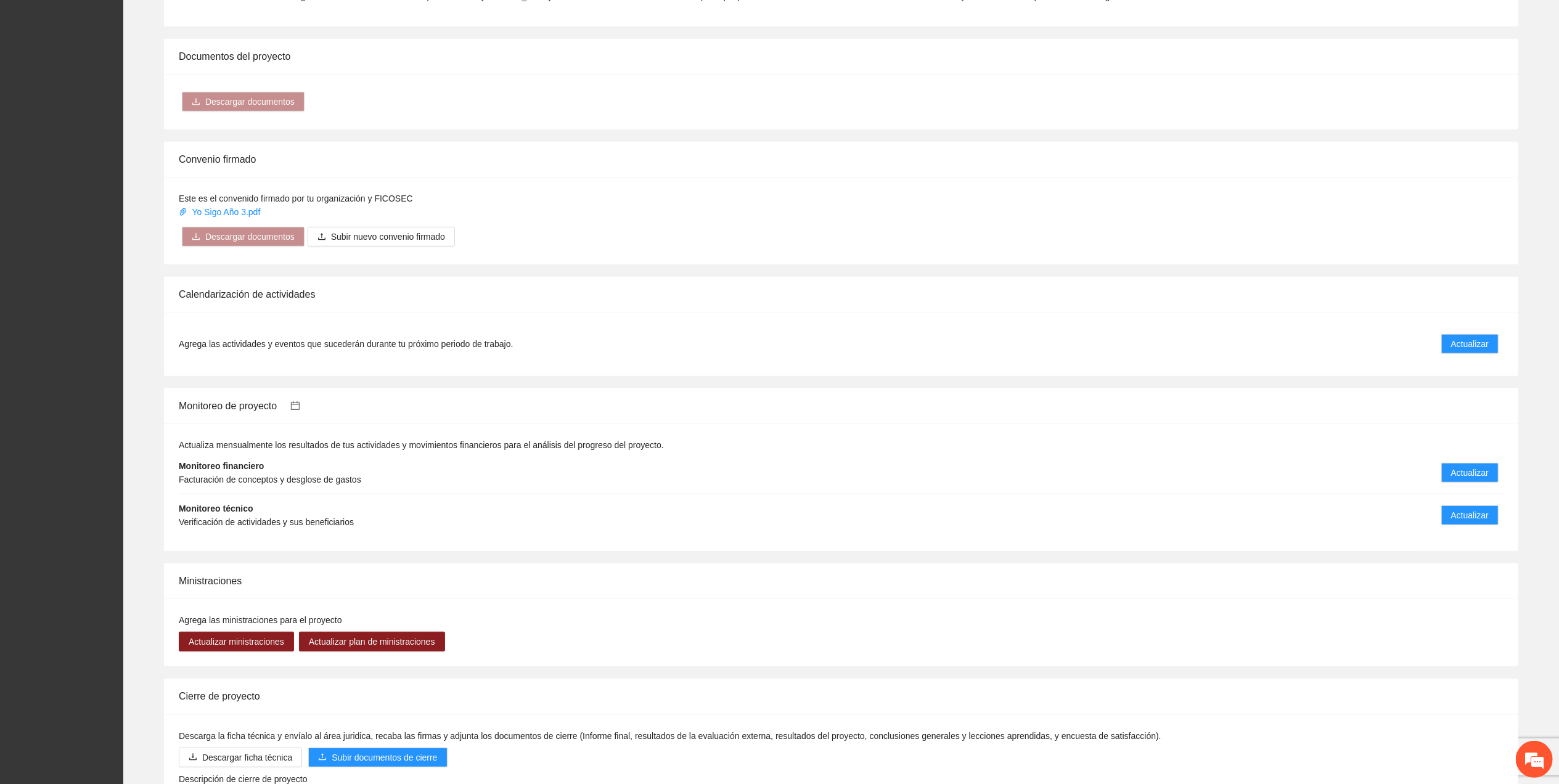
scroll to position [789, 0]
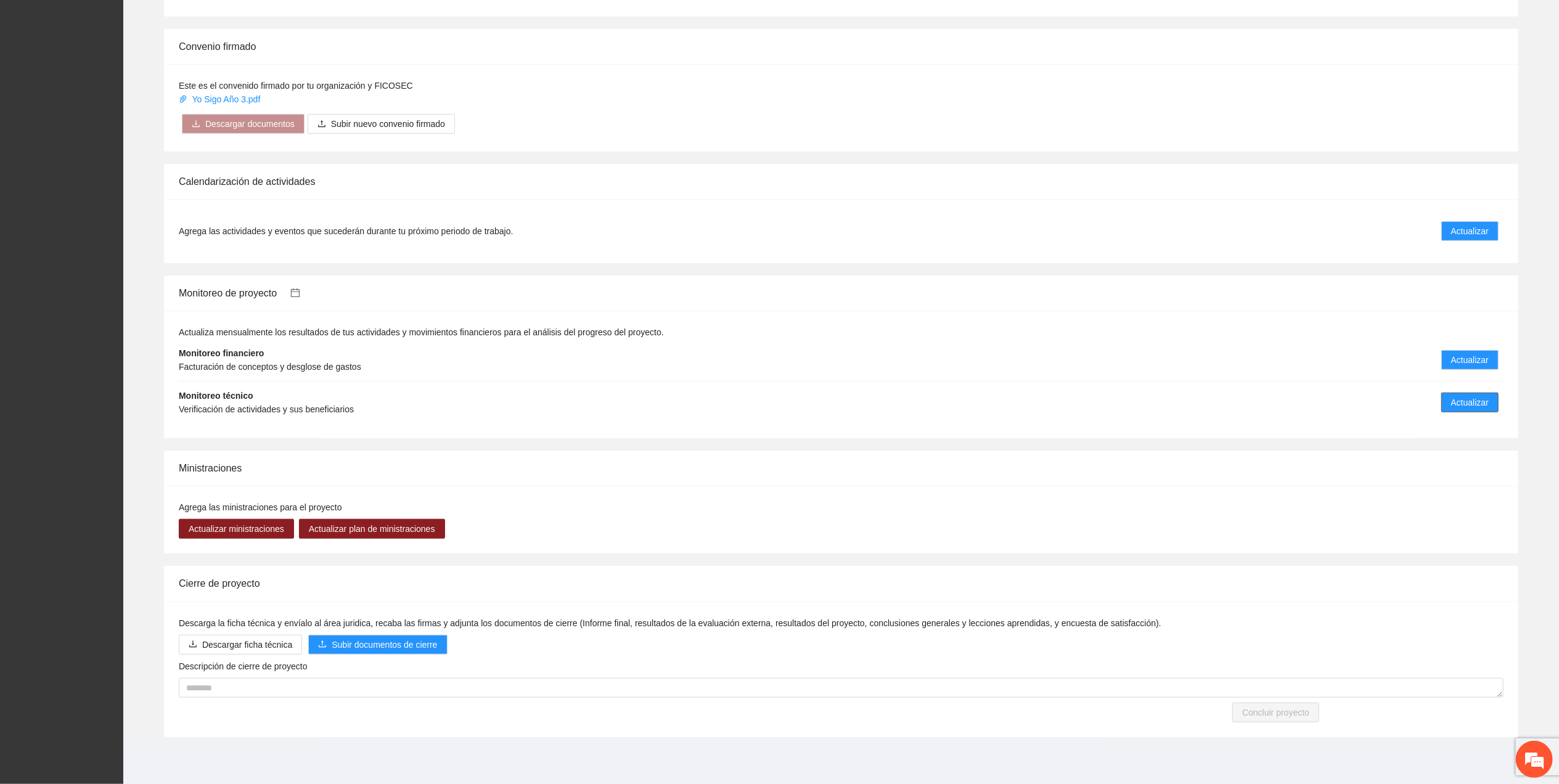
click at [1456, 405] on span "Actualizar" at bounding box center [1469, 402] width 37 height 14
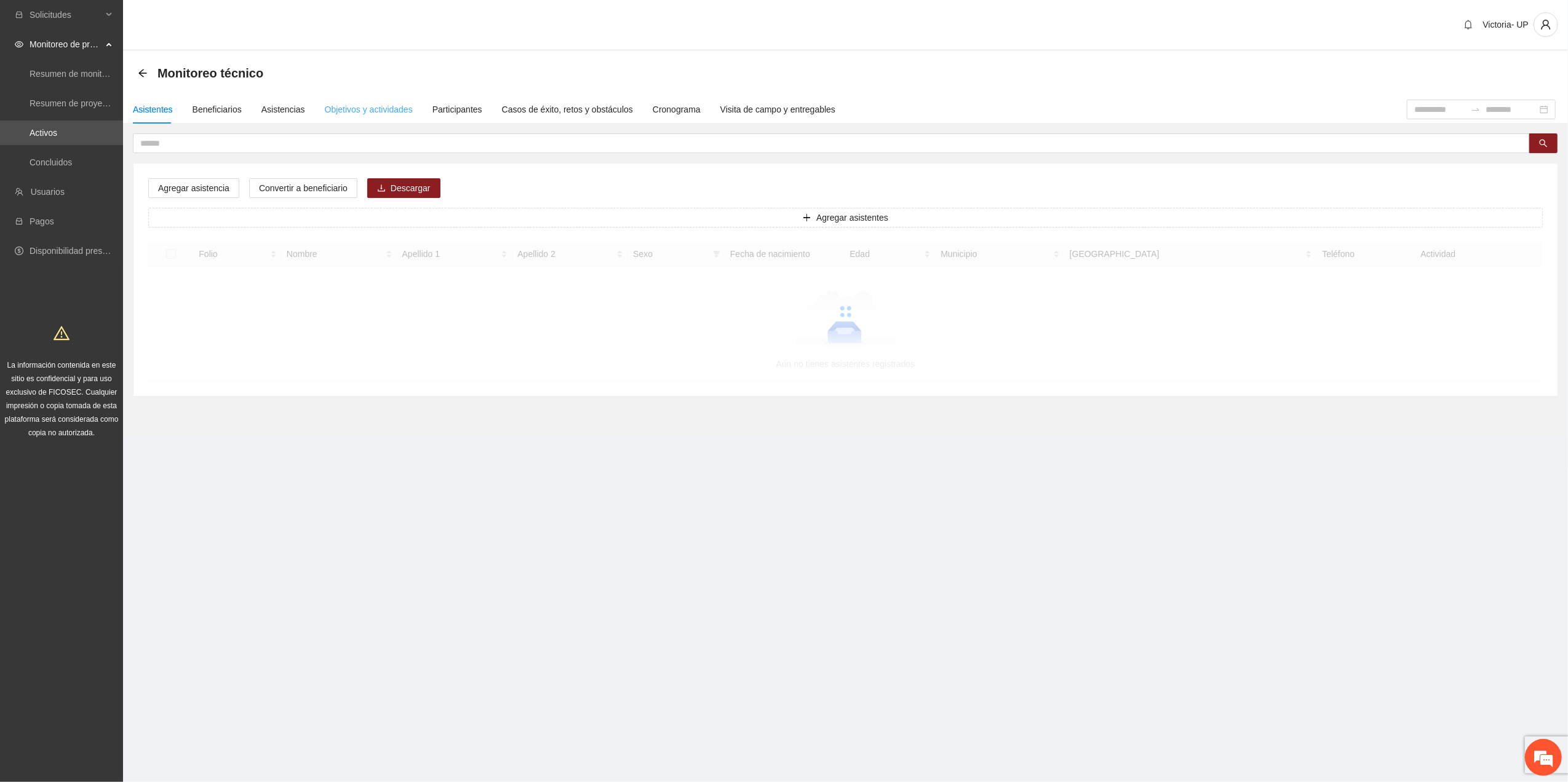
click at [367, 97] on div "Objetivos y actividades" at bounding box center [369, 109] width 88 height 28
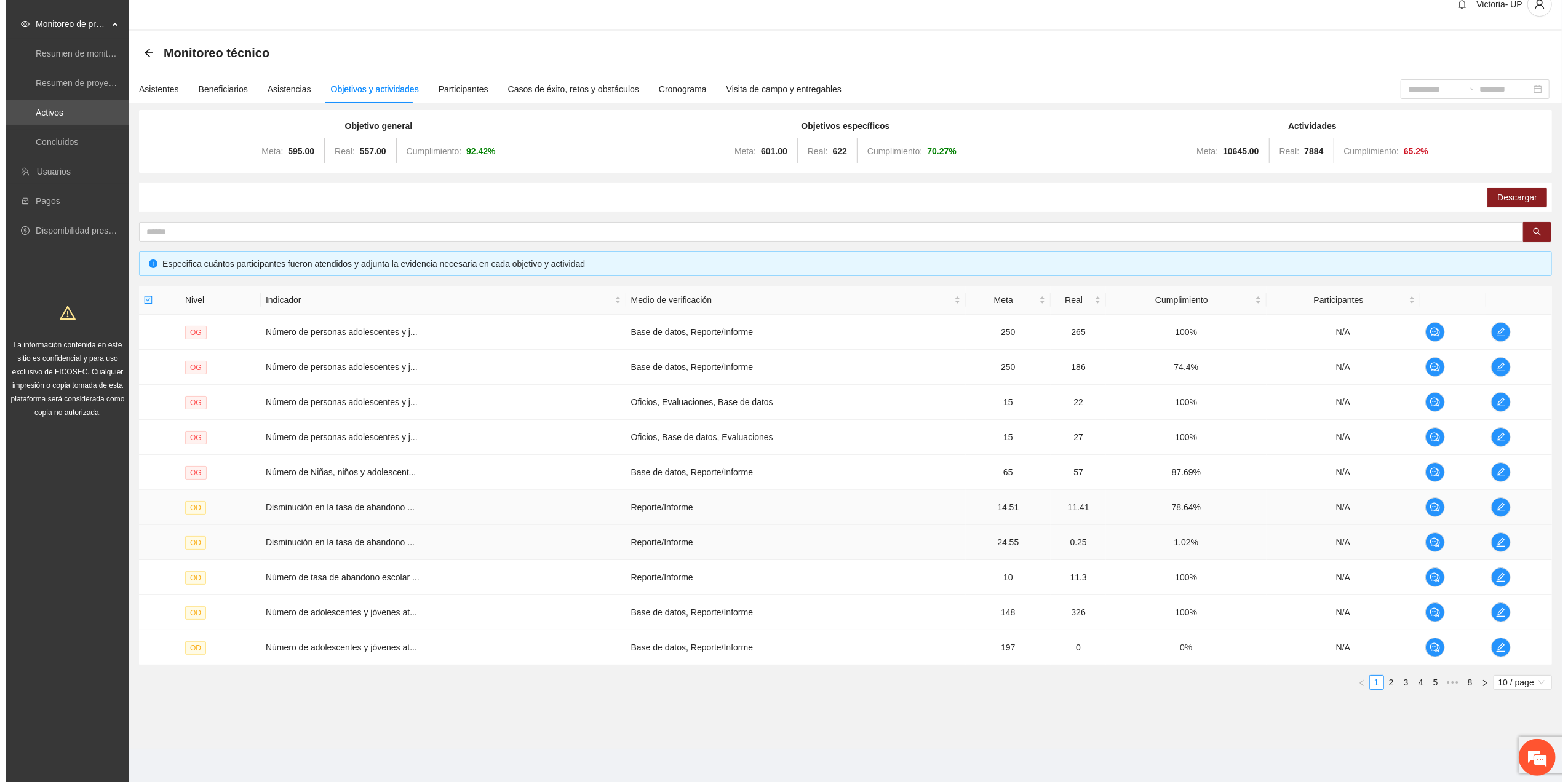
scroll to position [24, 0]
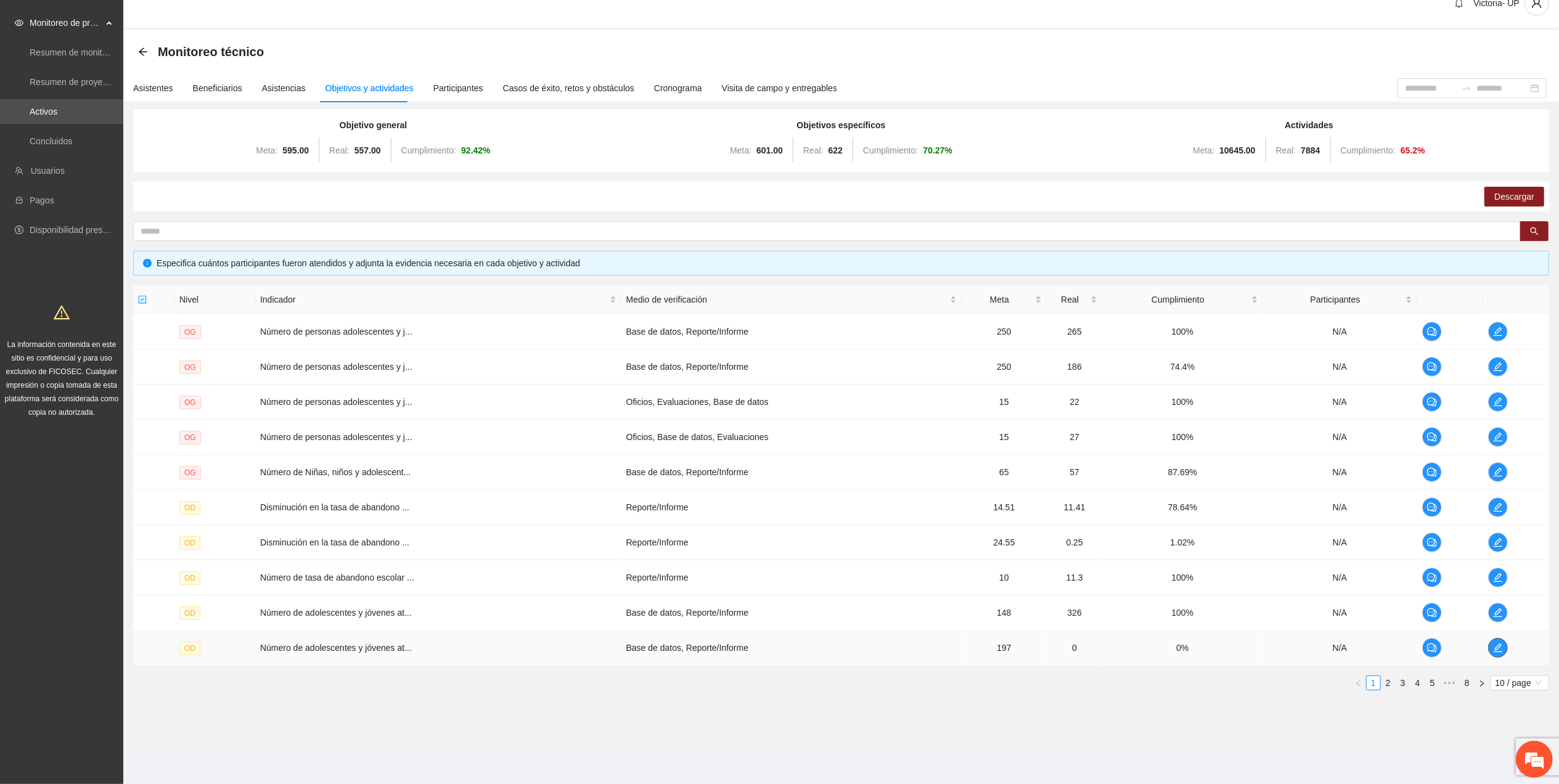
click at [1500, 646] on icon "edit" at bounding box center [1497, 647] width 8 height 8
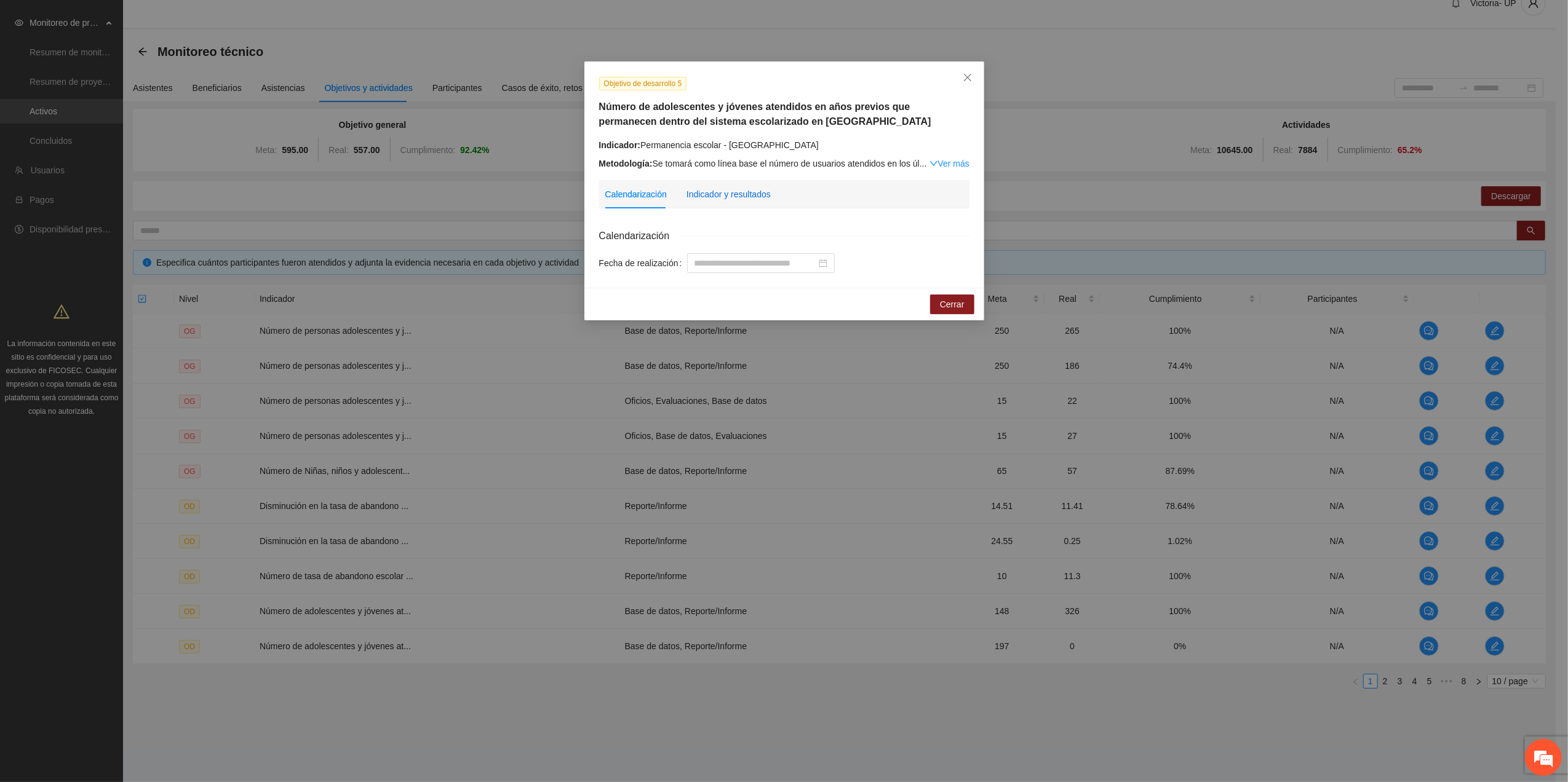
click at [732, 199] on div "Indicador y resultados" at bounding box center [729, 194] width 84 height 14
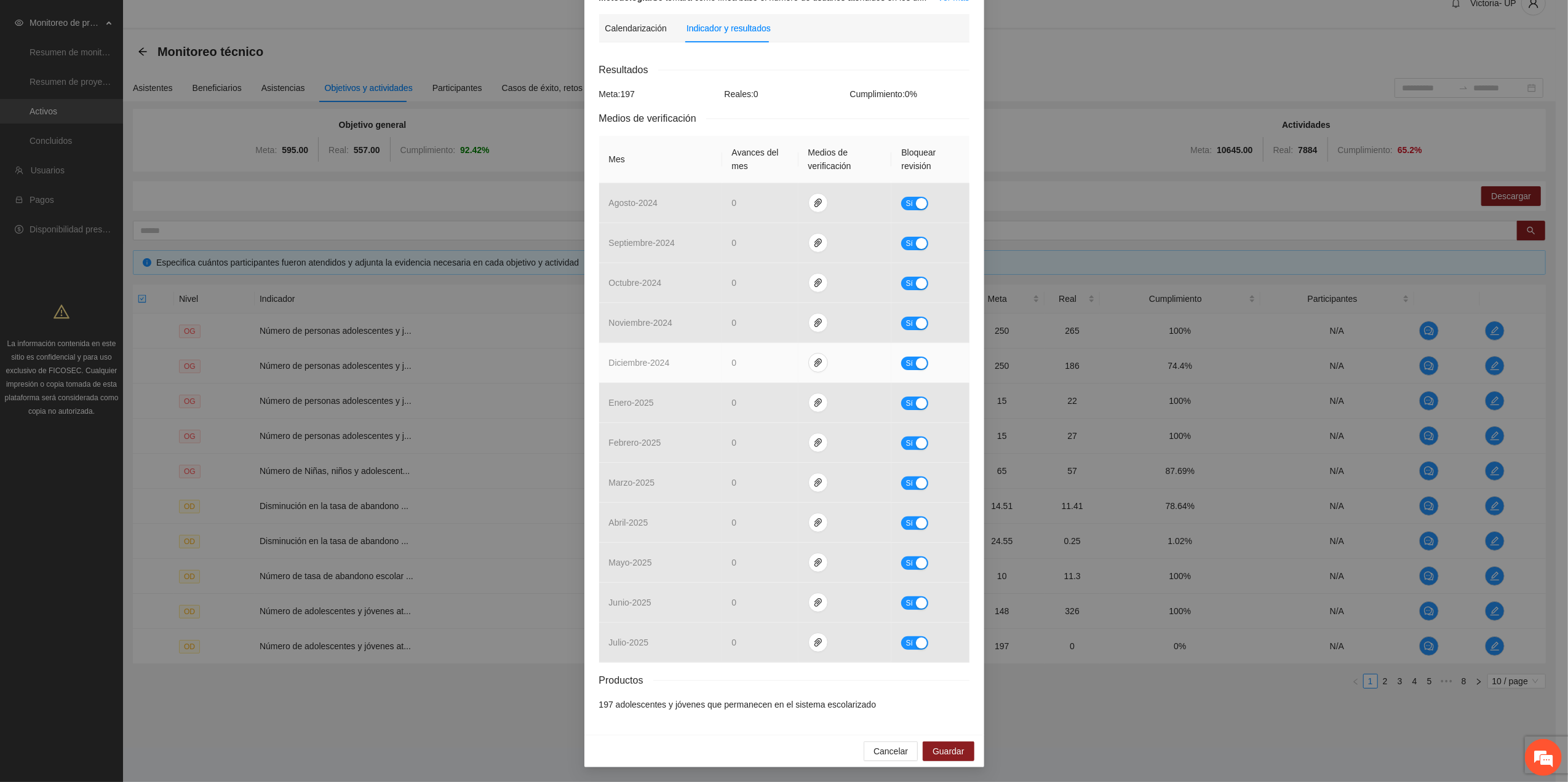
scroll to position [168, 0]
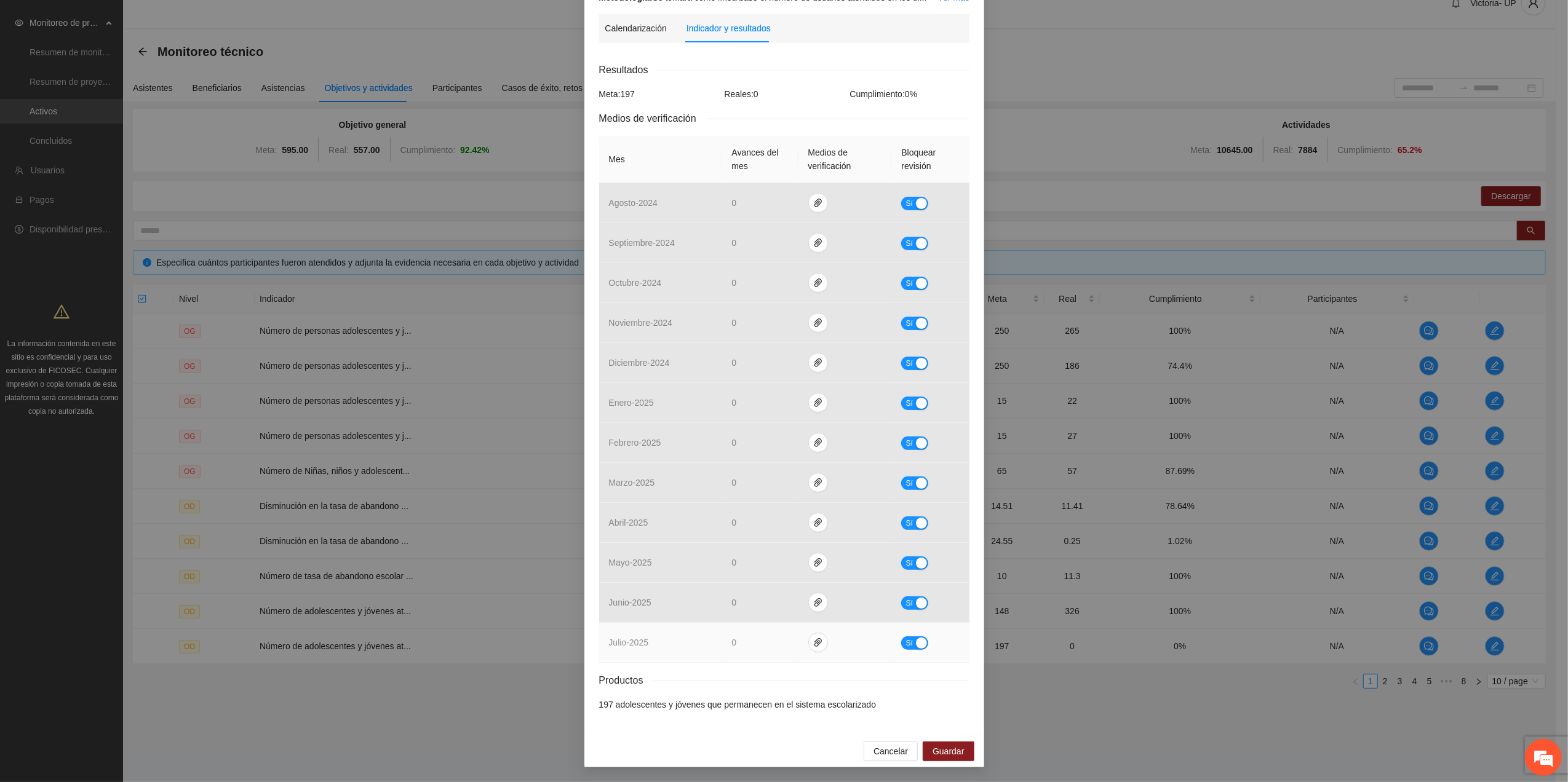
click at [902, 645] on button "Sí" at bounding box center [915, 643] width 27 height 14
click at [818, 639] on icon "paper-clip" at bounding box center [823, 642] width 10 height 10
click at [816, 608] on span "Adjuntar documento" at bounding box center [785, 606] width 77 height 14
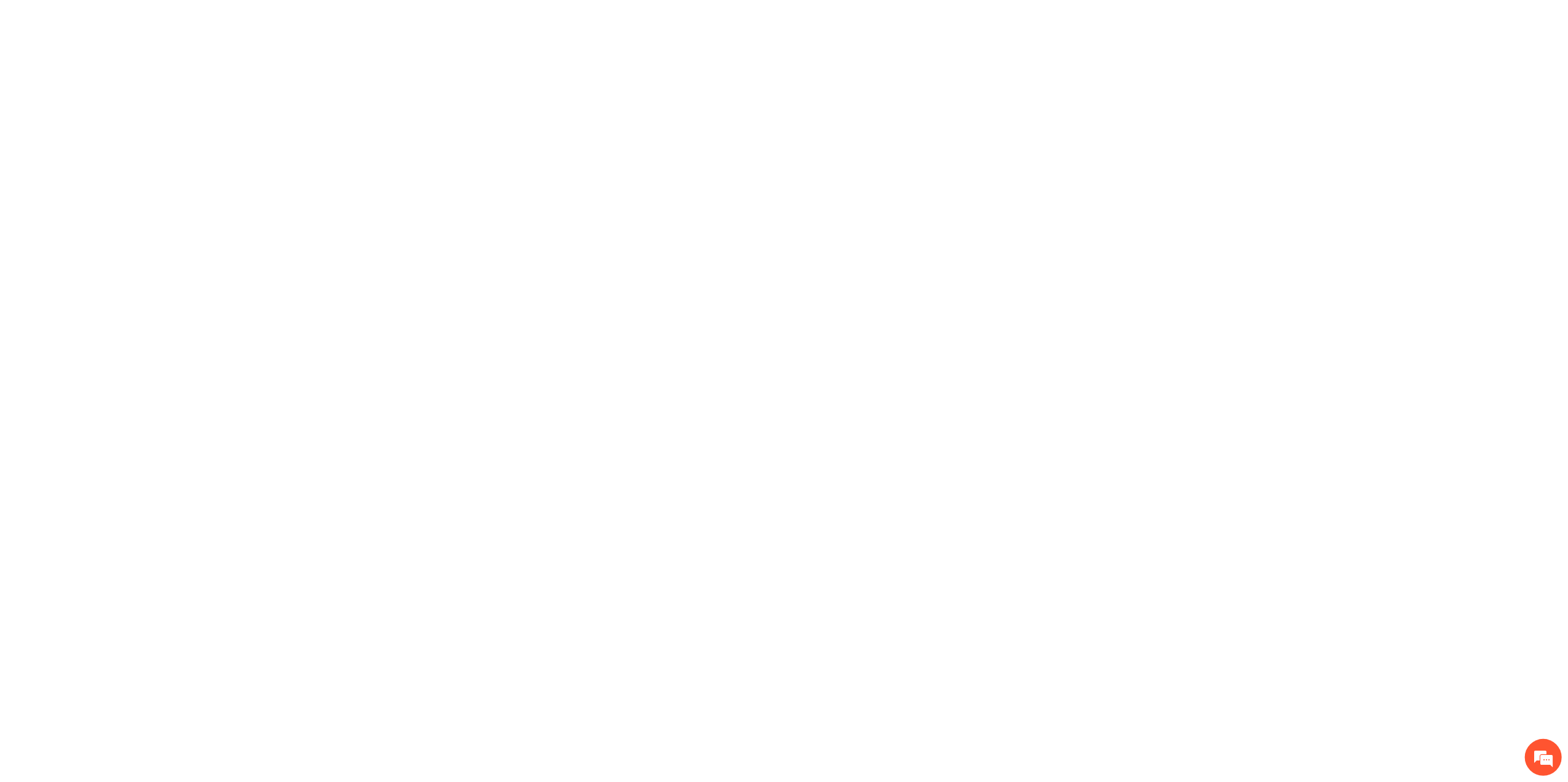
scroll to position [0, 0]
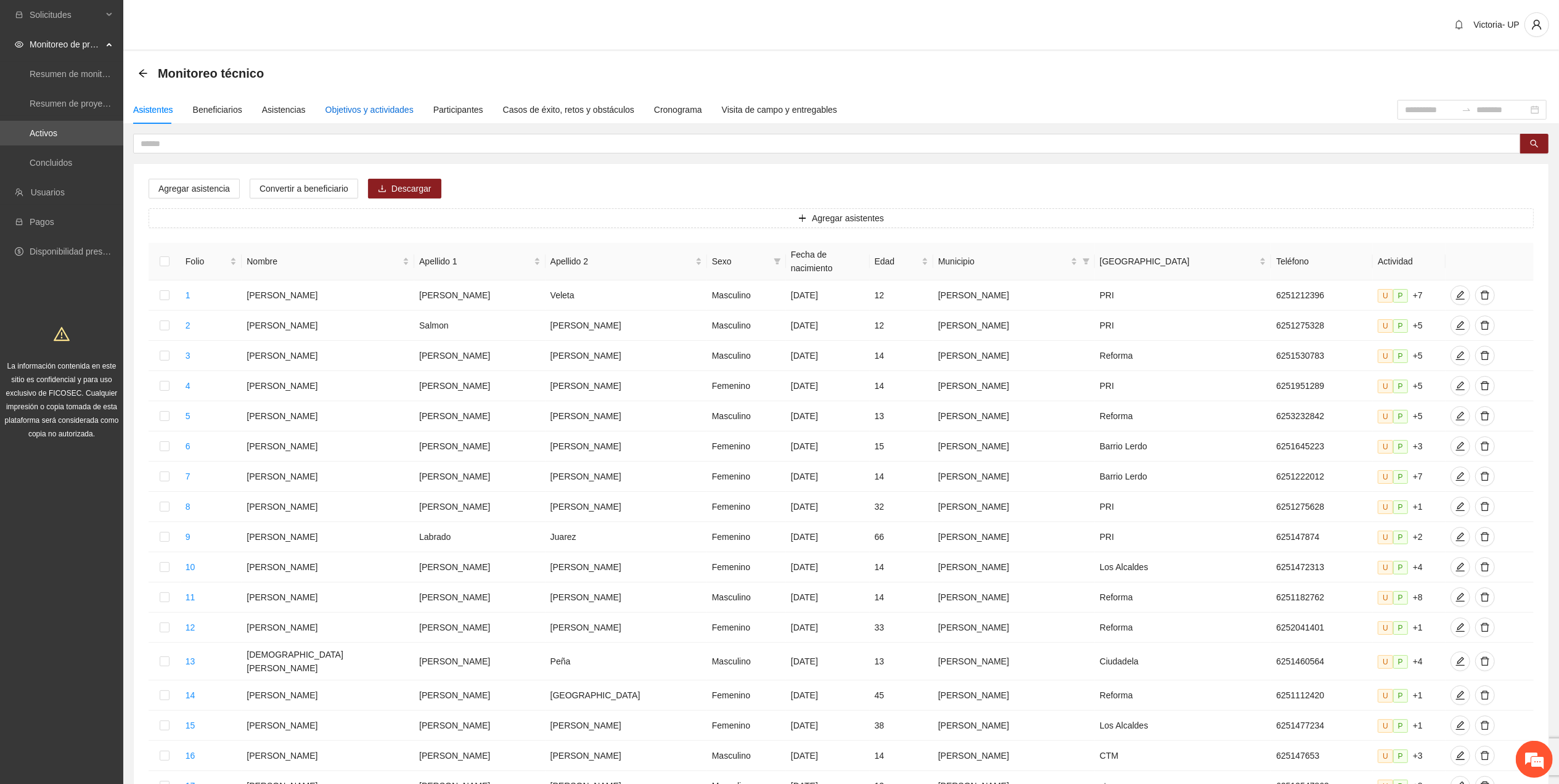
click at [376, 106] on div "Objetivos y actividades" at bounding box center [370, 110] width 88 height 14
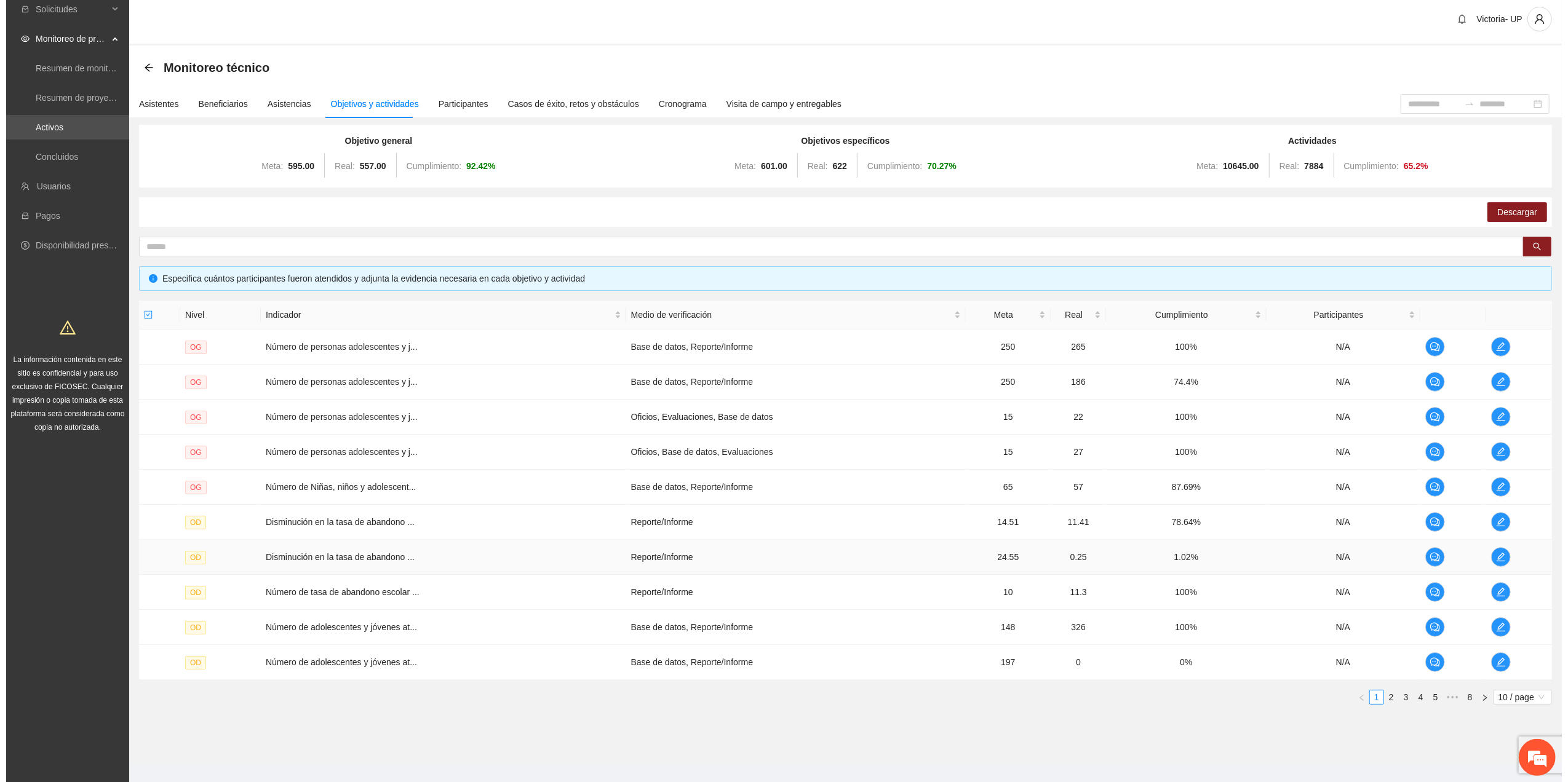
scroll to position [24, 0]
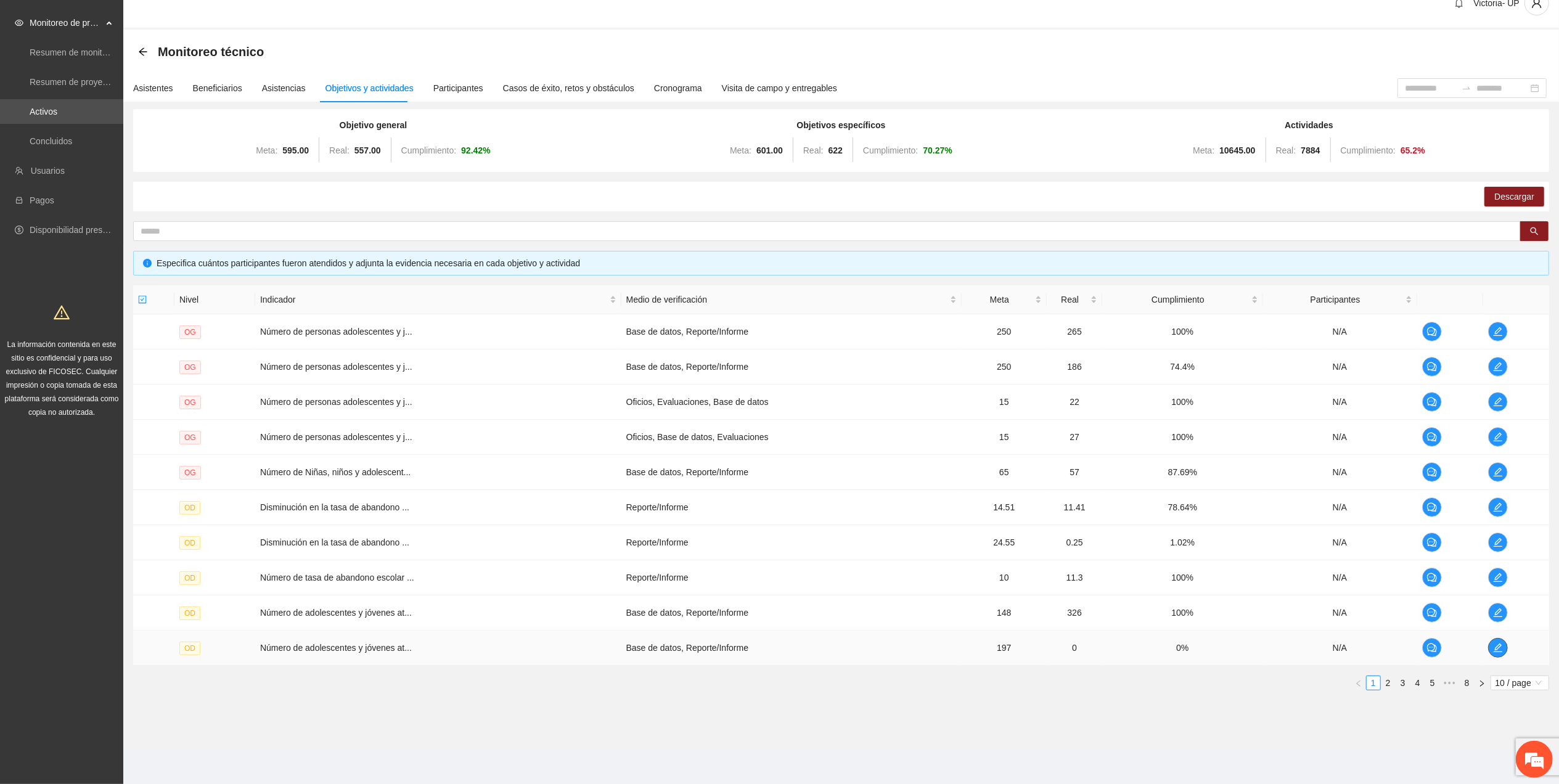
click at [1494, 649] on icon "edit" at bounding box center [1498, 648] width 10 height 10
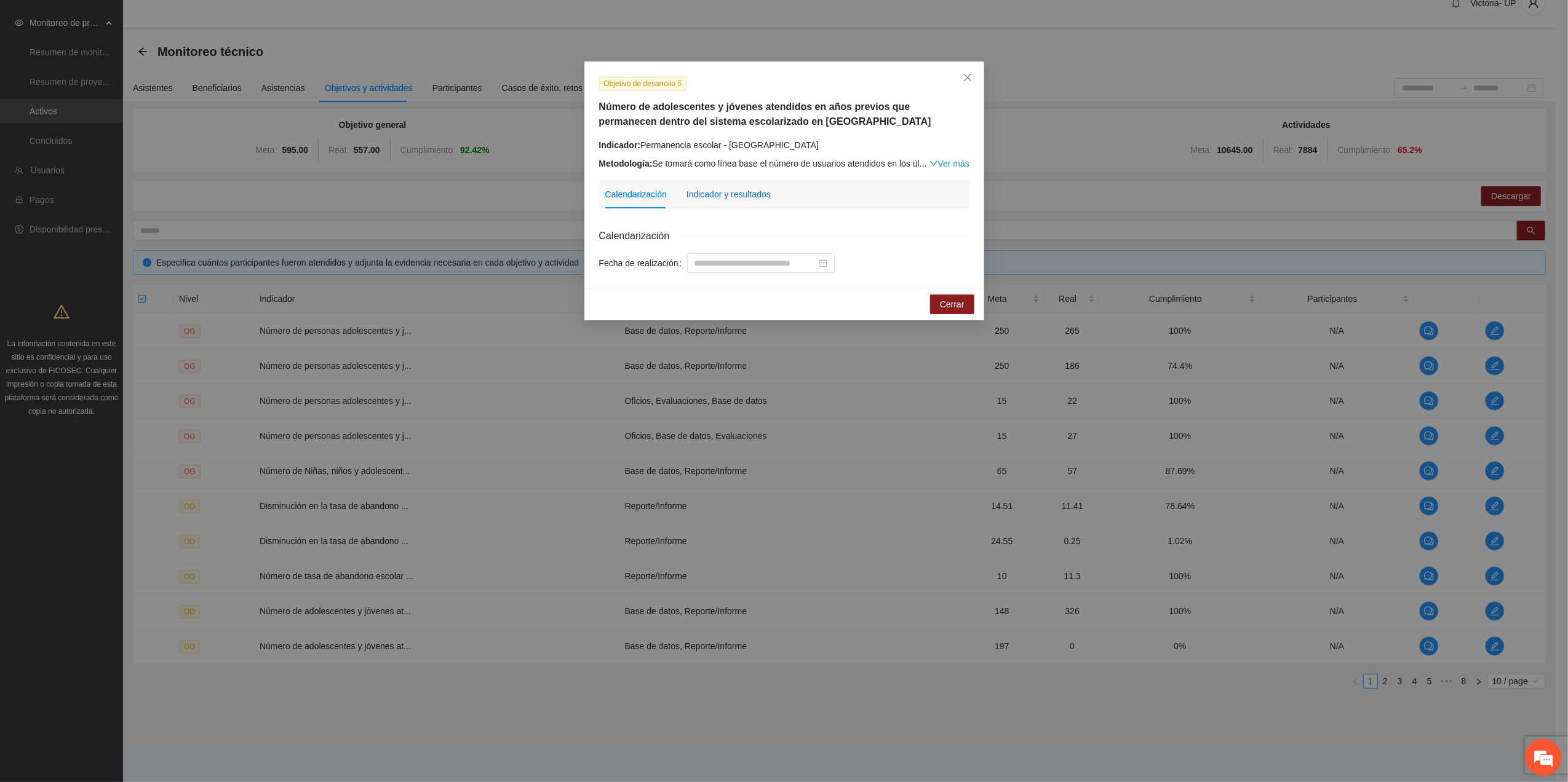
click at [719, 199] on div "Indicador y resultados" at bounding box center [729, 194] width 84 height 14
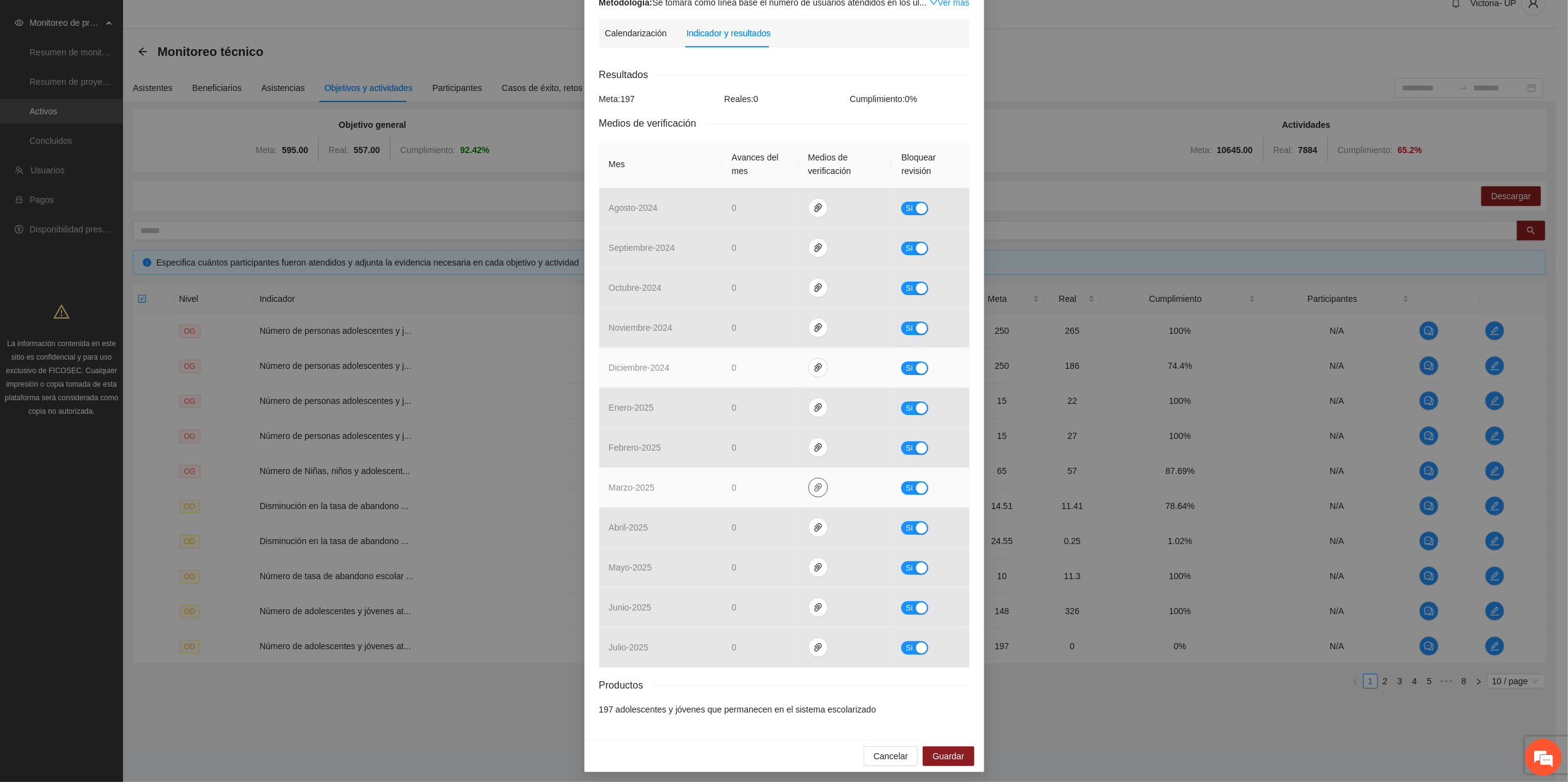
scroll to position [168, 0]
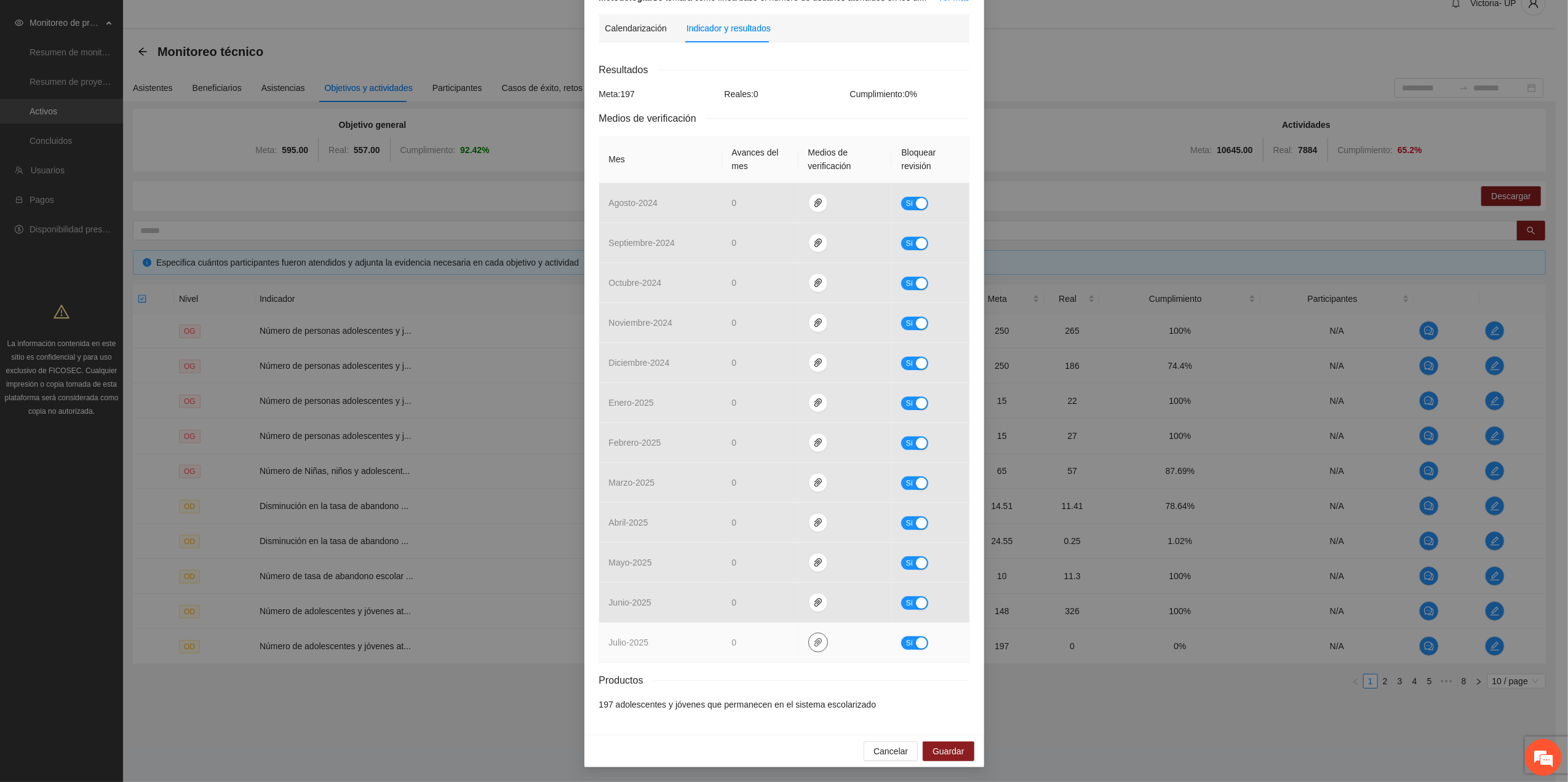
click at [814, 645] on icon "paper-clip" at bounding box center [818, 642] width 10 height 10
click at [905, 641] on span "Sí" at bounding box center [909, 643] width 8 height 14
click at [818, 639] on icon "paper-clip" at bounding box center [823, 642] width 10 height 10
click at [753, 604] on span "Adjuntar documento" at bounding box center [785, 606] width 77 height 14
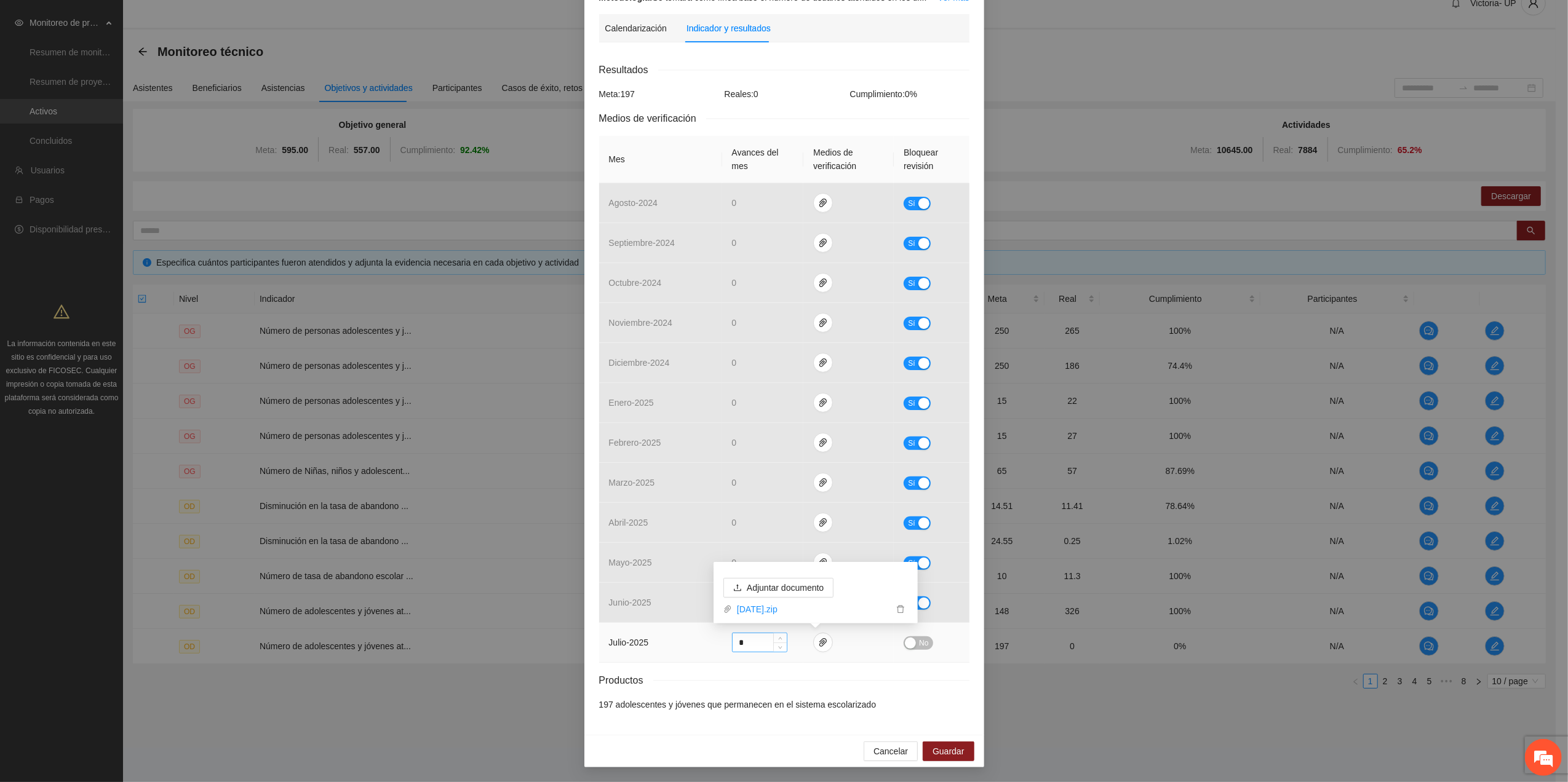
click at [758, 642] on input "*" at bounding box center [760, 642] width 54 height 18
type input "***"
drag, startPoint x: 919, startPoint y: 642, endPoint x: 921, endPoint y: 664, distance: 22.1
click at [919, 645] on span "No" at bounding box center [924, 643] width 9 height 14
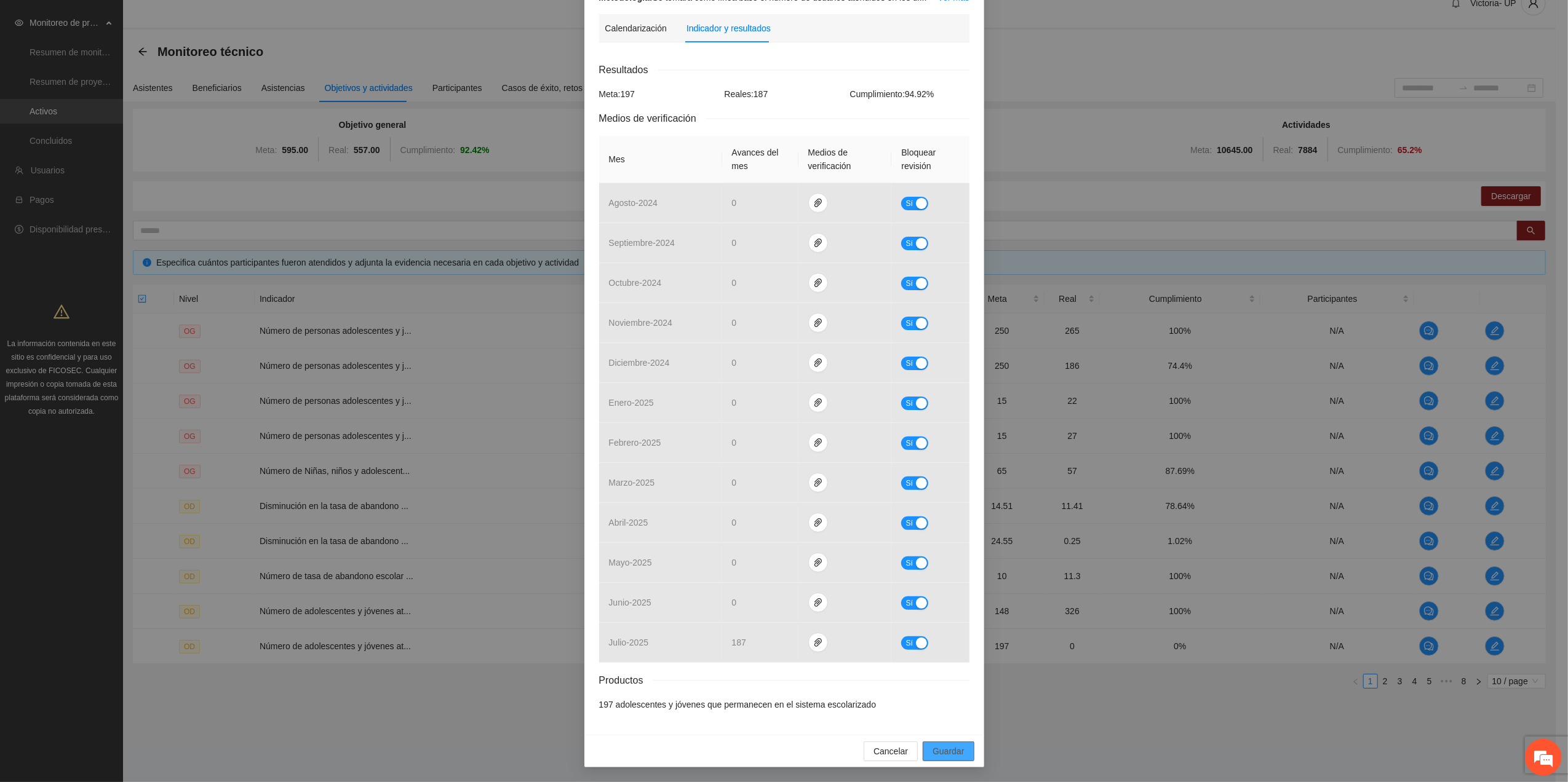
click at [955, 751] on span "Guardar" at bounding box center [948, 752] width 31 height 14
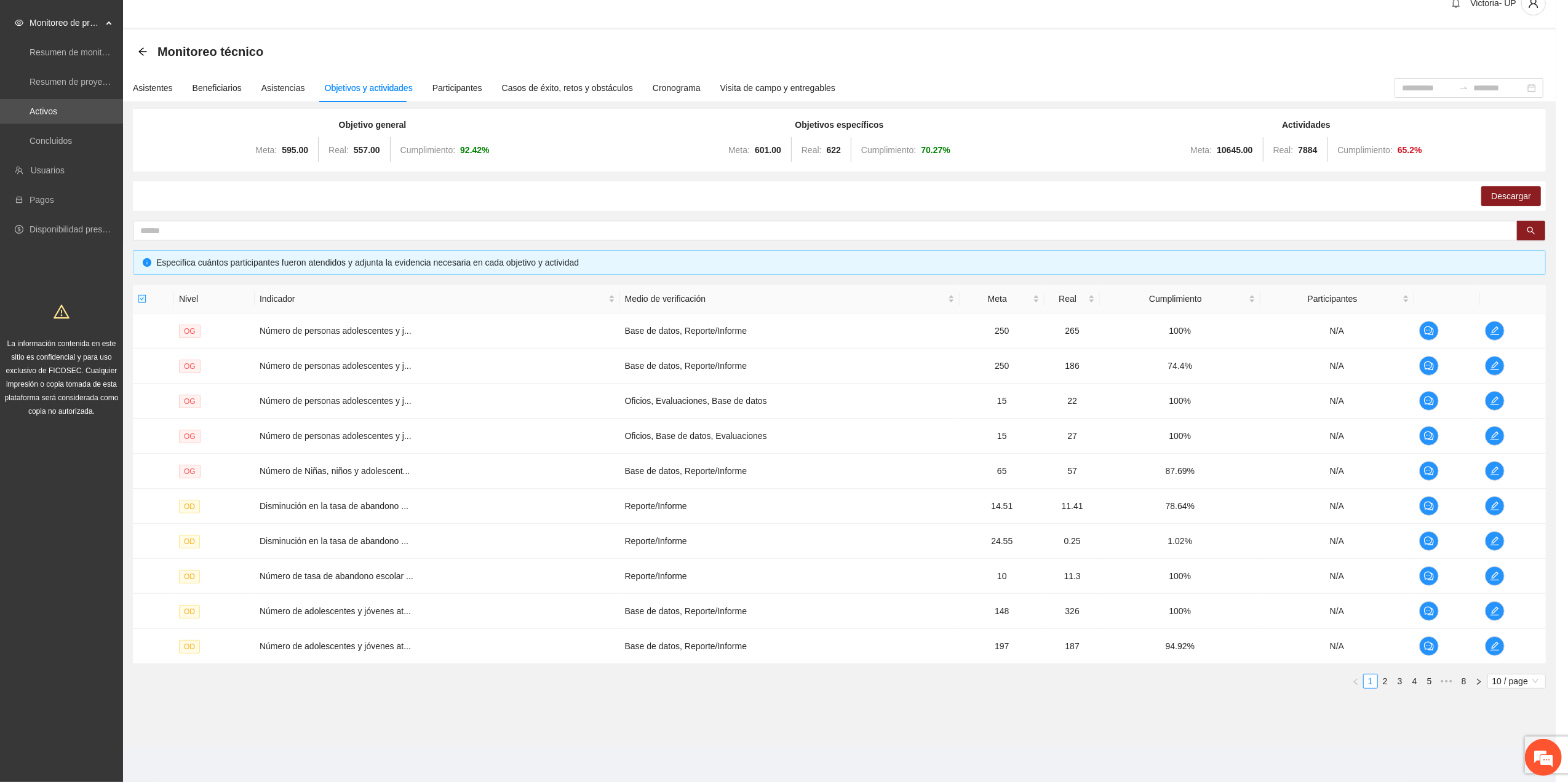
scroll to position [107, 0]
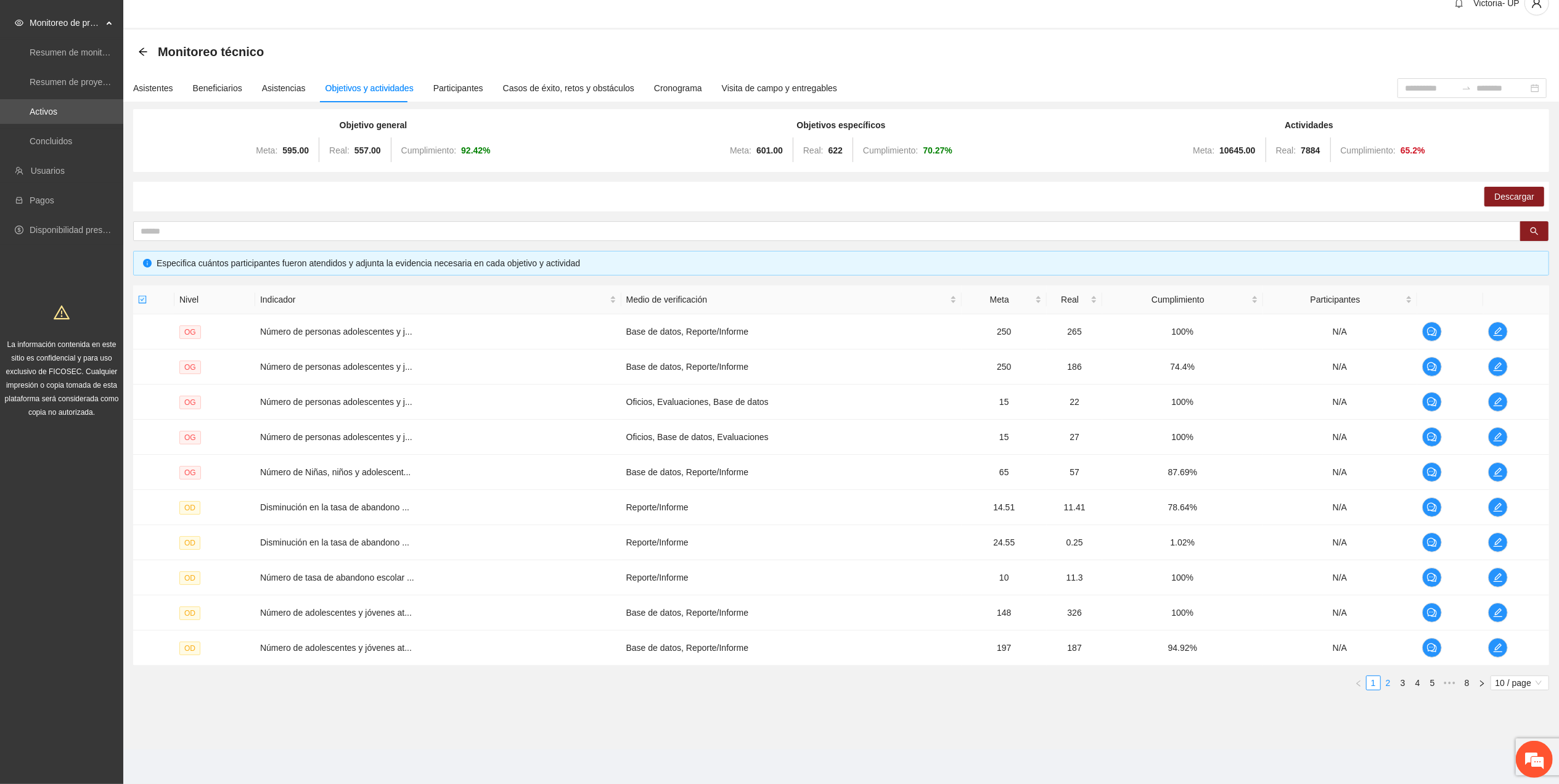
click at [1386, 684] on link "2" at bounding box center [1389, 683] width 14 height 14
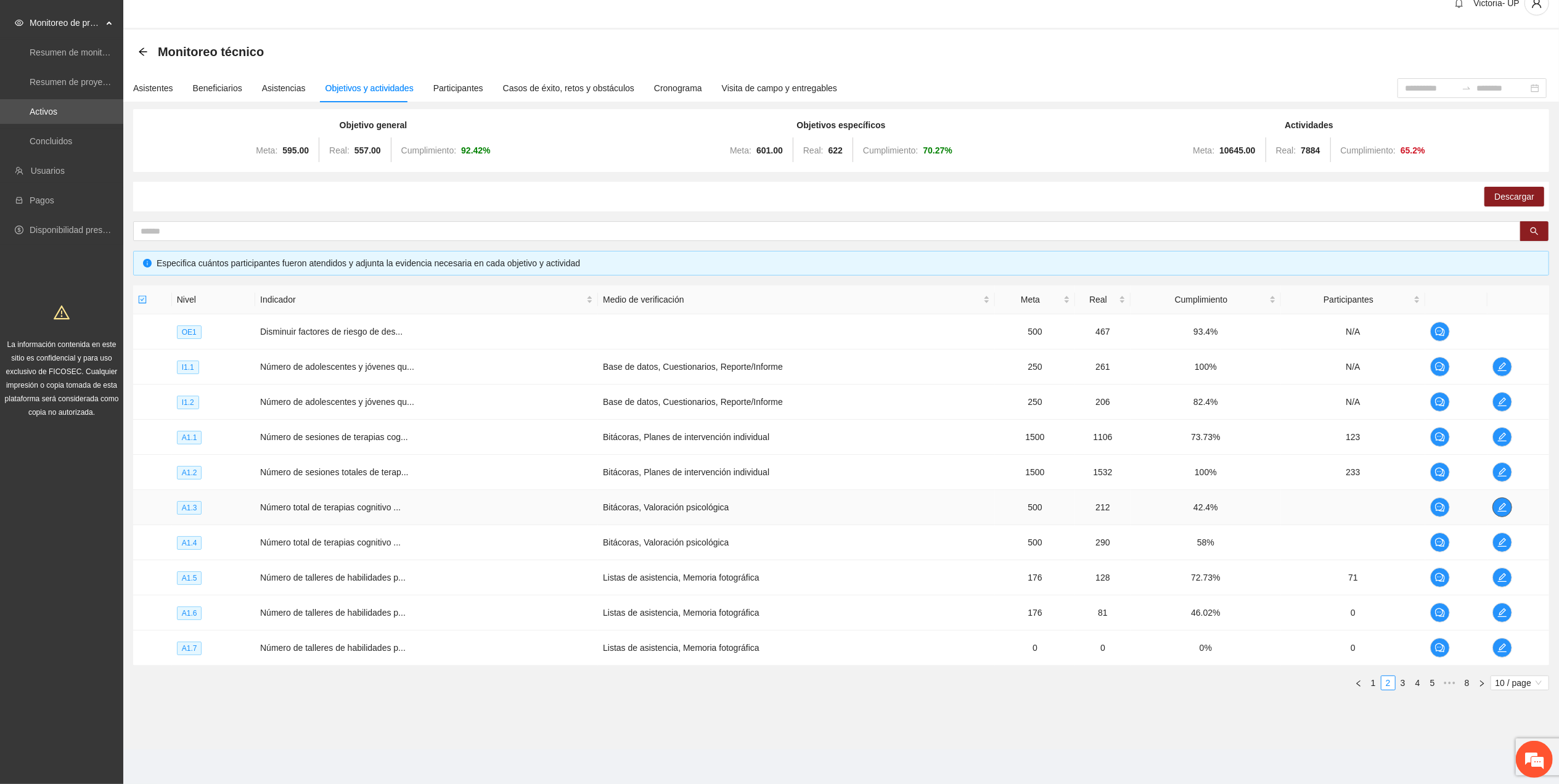
click at [1508, 504] on span "edit" at bounding box center [1503, 507] width 18 height 10
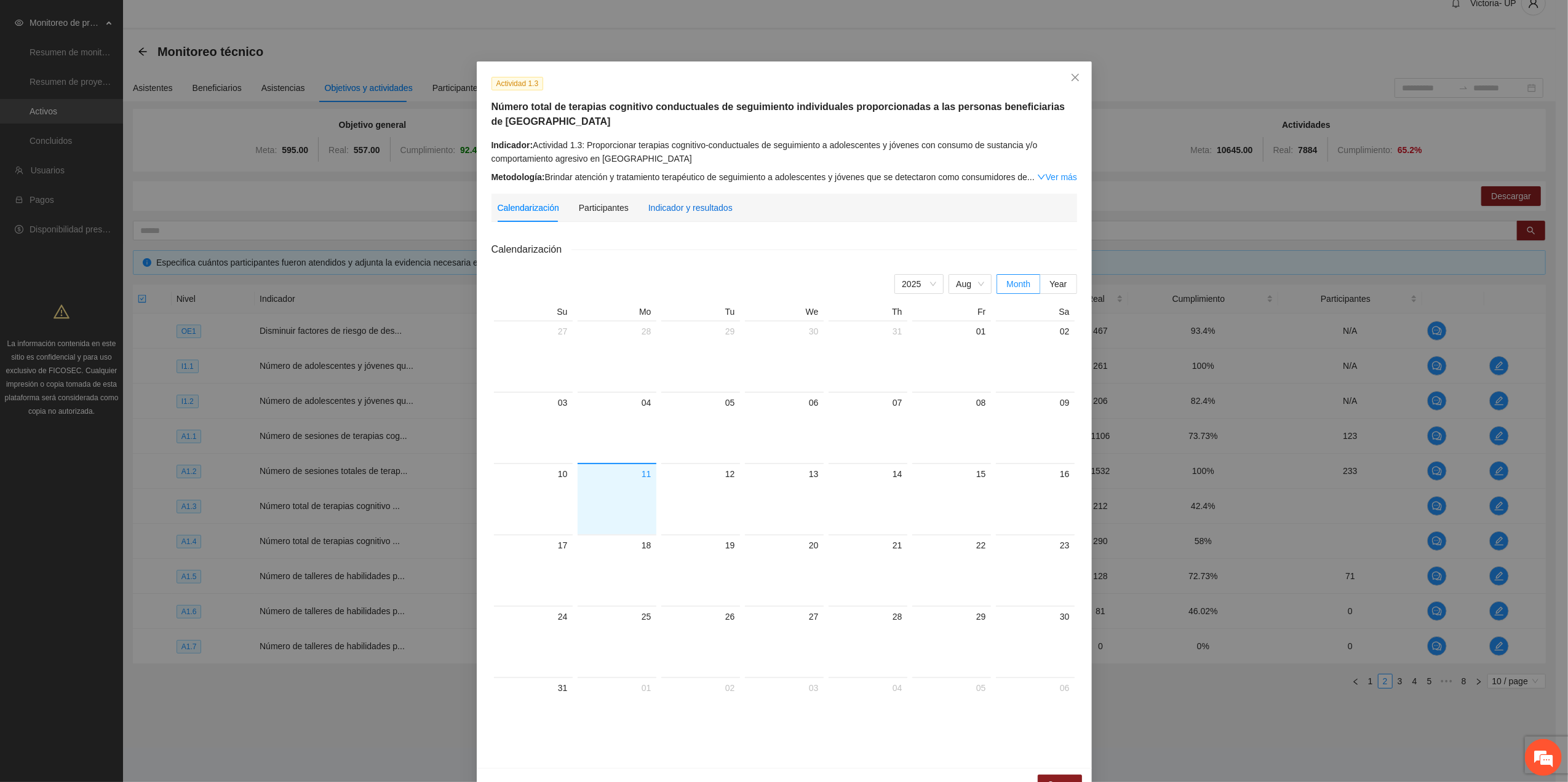
click at [679, 205] on div "Indicador y resultados" at bounding box center [690, 208] width 84 height 14
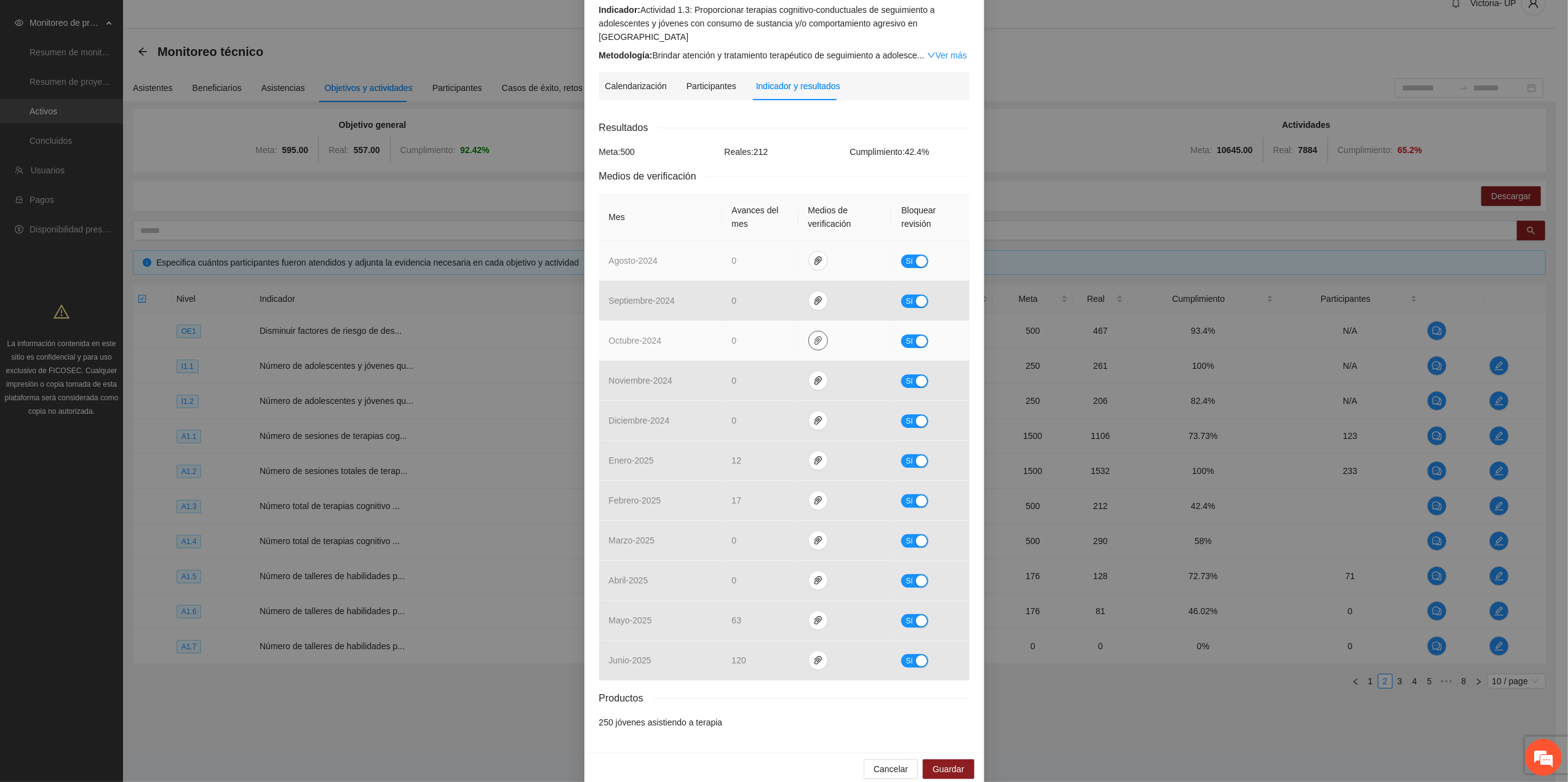
scroll to position [143, 0]
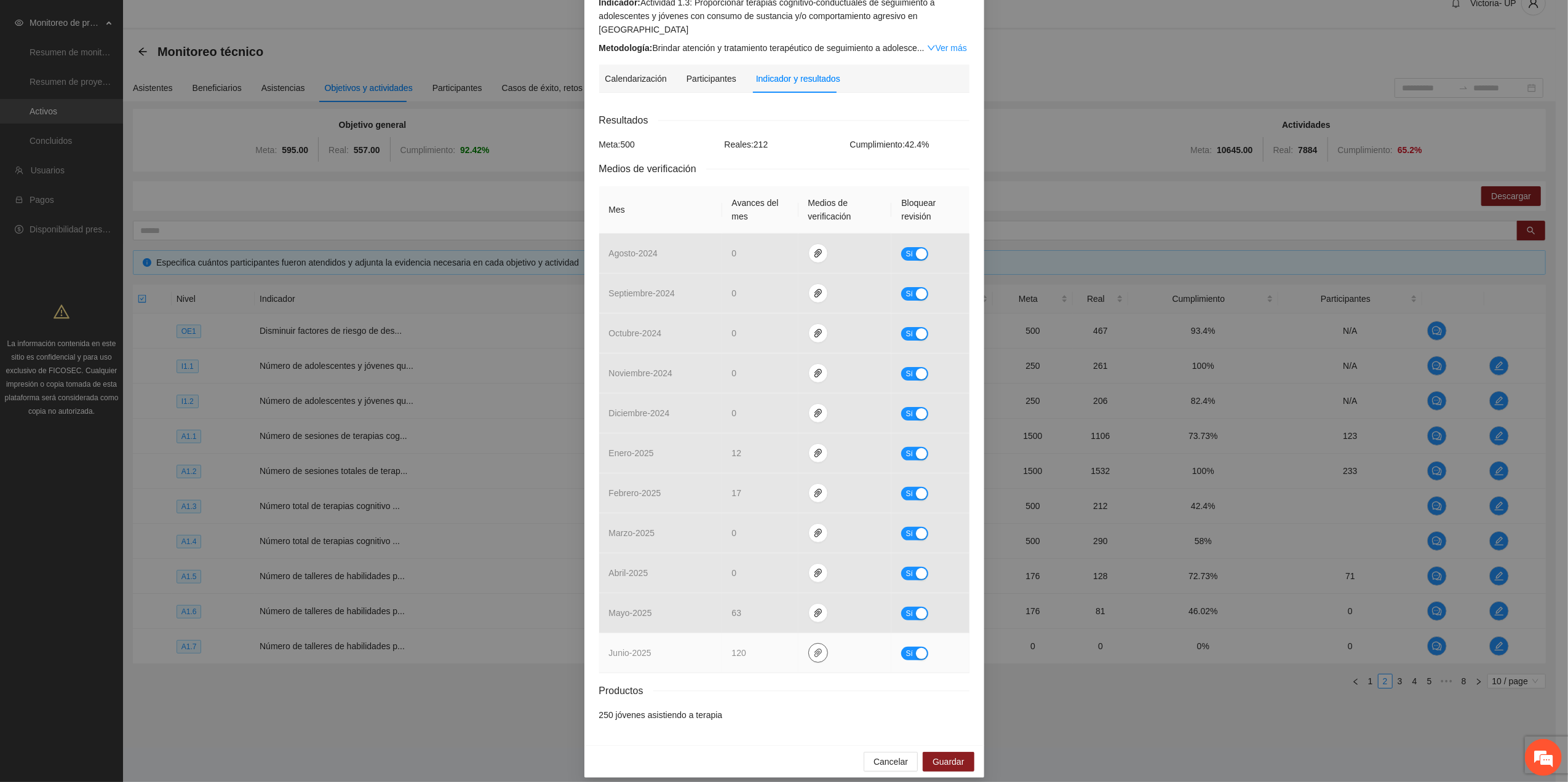
click at [814, 648] on icon "paper-clip" at bounding box center [818, 652] width 10 height 10
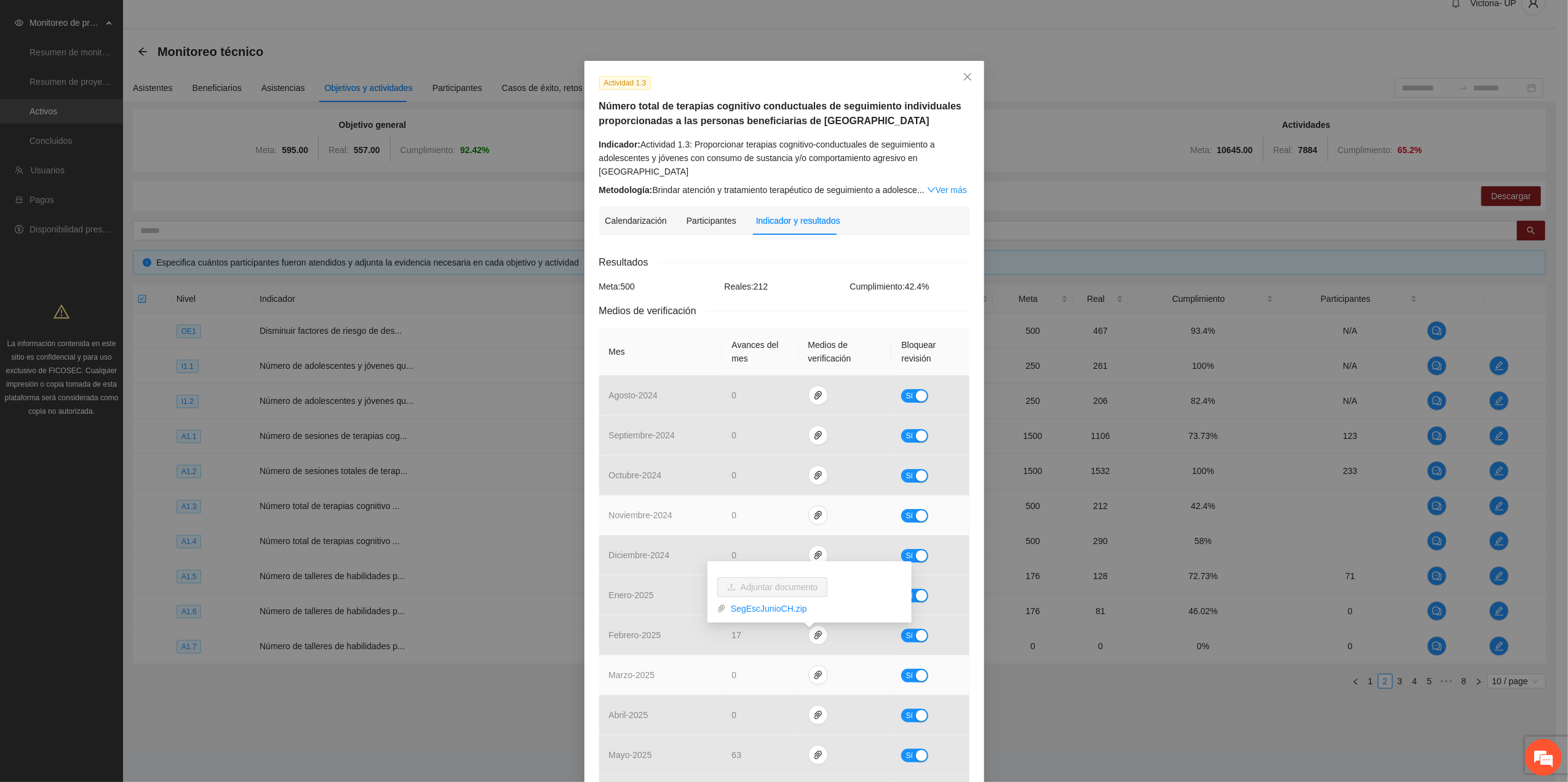
scroll to position [0, 0]
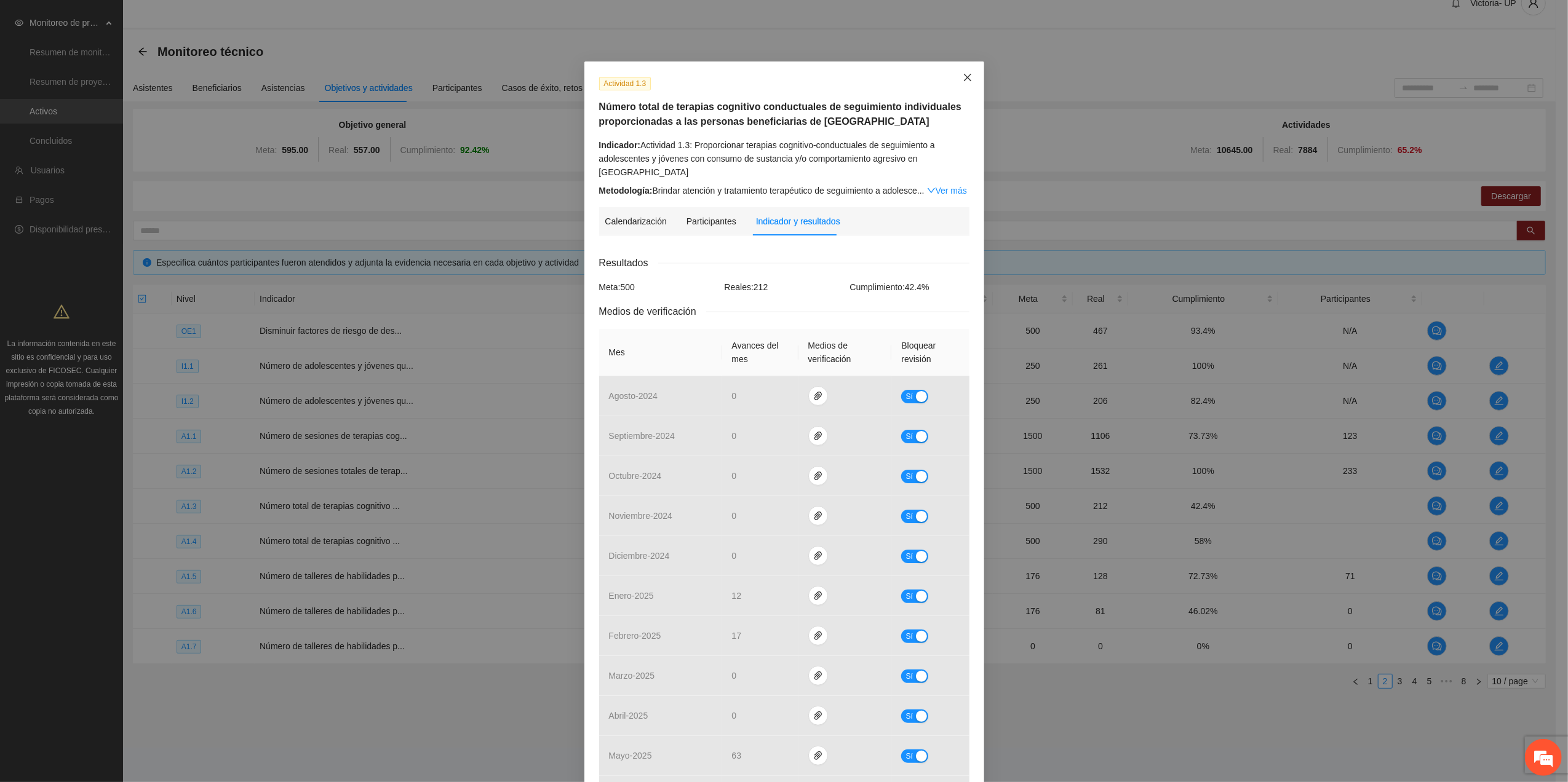
drag, startPoint x: 965, startPoint y: 80, endPoint x: 874, endPoint y: 139, distance: 108.5
click at [965, 81] on icon "close" at bounding box center [968, 77] width 10 height 10
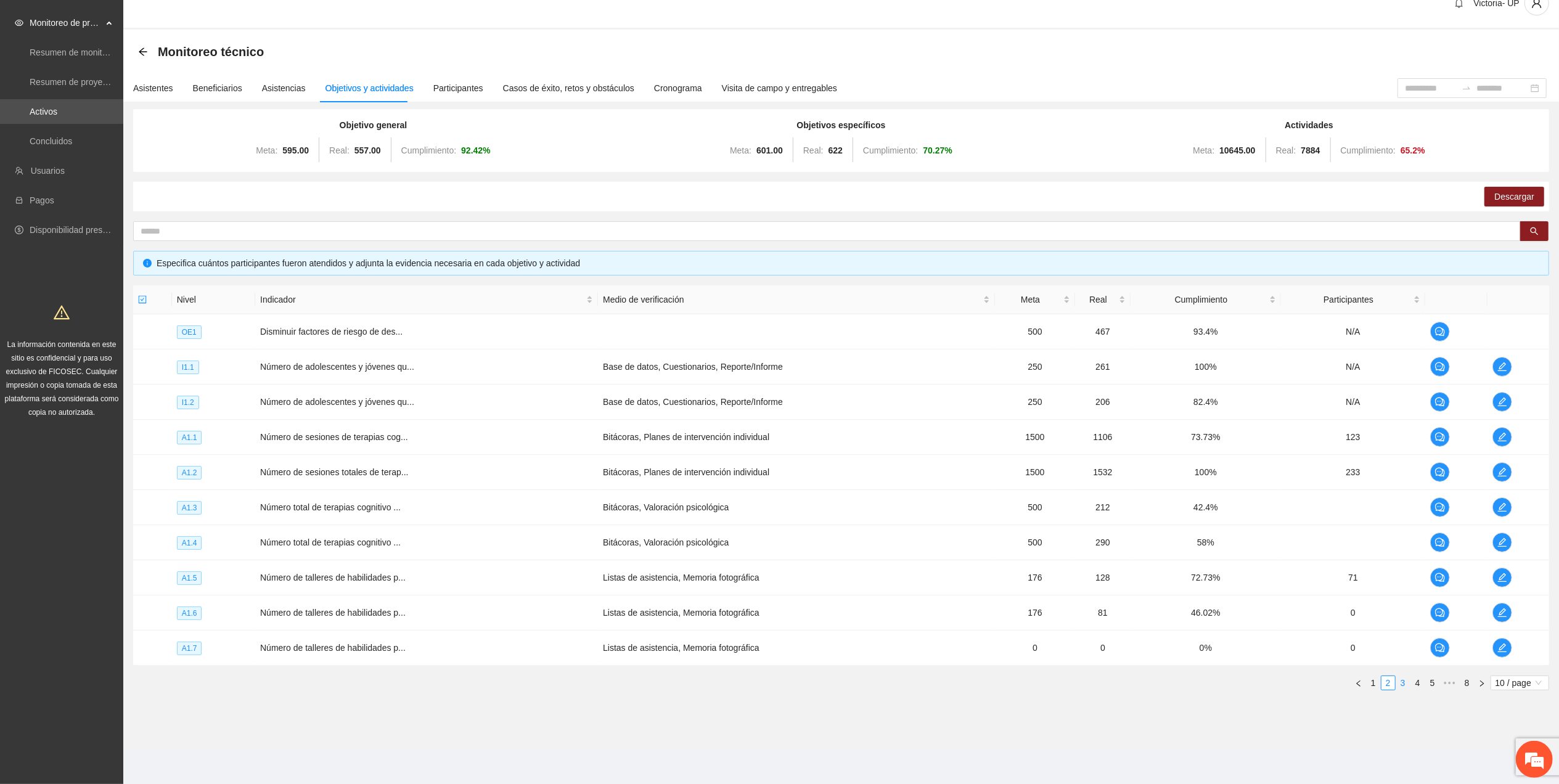
click at [1399, 687] on link "3" at bounding box center [1403, 683] width 14 height 14
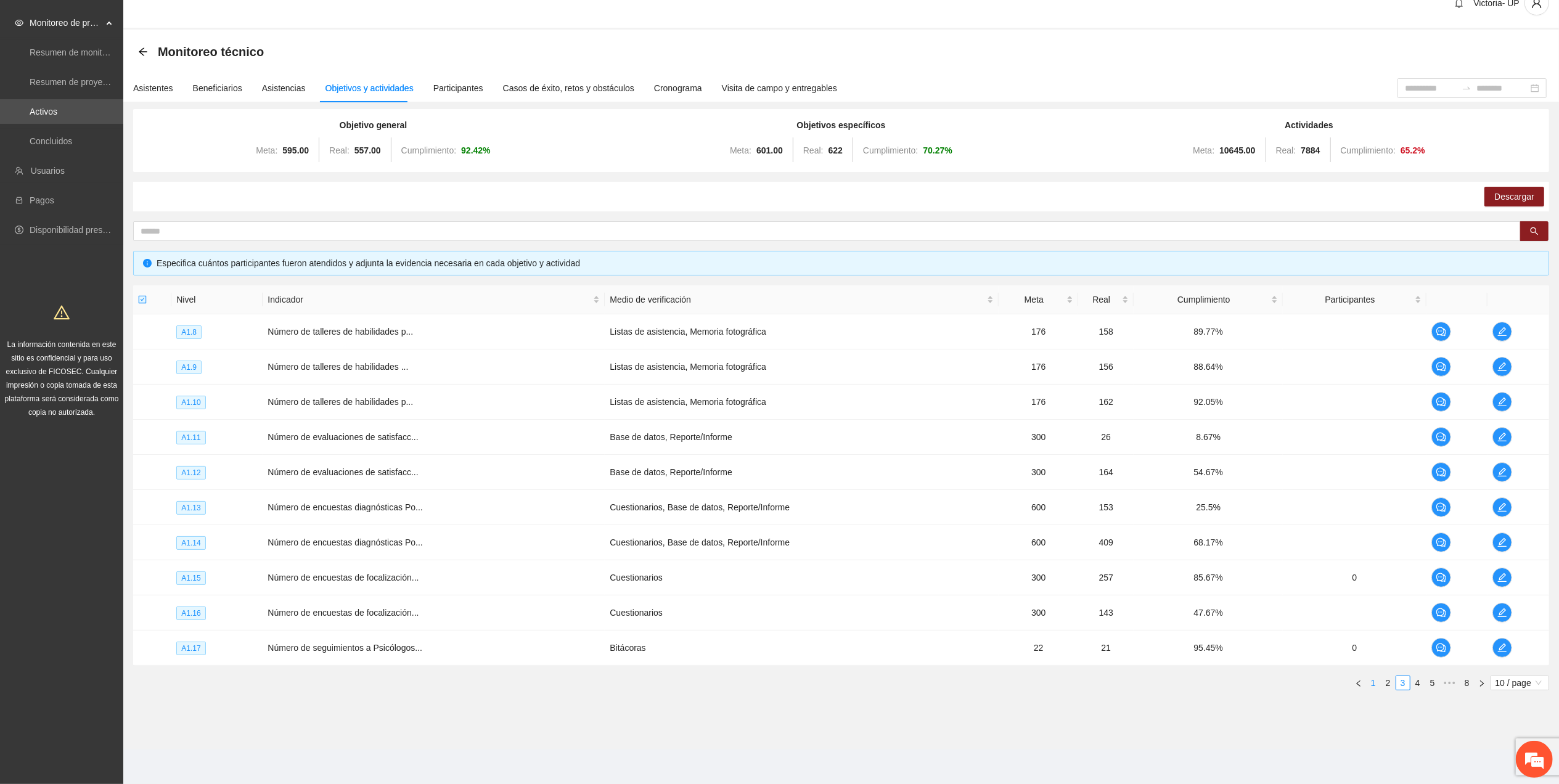
click at [1373, 682] on link "1" at bounding box center [1373, 683] width 14 height 14
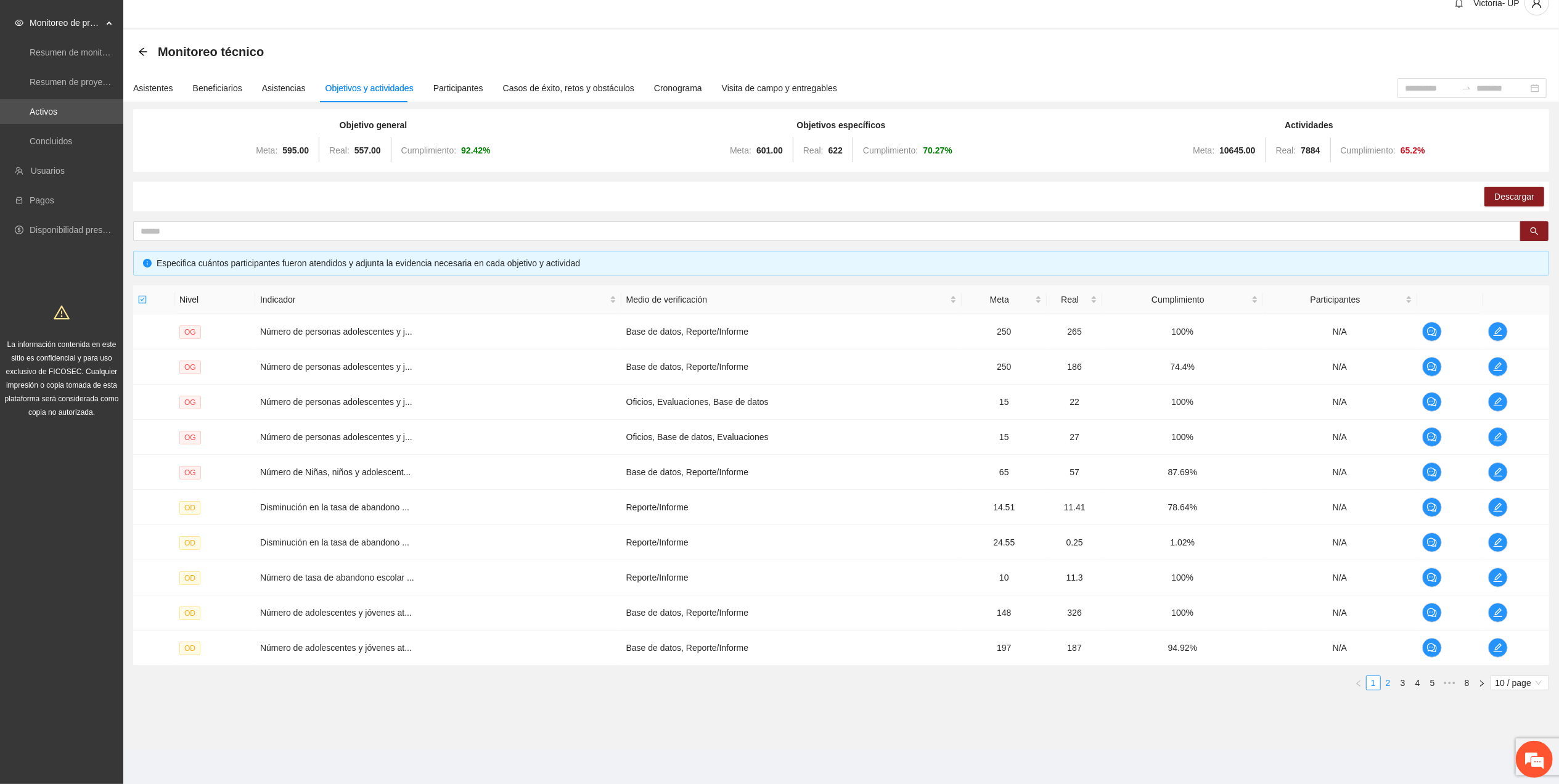
click at [1386, 684] on link "2" at bounding box center [1389, 683] width 14 height 14
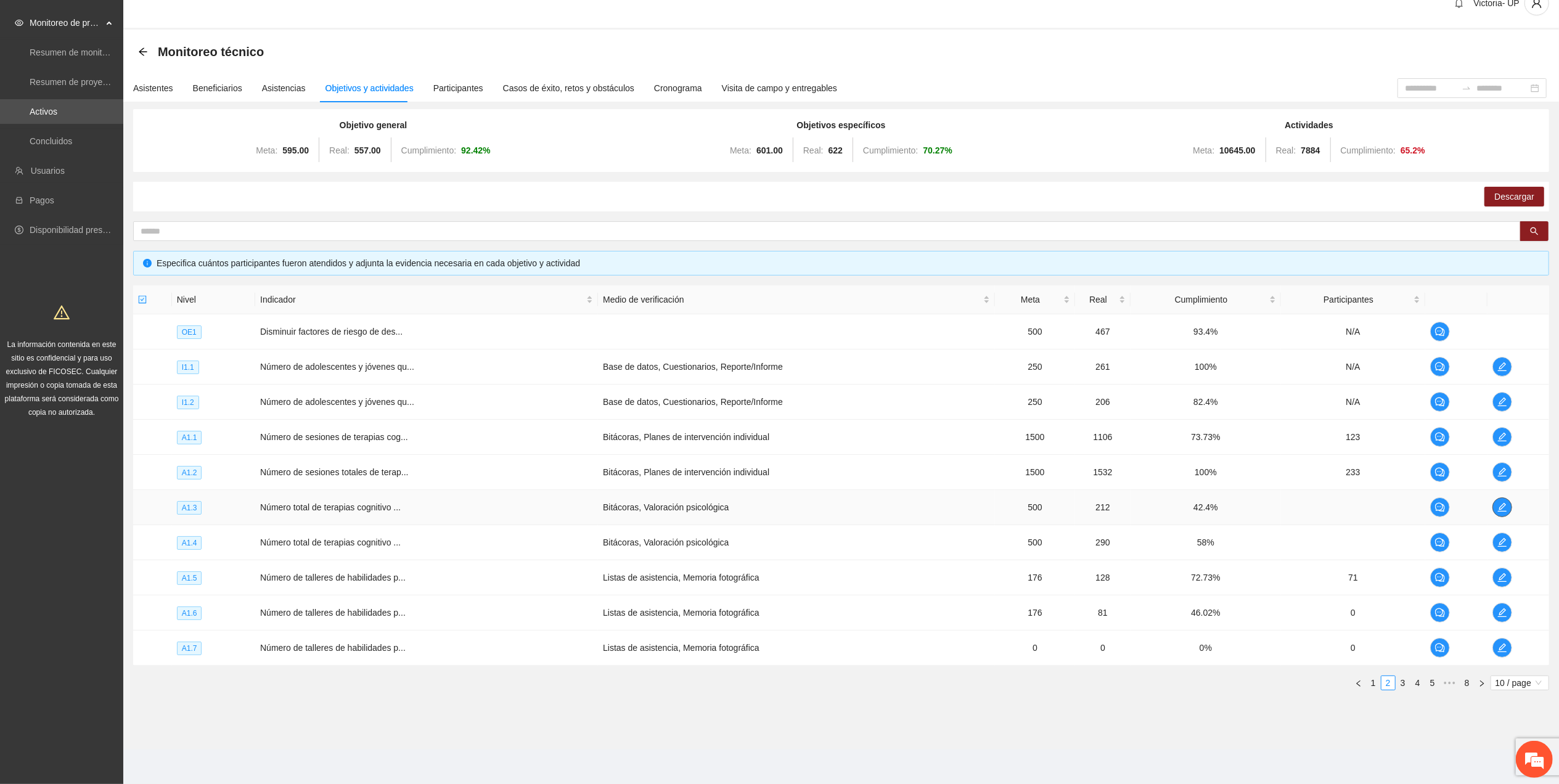
click at [1504, 509] on icon "edit" at bounding box center [1502, 507] width 10 height 10
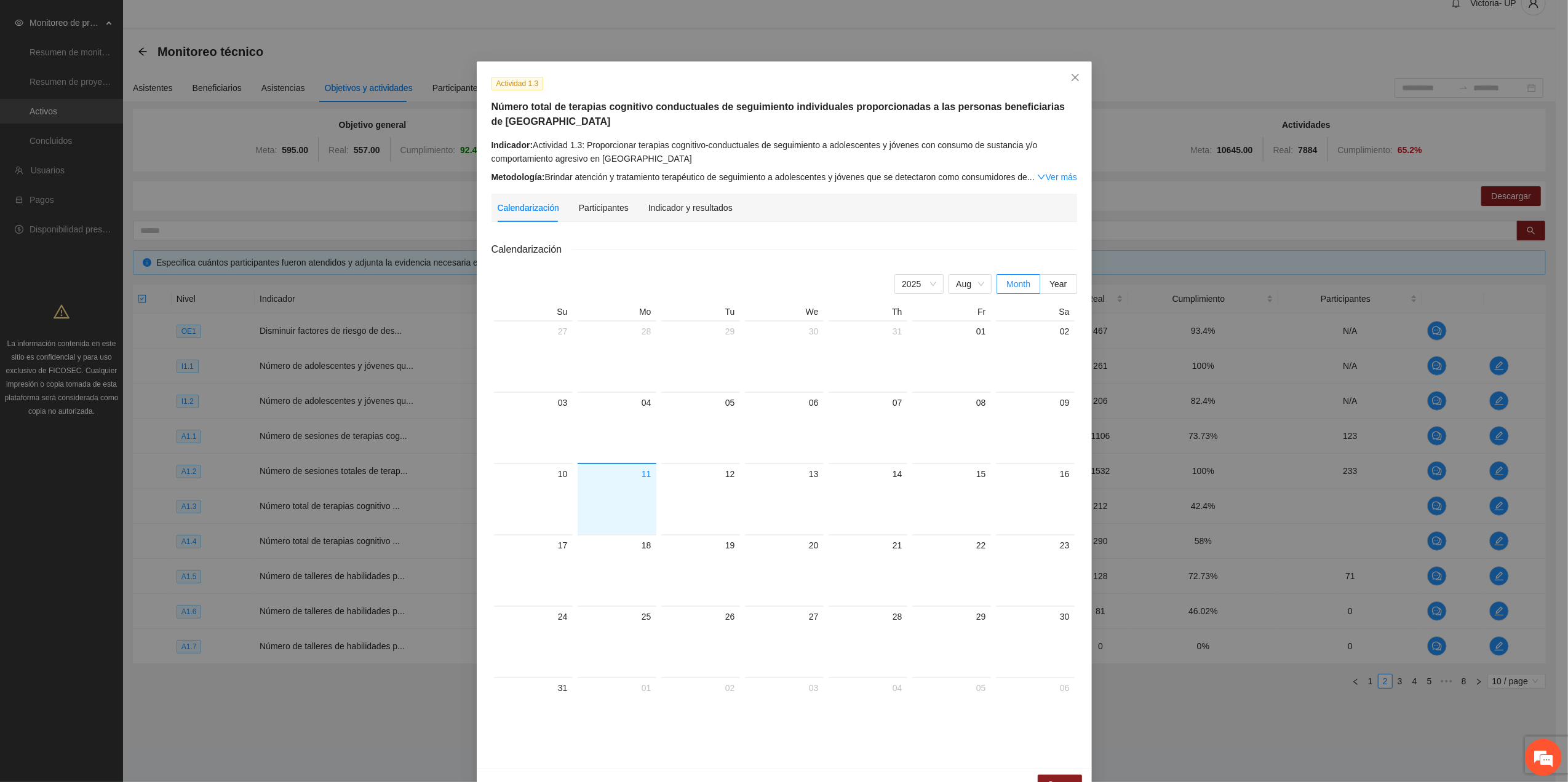
click at [672, 216] on div "Indicador y resultados" at bounding box center [690, 207] width 84 height 28
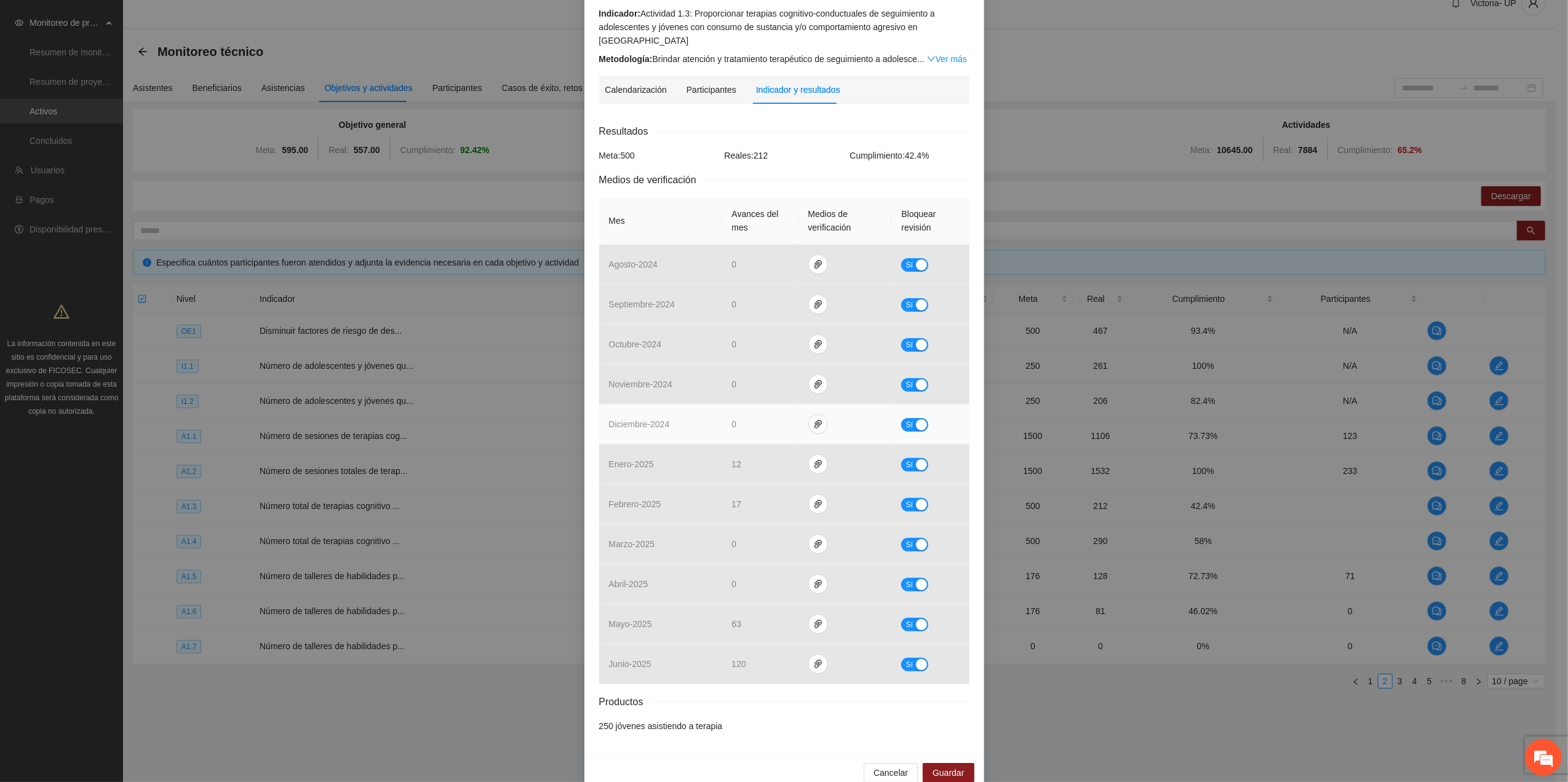
scroll to position [143, 0]
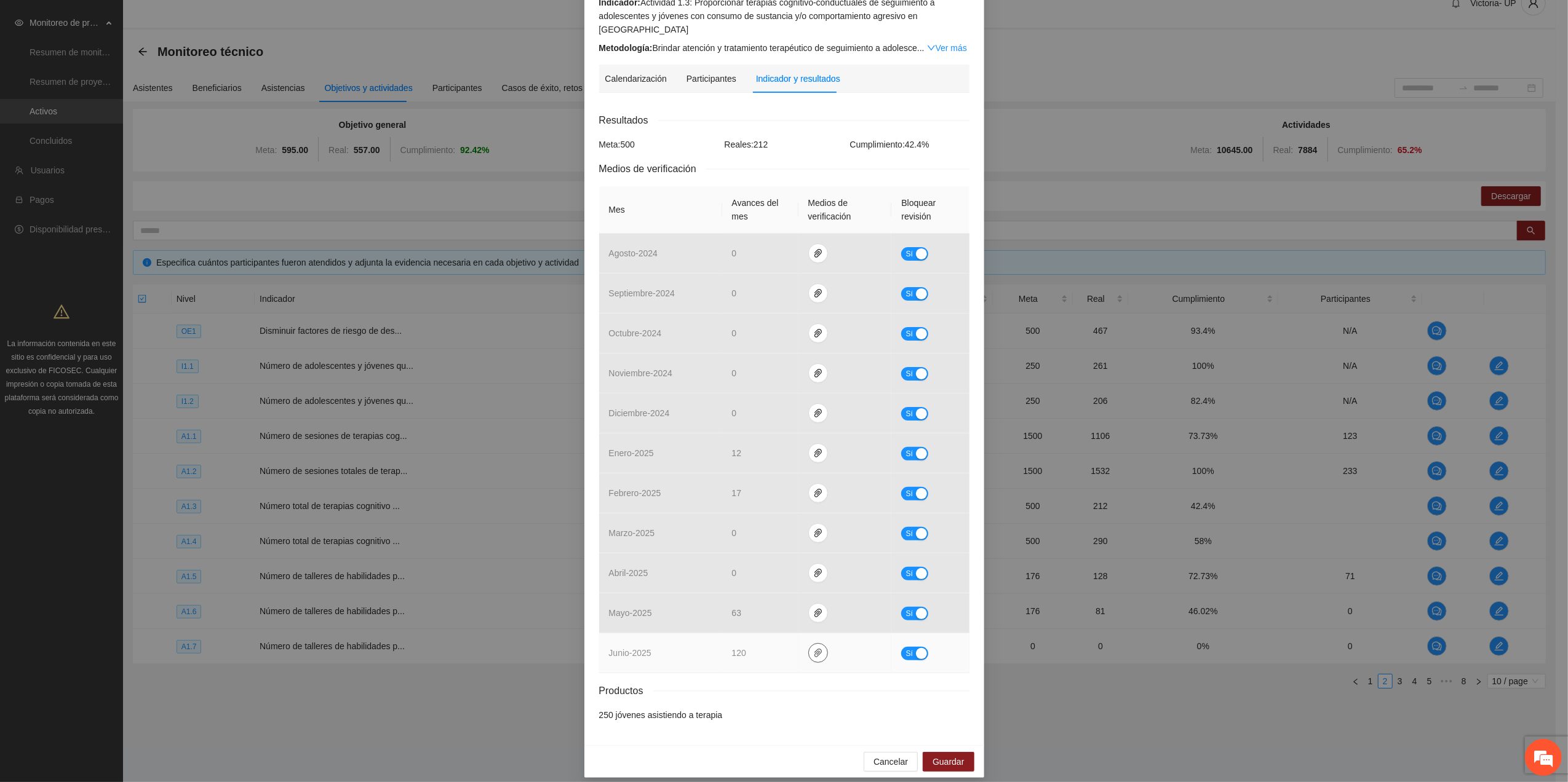
click at [814, 648] on icon "paper-clip" at bounding box center [818, 652] width 10 height 10
click at [905, 647] on span "Sí" at bounding box center [909, 654] width 8 height 14
click at [818, 648] on icon "paper-clip" at bounding box center [823, 652] width 10 height 10
click at [811, 584] on span "Adjuntar documento" at bounding box center [785, 587] width 77 height 14
click at [919, 647] on span "No" at bounding box center [924, 654] width 9 height 14
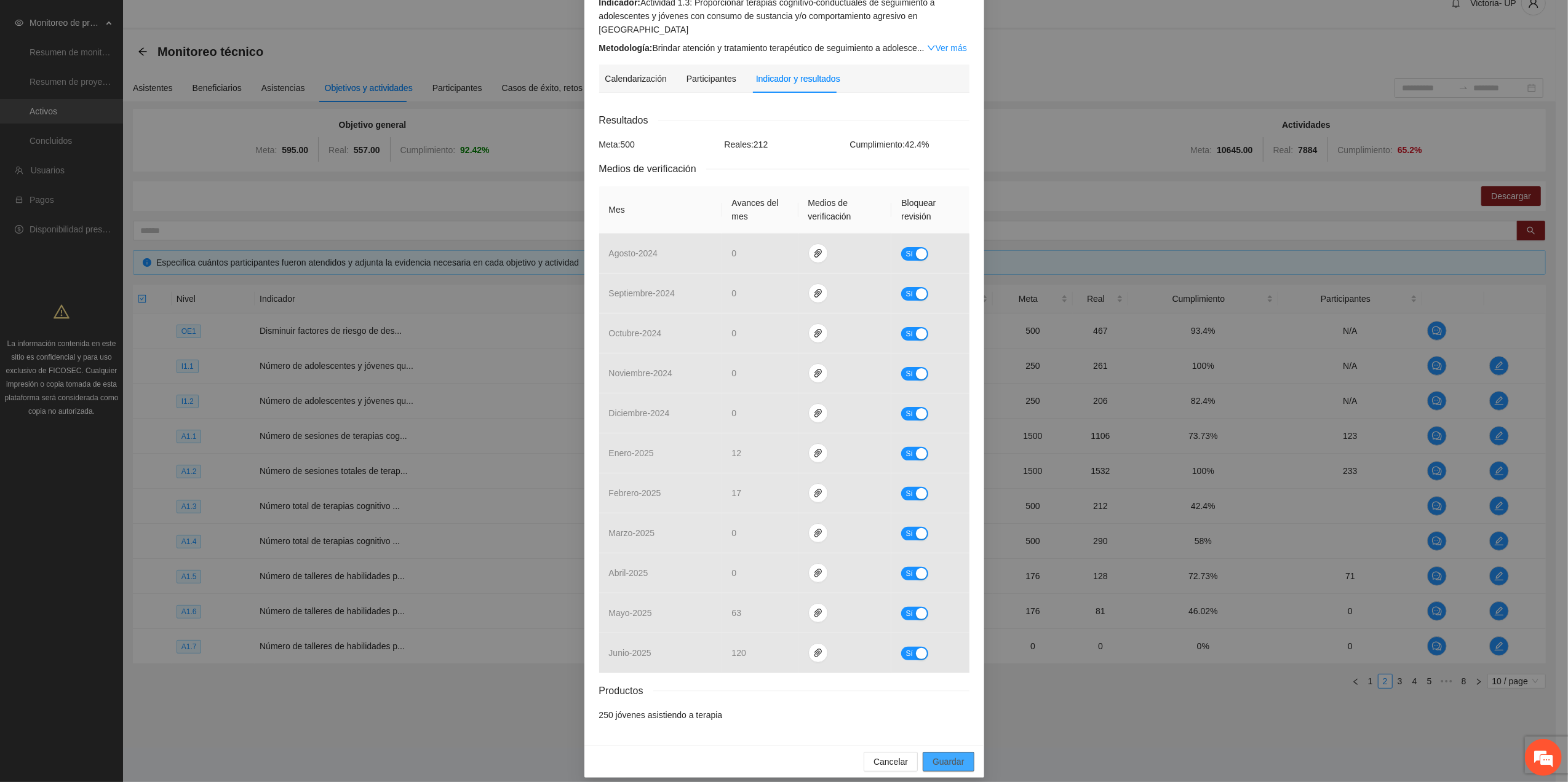
click at [945, 755] on span "Guardar" at bounding box center [948, 762] width 31 height 14
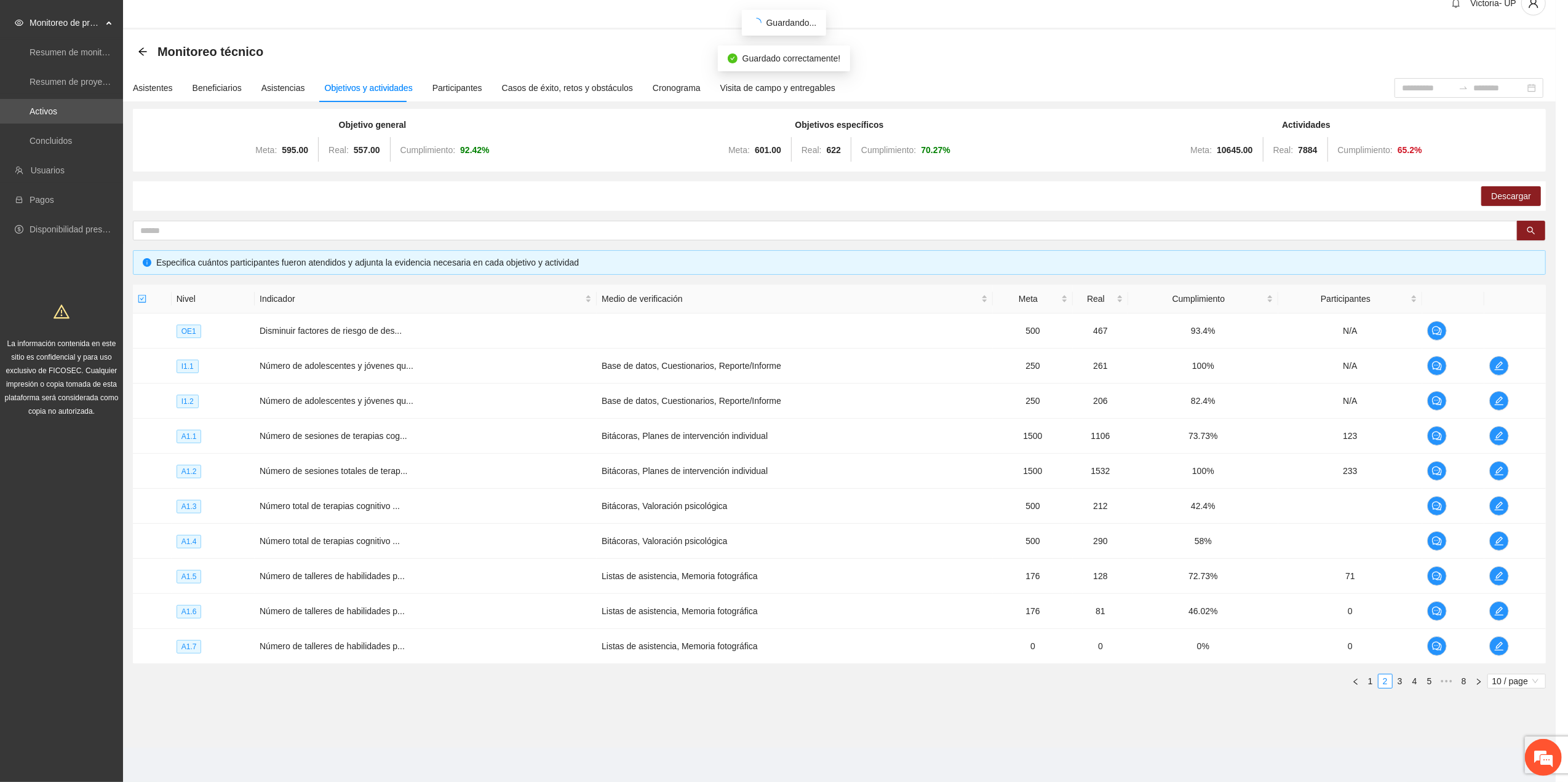
scroll to position [81, 0]
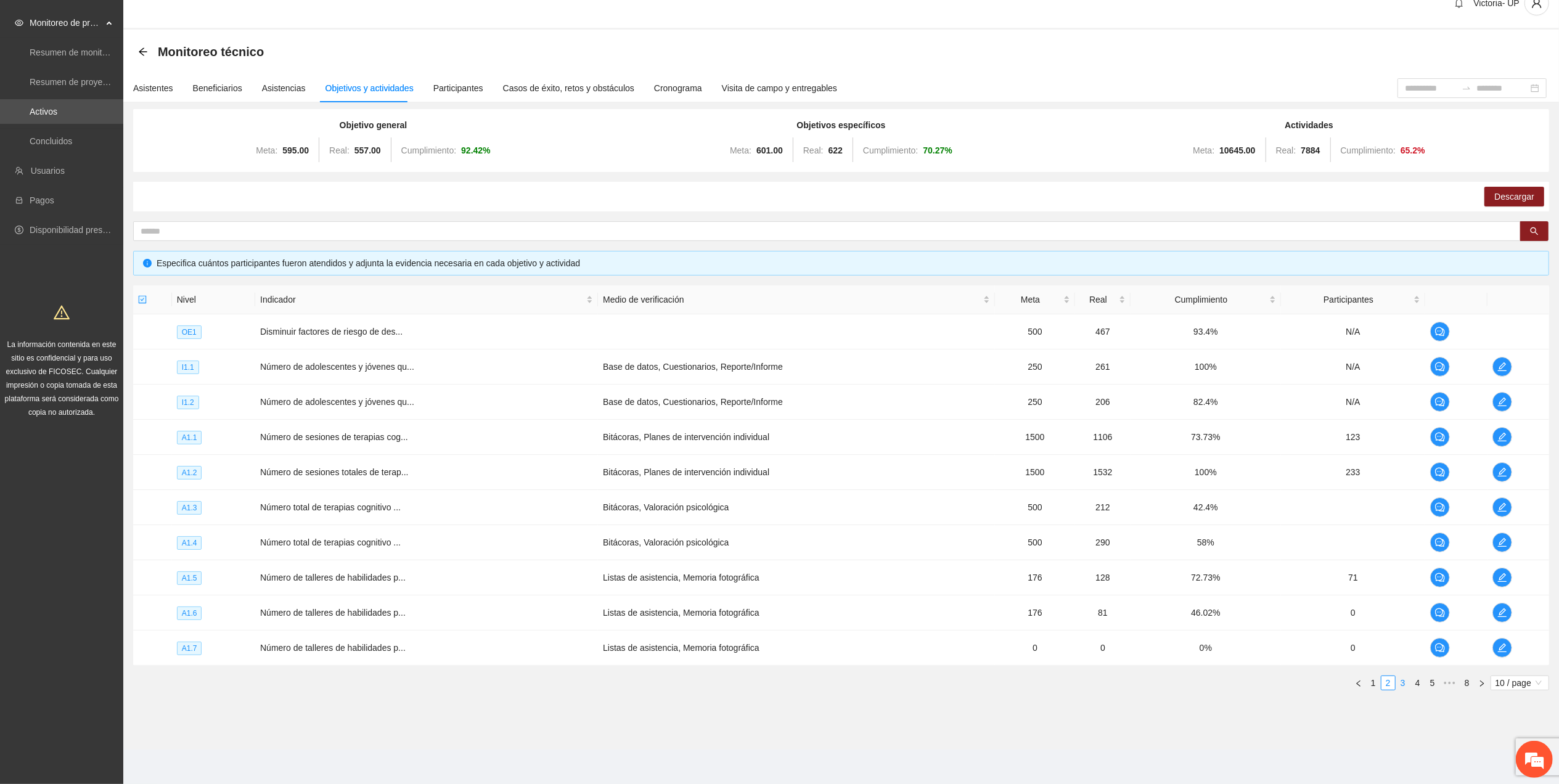
click at [1407, 679] on link "3" at bounding box center [1403, 683] width 14 height 14
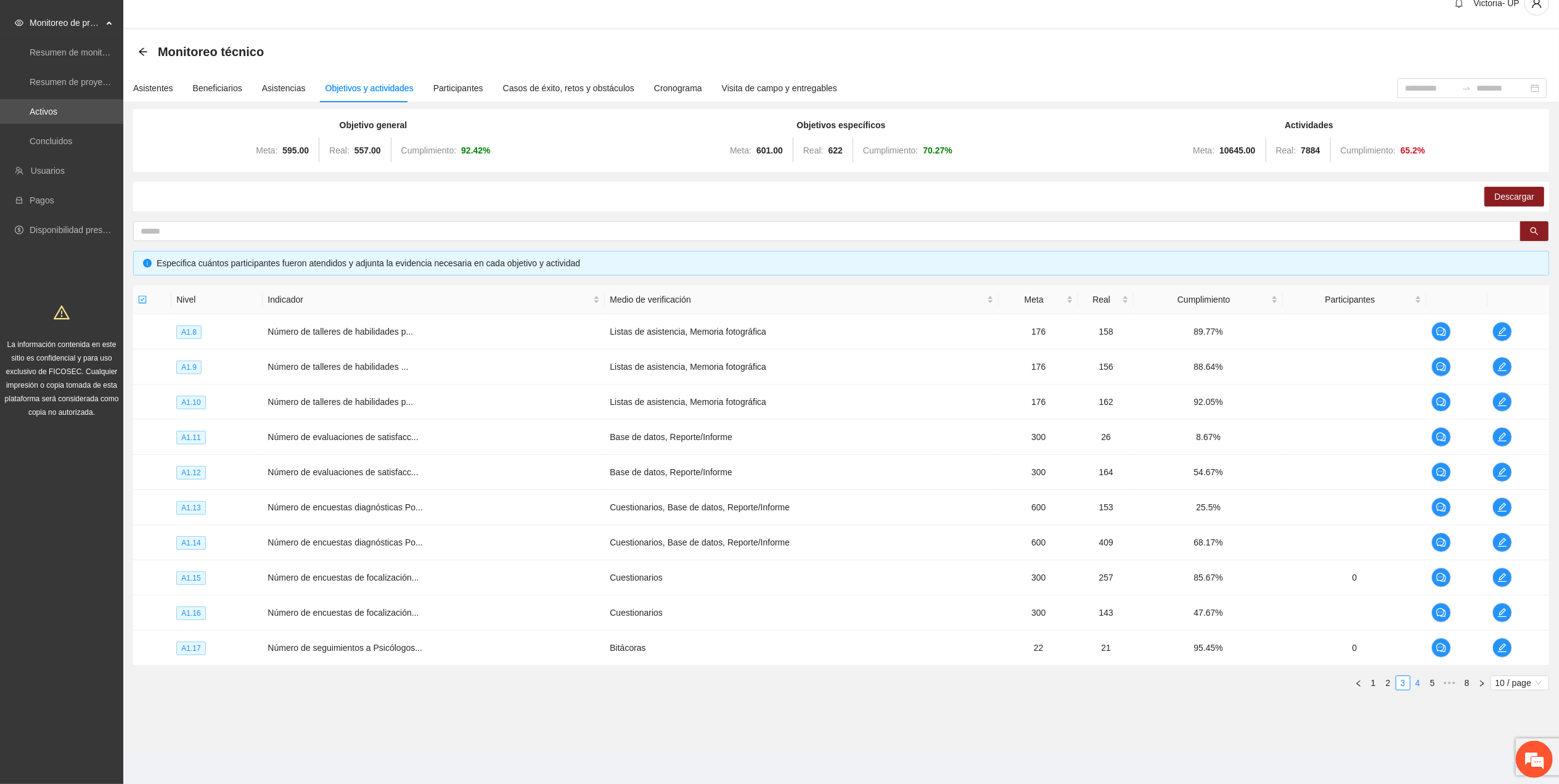
click at [1415, 684] on link "4" at bounding box center [1418, 683] width 14 height 14
click at [1497, 538] on icon "edit" at bounding box center [1502, 542] width 10 height 10
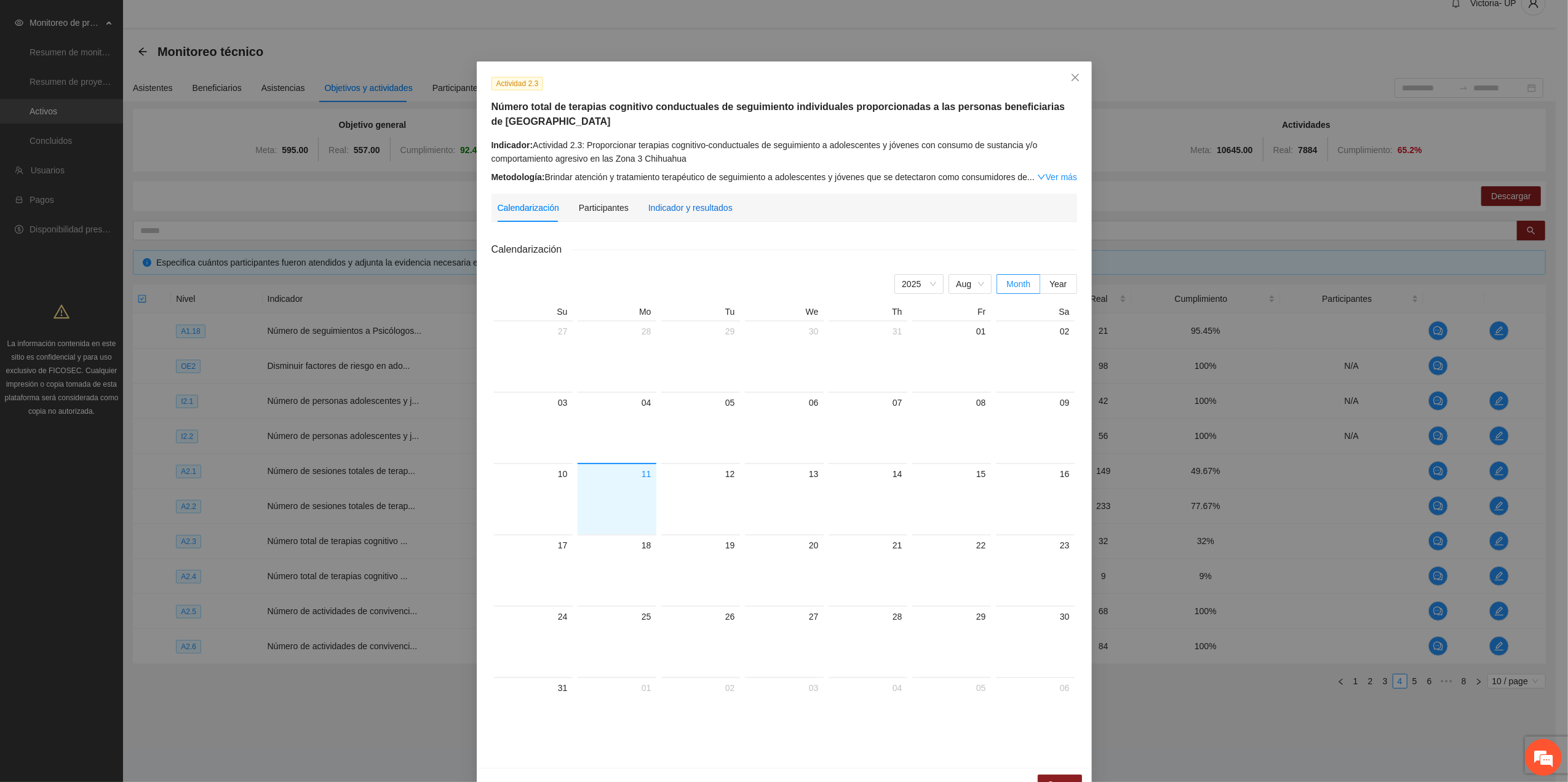
drag, startPoint x: 677, startPoint y: 212, endPoint x: 672, endPoint y: 225, distance: 13.9
click at [677, 213] on div "Indicador y resultados" at bounding box center [690, 208] width 84 height 14
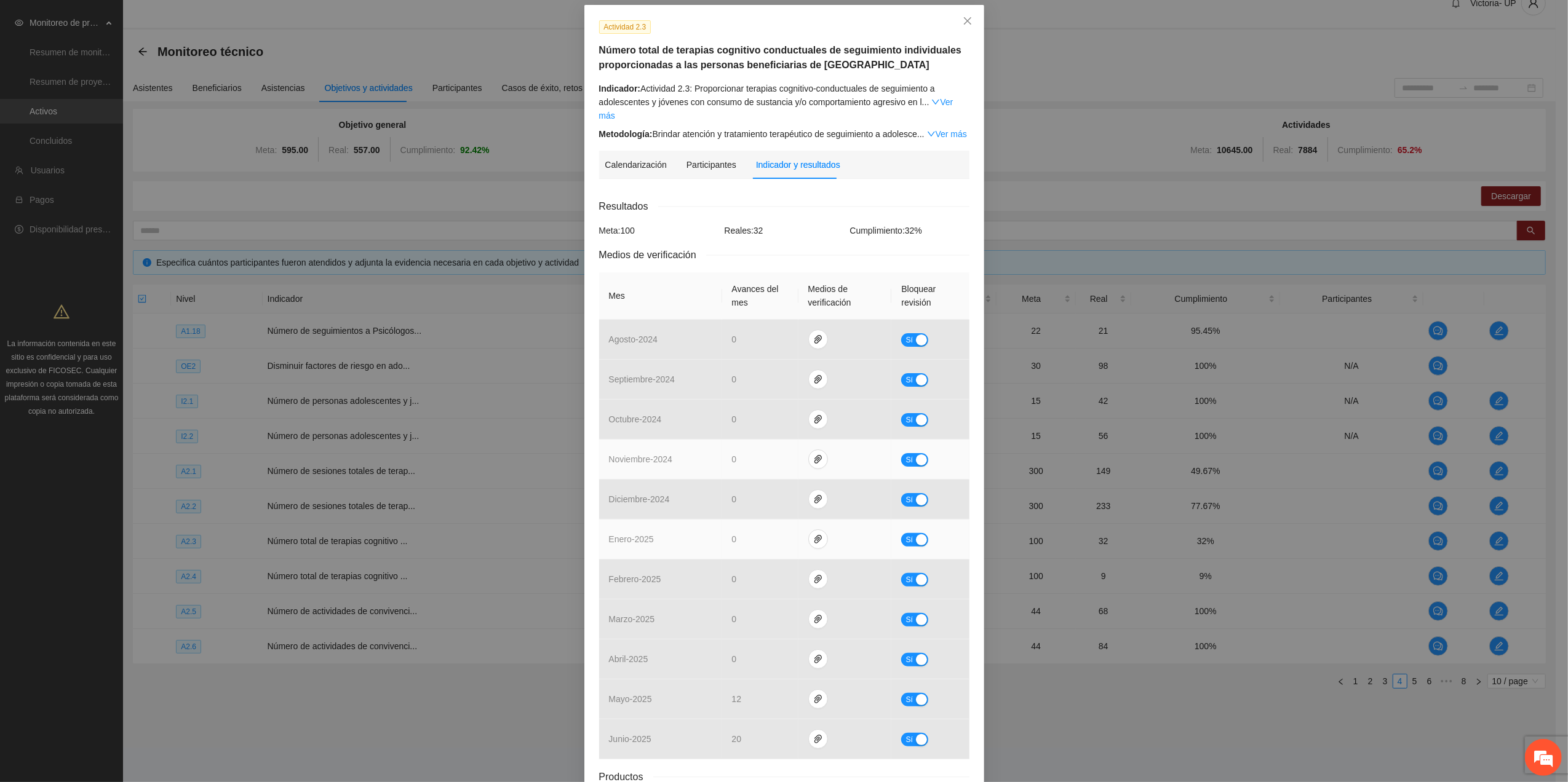
scroll to position [143, 0]
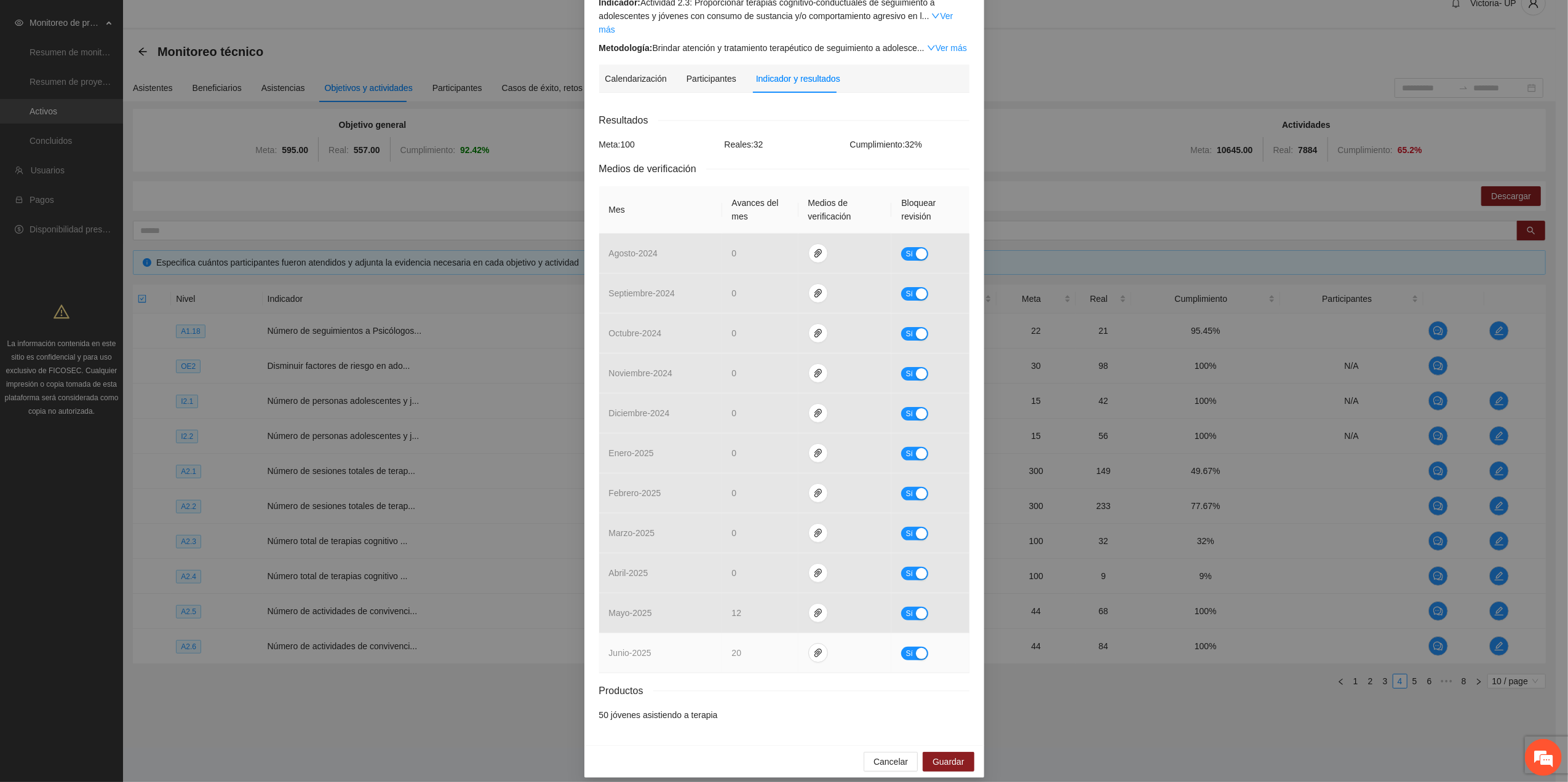
click at [905, 647] on span "Sí" at bounding box center [909, 654] width 8 height 14
click at [814, 648] on button "button" at bounding box center [823, 653] width 20 height 20
click at [805, 583] on span "Adjuntar documento" at bounding box center [785, 587] width 77 height 14
click at [921, 647] on span "No" at bounding box center [924, 654] width 9 height 14
click at [952, 755] on span "Guardar" at bounding box center [948, 762] width 31 height 14
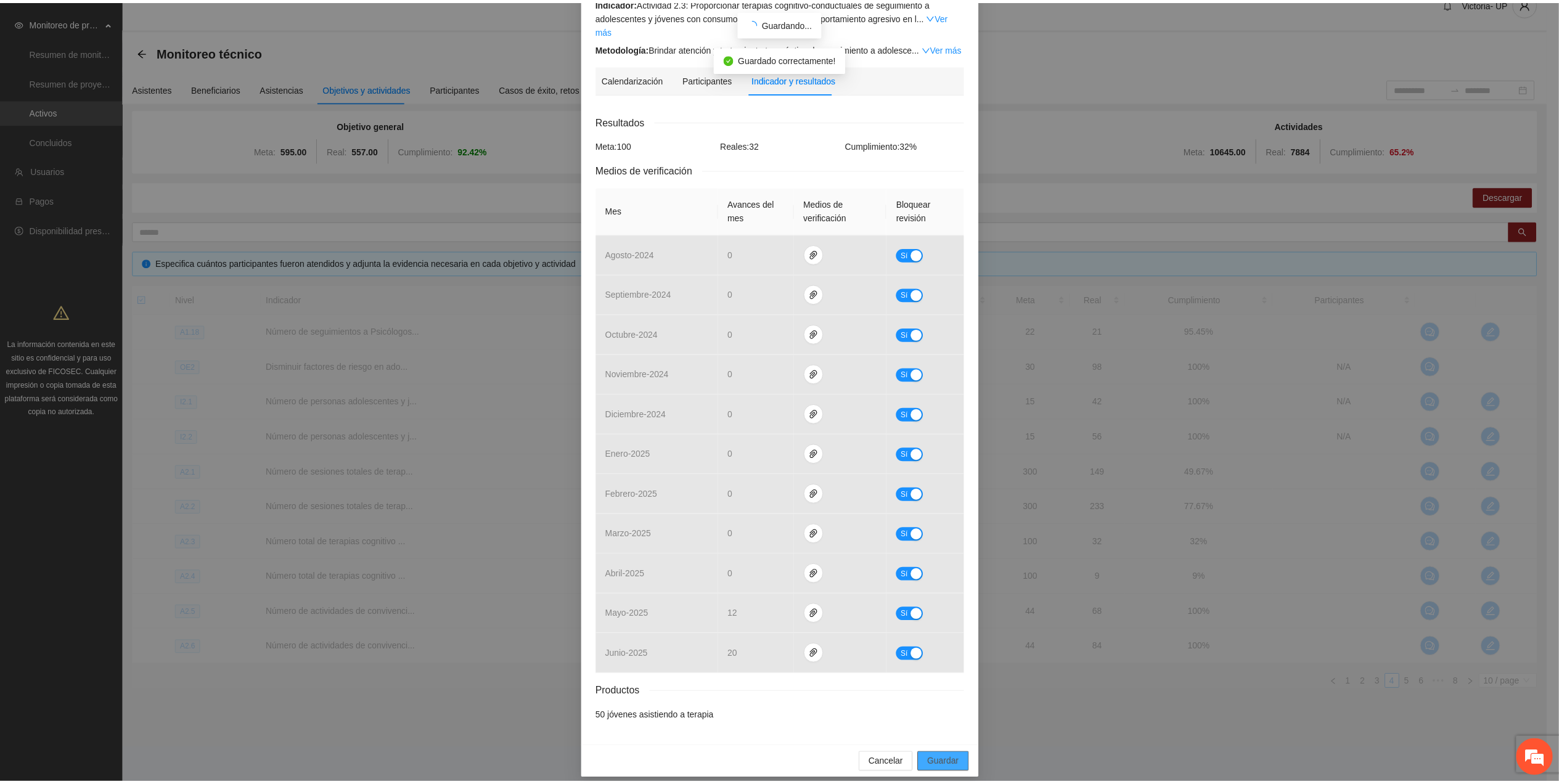
scroll to position [81, 0]
